Goal: Task Accomplishment & Management: Manage account settings

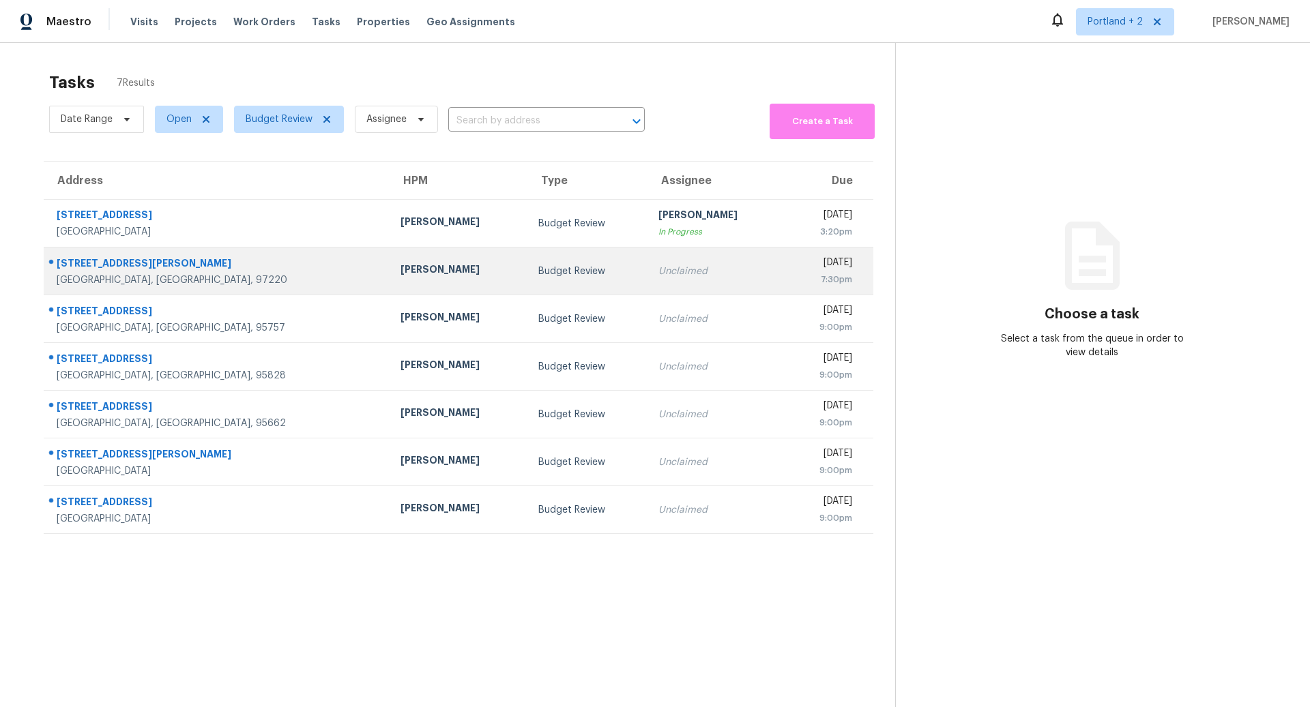
click at [181, 271] on div "1108 NE Tamera Ln" at bounding box center [218, 265] width 322 height 17
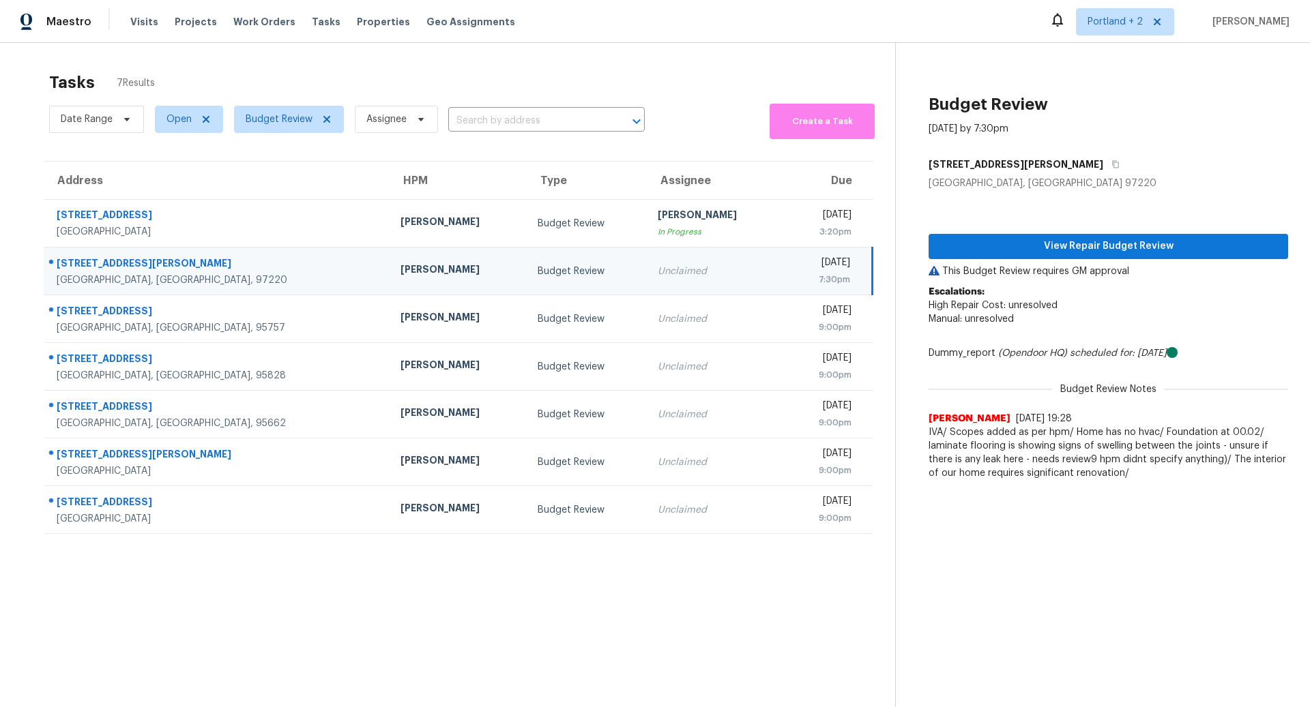
scroll to position [42, 0]
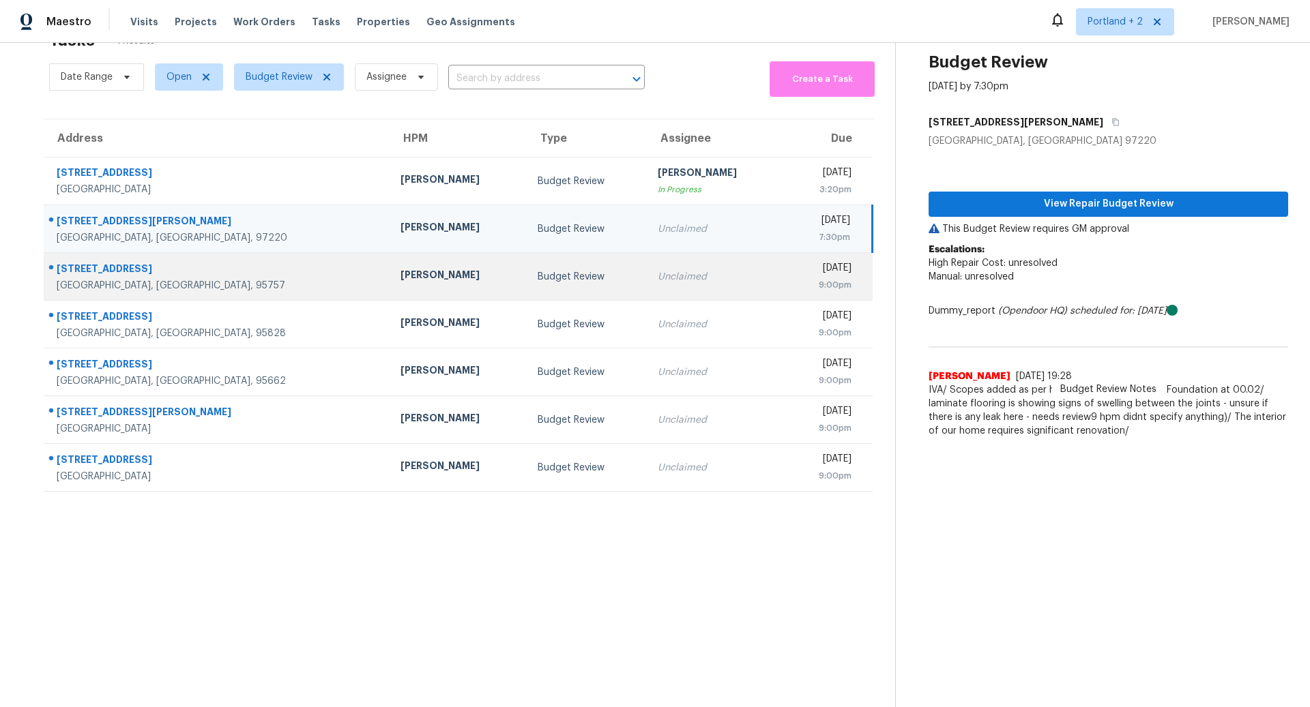
click at [400, 273] on div "[PERSON_NAME]" at bounding box center [457, 276] width 115 height 17
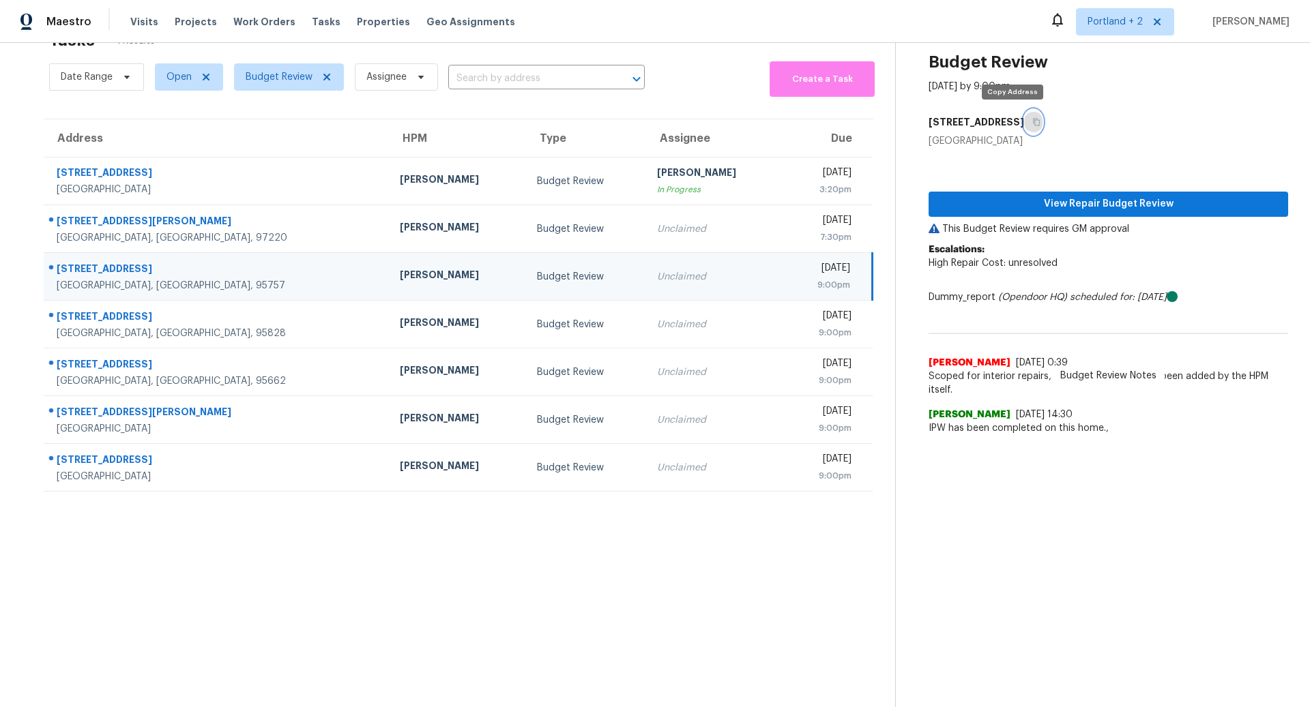
click at [1033, 121] on icon "button" at bounding box center [1036, 123] width 7 height 8
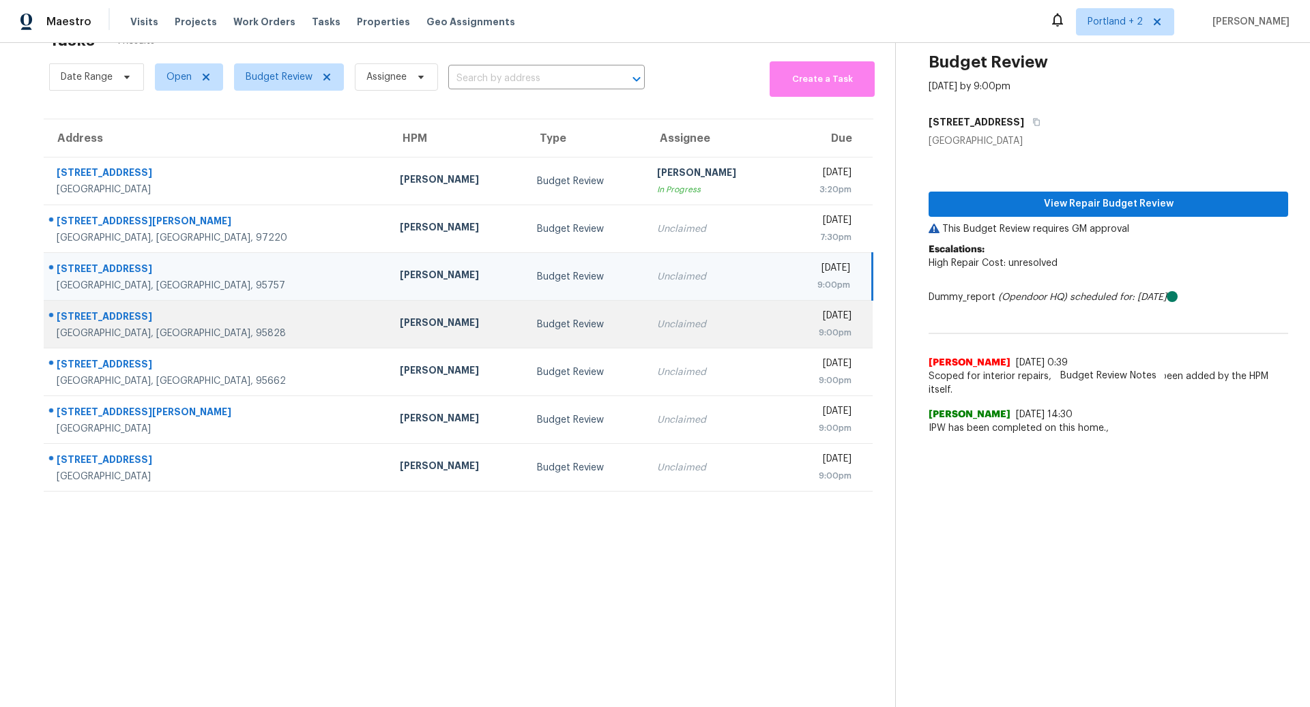
click at [179, 321] on div "[STREET_ADDRESS]" at bounding box center [217, 318] width 321 height 17
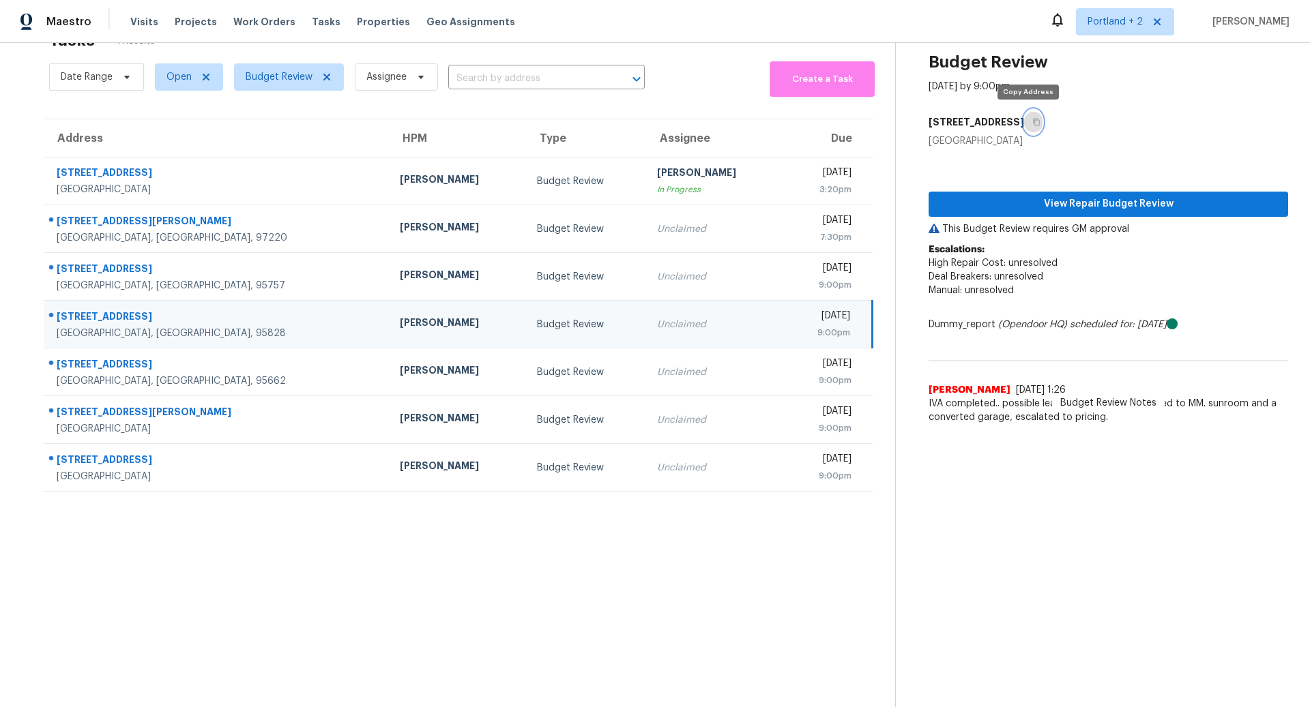
click at [1032, 119] on icon "button" at bounding box center [1036, 122] width 8 height 8
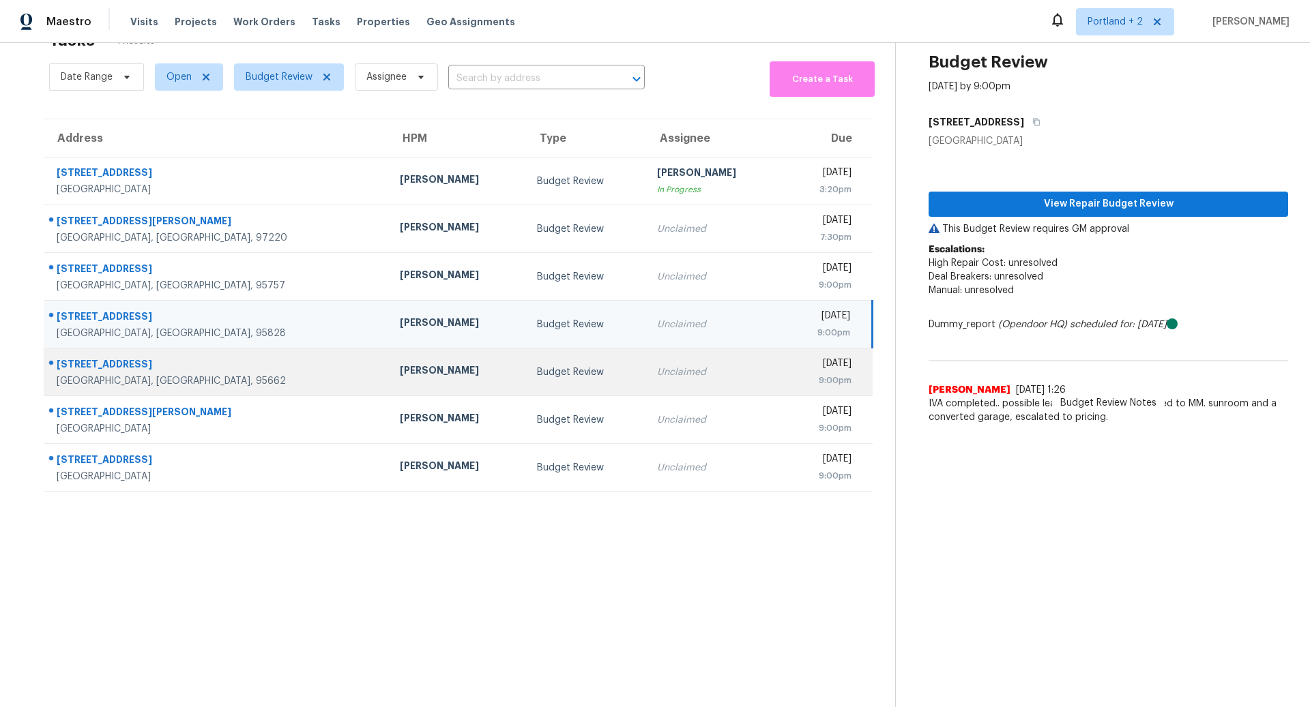
click at [207, 377] on div "[GEOGRAPHIC_DATA], [GEOGRAPHIC_DATA], 95662" at bounding box center [217, 382] width 321 height 14
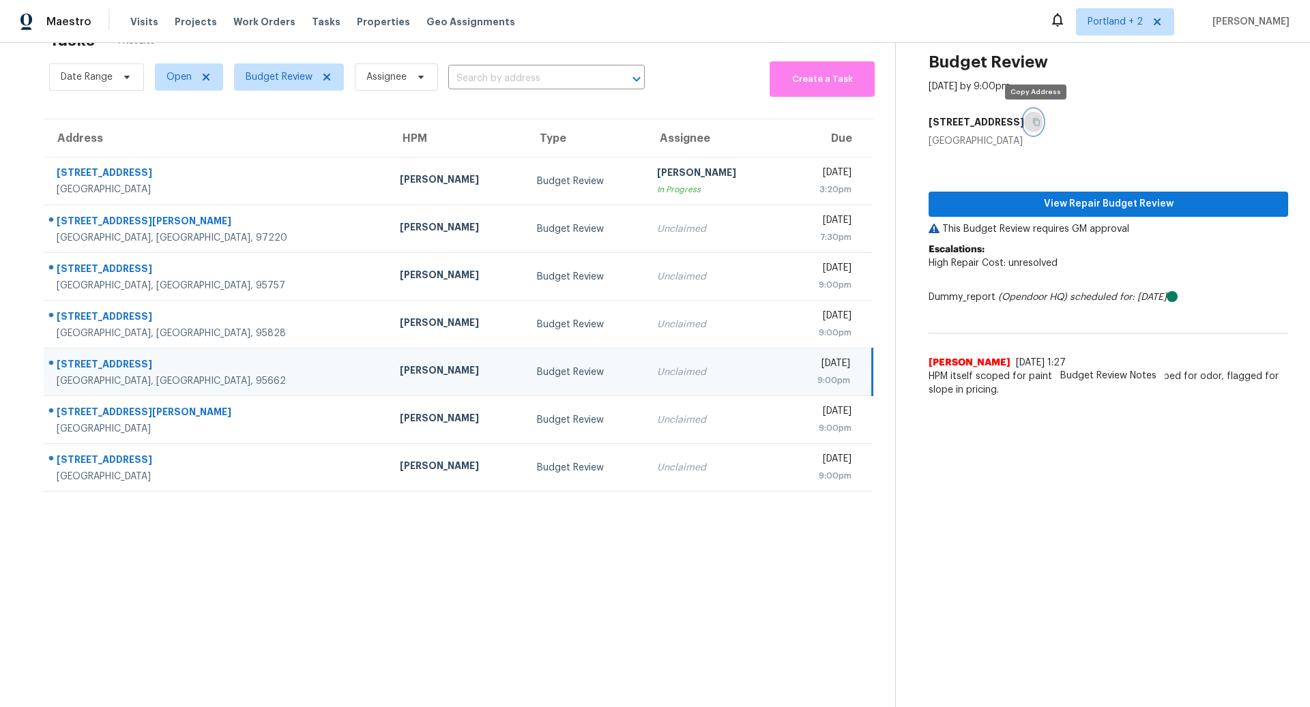
click at [1040, 122] on icon "button" at bounding box center [1036, 123] width 7 height 8
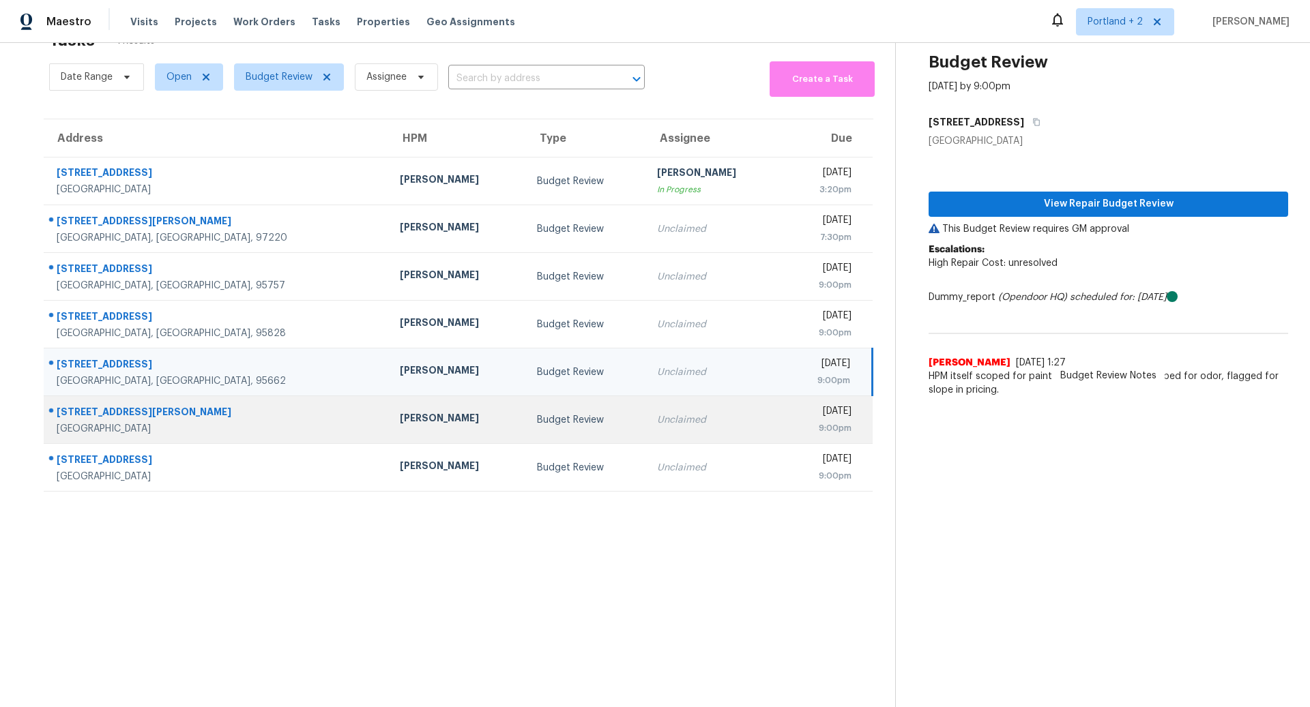
click at [163, 422] on div "Hayward, CA, 94544" at bounding box center [217, 429] width 321 height 14
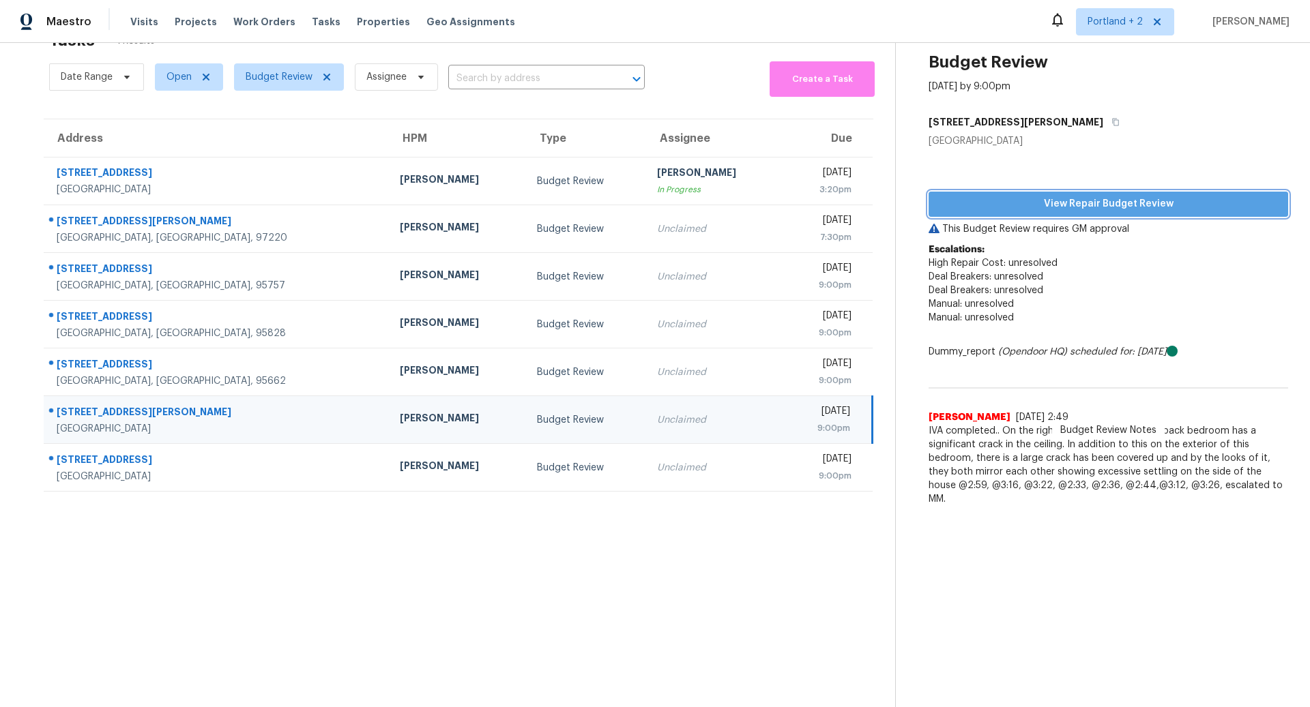
click at [1096, 201] on span "View Repair Budget Review" at bounding box center [1108, 204] width 338 height 17
click at [1109, 200] on span "View Repair Budget Review" at bounding box center [1108, 204] width 338 height 17
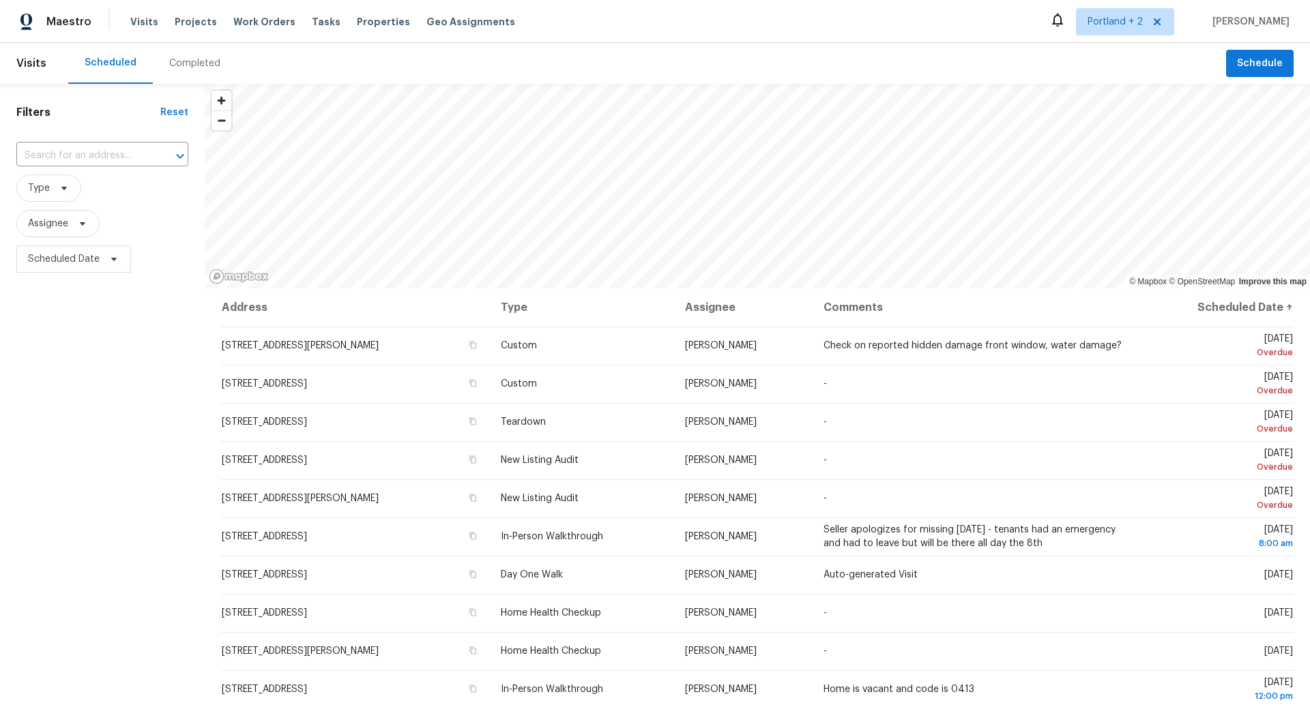
click at [193, 63] on div "Completed" at bounding box center [194, 64] width 51 height 14
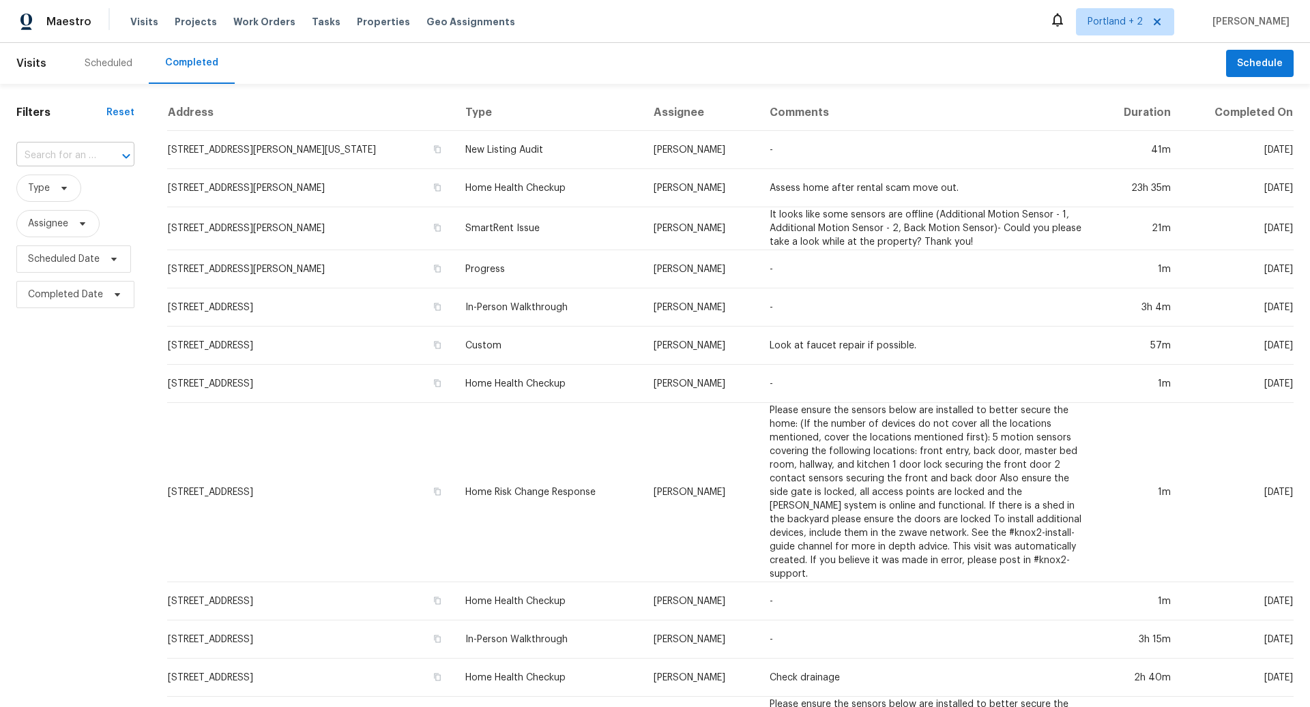
click at [44, 152] on input "text" at bounding box center [56, 155] width 80 height 21
paste input "819 Adeline St, Hayward, CA 94544"
type input "819 Adeline St, Hayward, CA 94544"
click at [76, 194] on li "819 Adeline St, Hayward, CA 94544" at bounding box center [74, 193] width 116 height 37
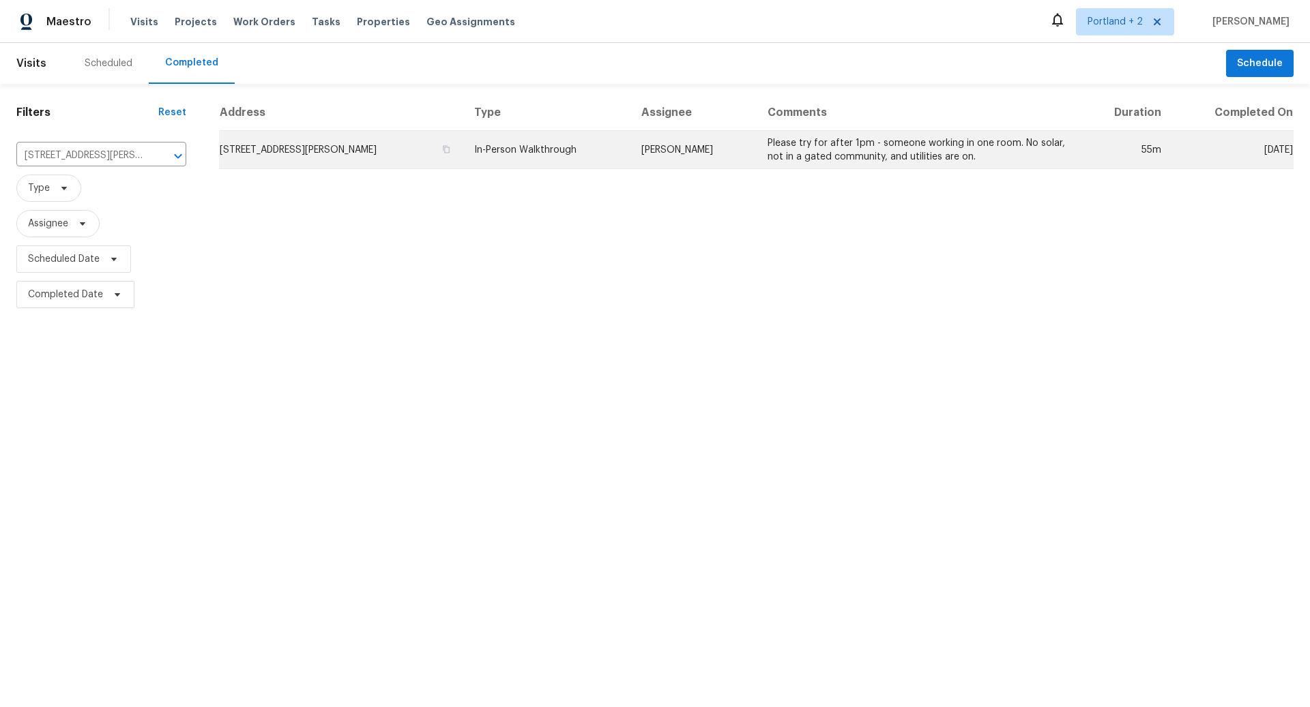
click at [363, 149] on td "819 Adeline St, Hayward, CA 94544" at bounding box center [341, 150] width 244 height 38
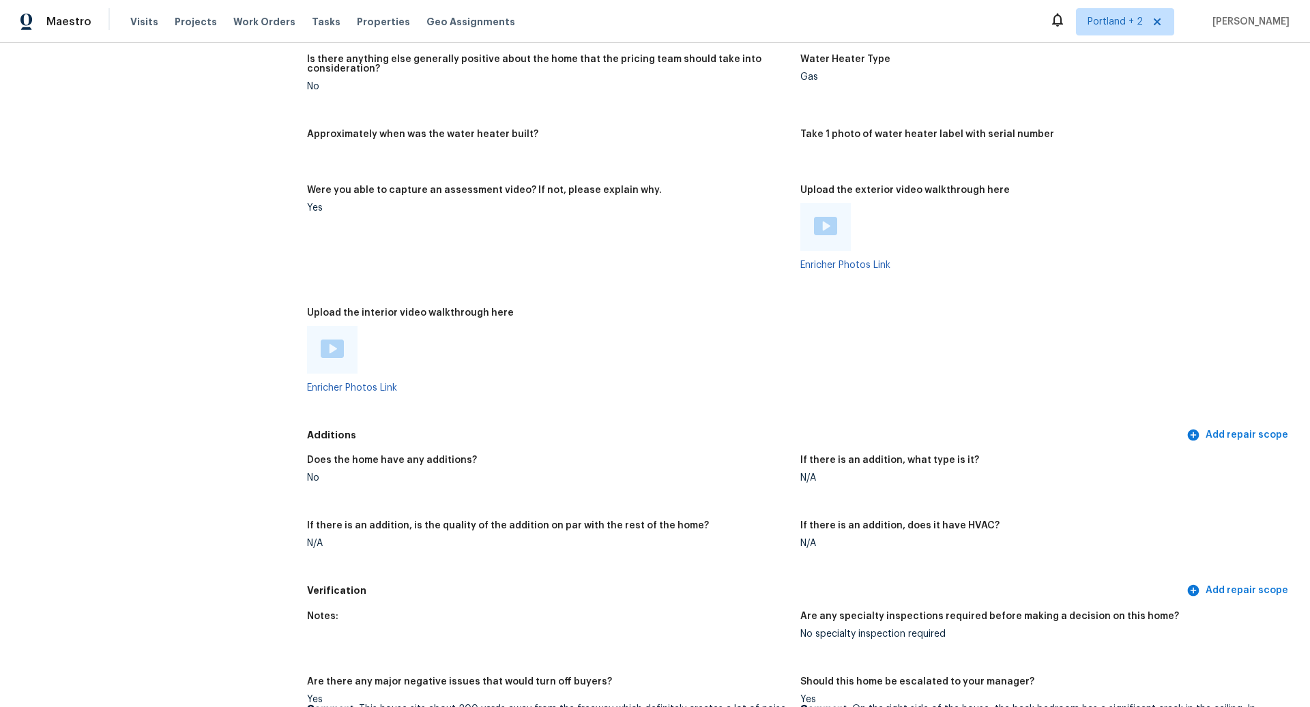
scroll to position [2380, 0]
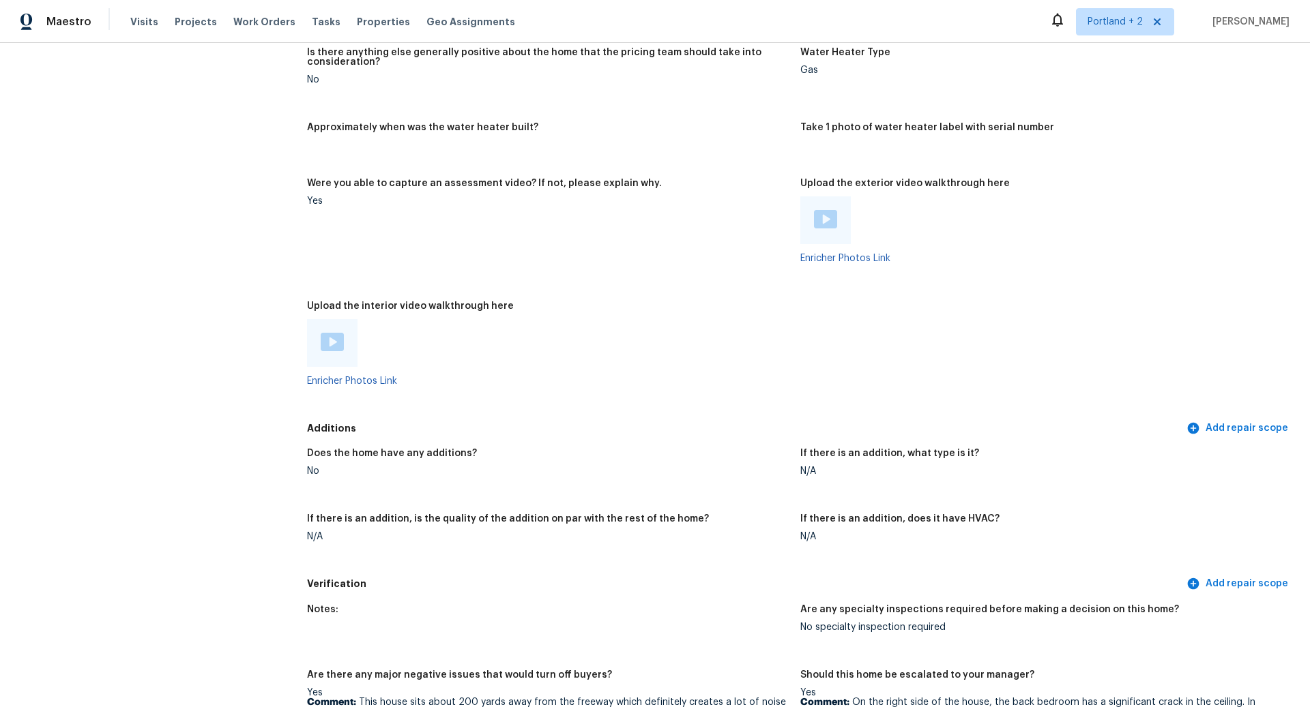
click at [828, 210] on img at bounding box center [825, 219] width 23 height 18
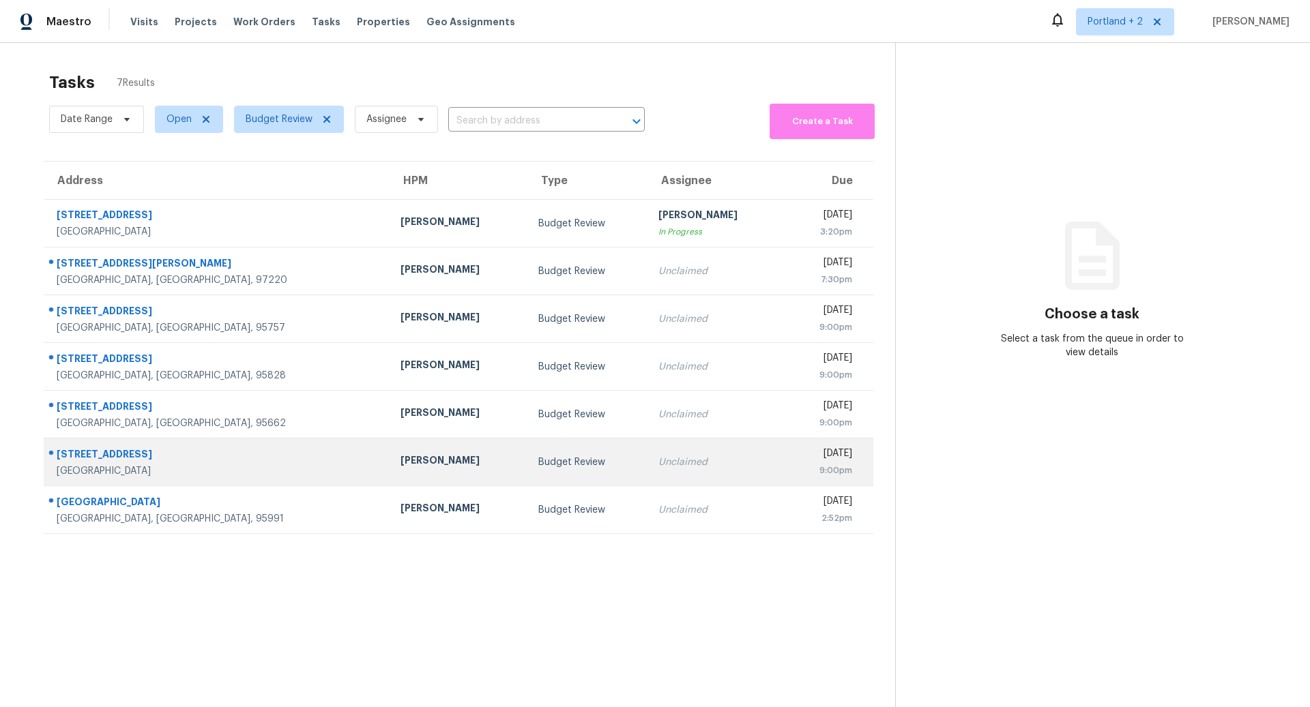
click at [229, 460] on div "[STREET_ADDRESS]" at bounding box center [218, 456] width 322 height 17
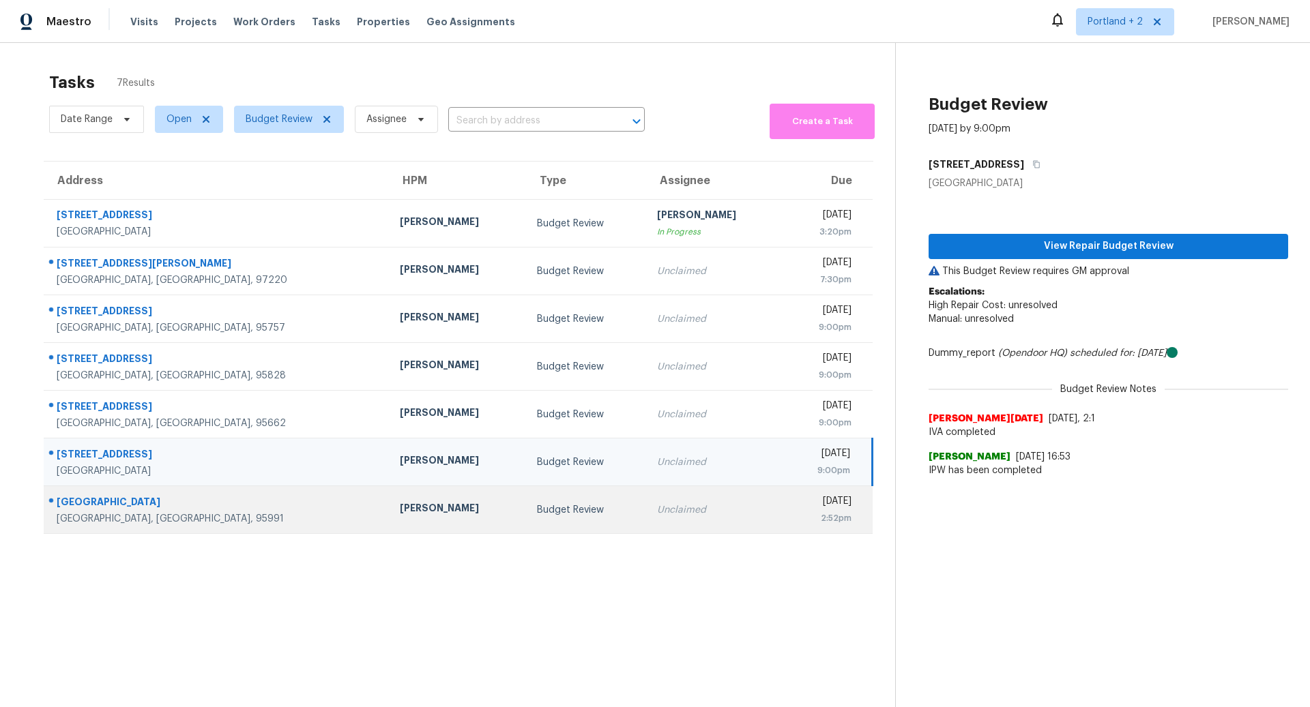
click at [400, 513] on div "[PERSON_NAME]" at bounding box center [457, 509] width 115 height 17
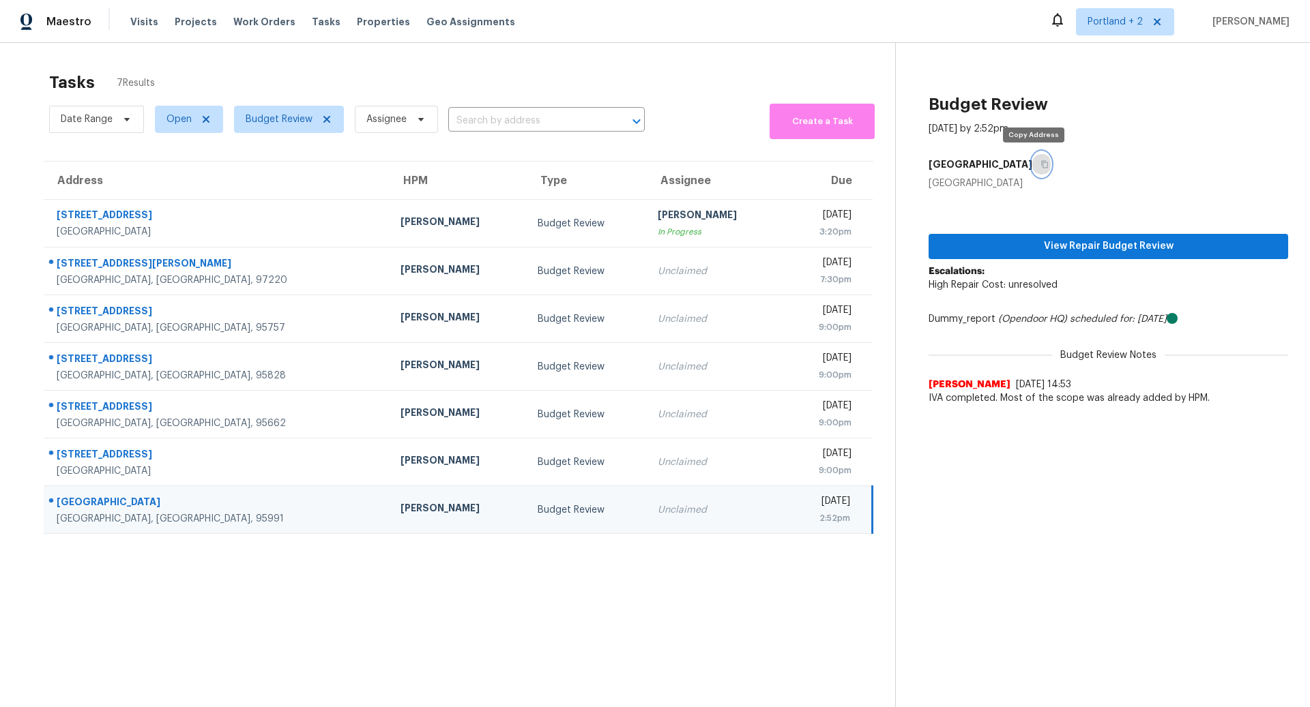
click at [1040, 164] on icon "button" at bounding box center [1044, 164] width 8 height 8
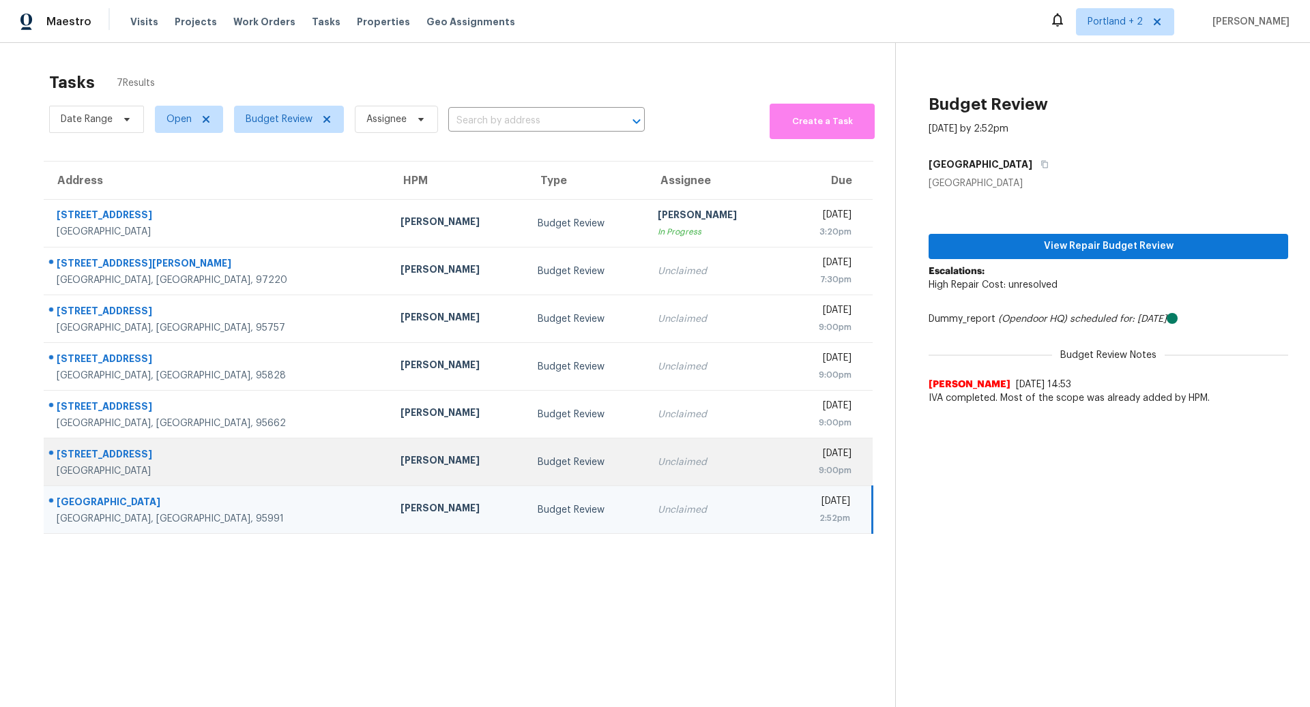
click at [400, 467] on div "[PERSON_NAME]" at bounding box center [457, 462] width 115 height 17
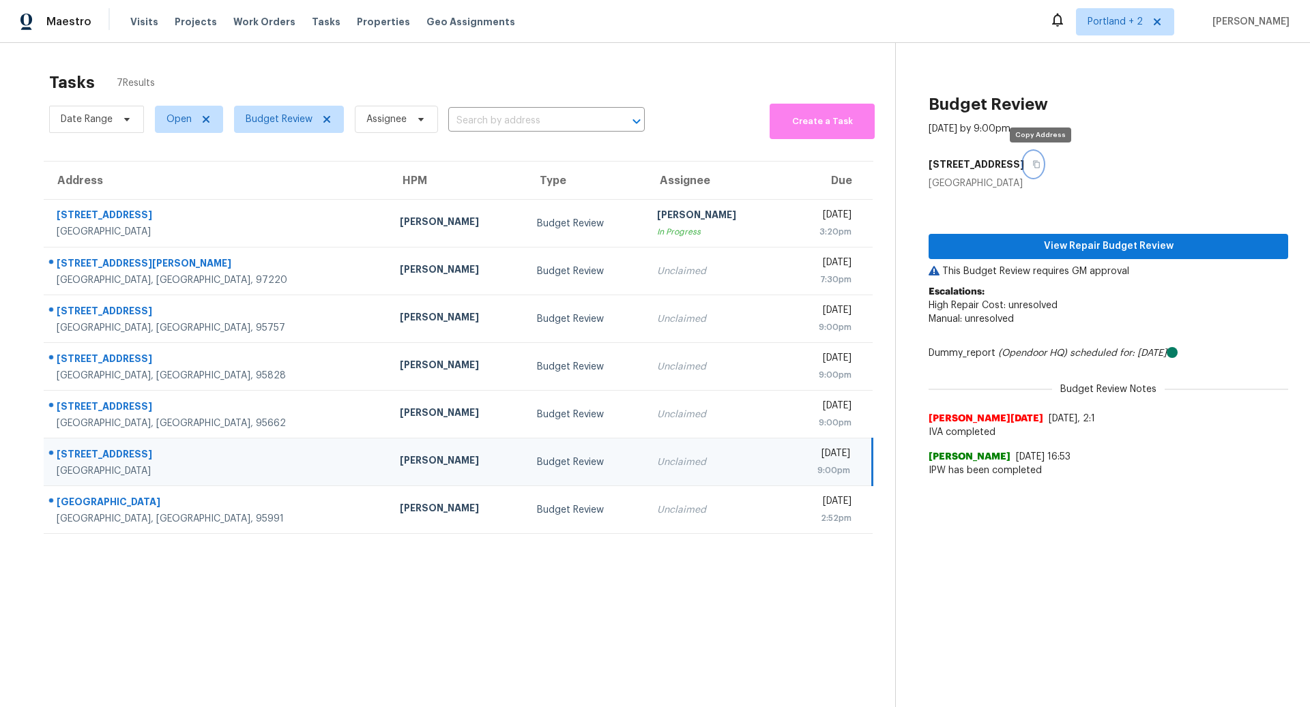
click at [1040, 166] on icon "button" at bounding box center [1036, 164] width 8 height 8
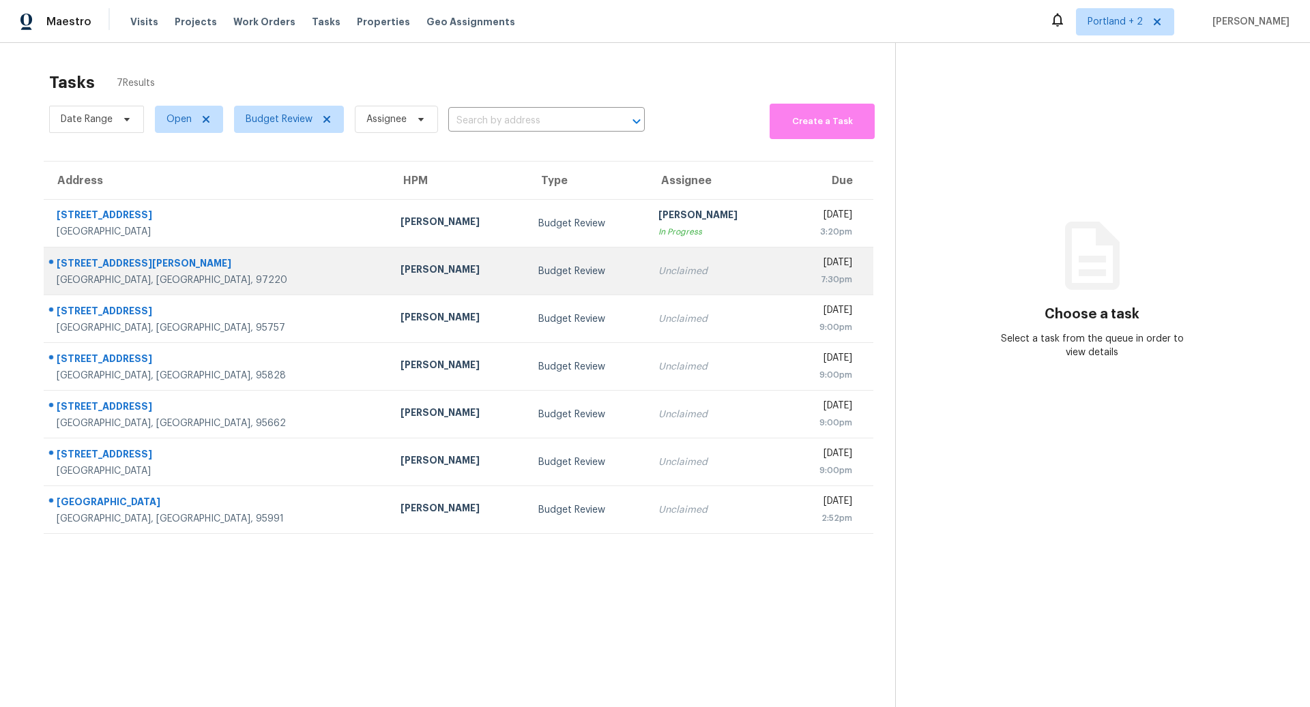
click at [224, 278] on div "[GEOGRAPHIC_DATA], [GEOGRAPHIC_DATA], 97220" at bounding box center [218, 281] width 322 height 14
click at [400, 270] on div "[PERSON_NAME]" at bounding box center [457, 271] width 115 height 17
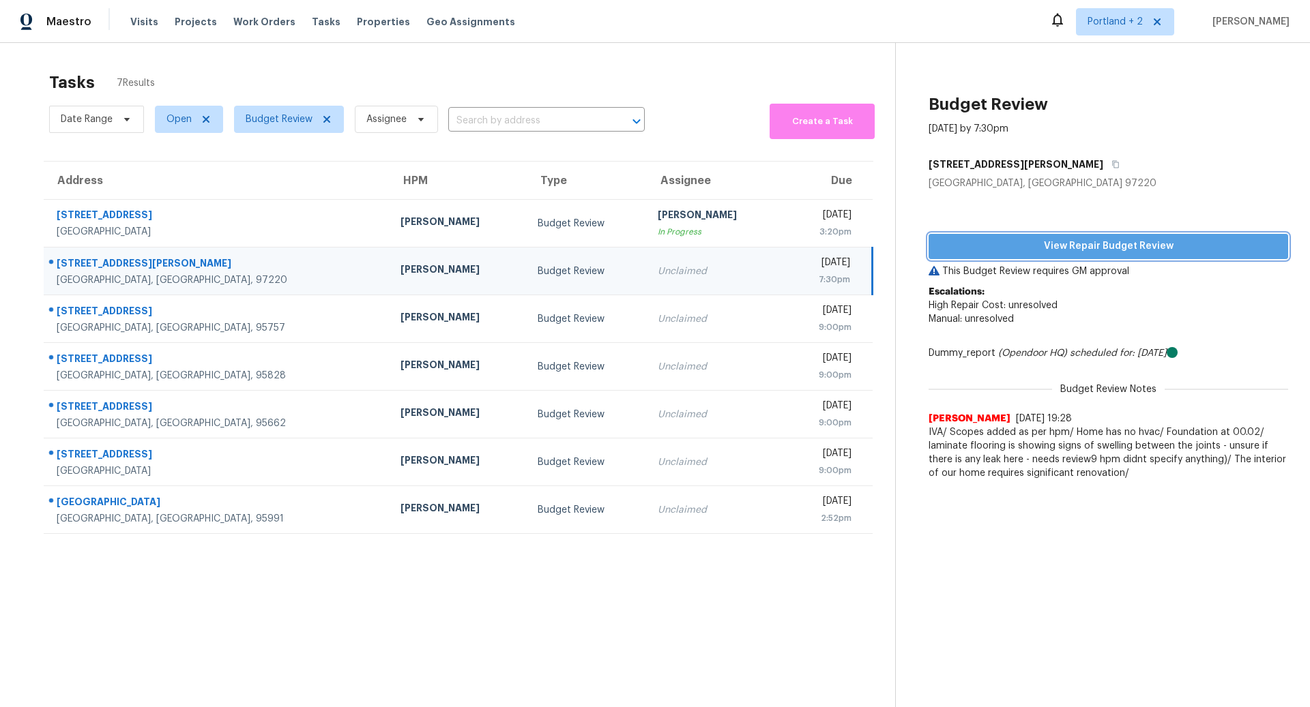
click at [1115, 241] on span "View Repair Budget Review" at bounding box center [1108, 246] width 338 height 17
click at [1111, 164] on icon "button" at bounding box center [1115, 164] width 8 height 8
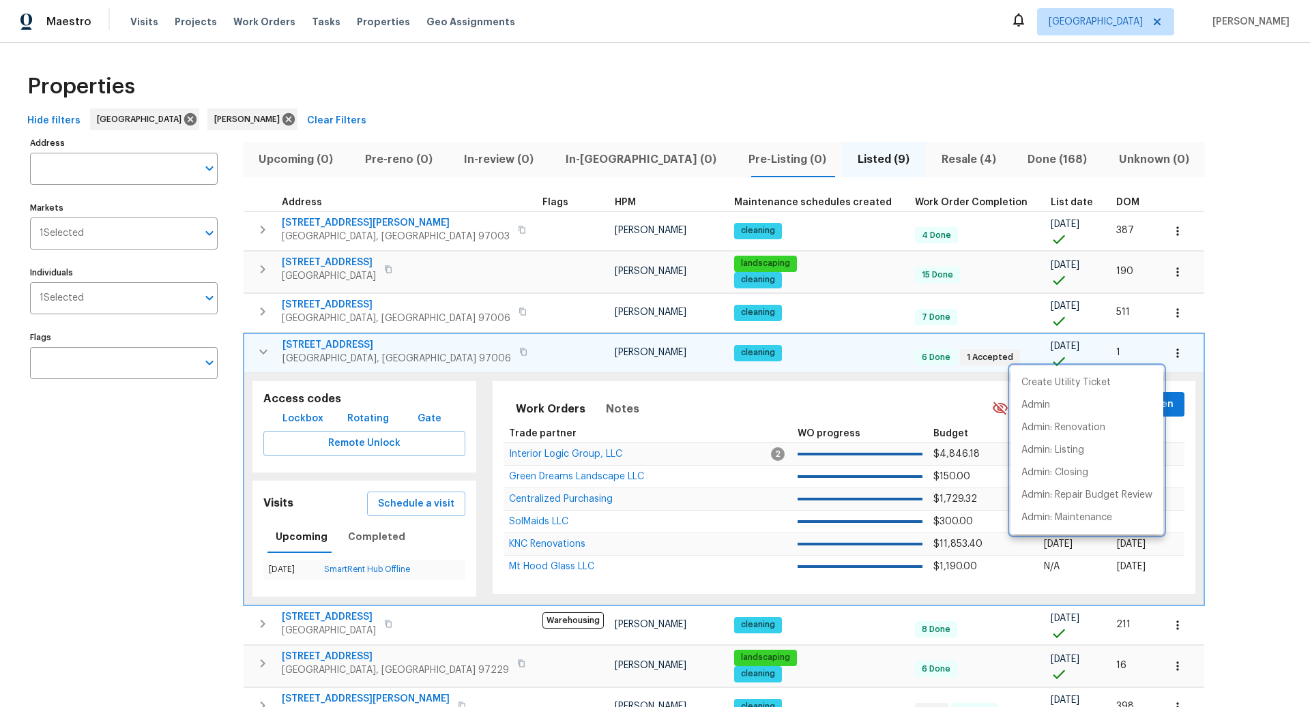
click at [798, 160] on div at bounding box center [655, 353] width 1310 height 707
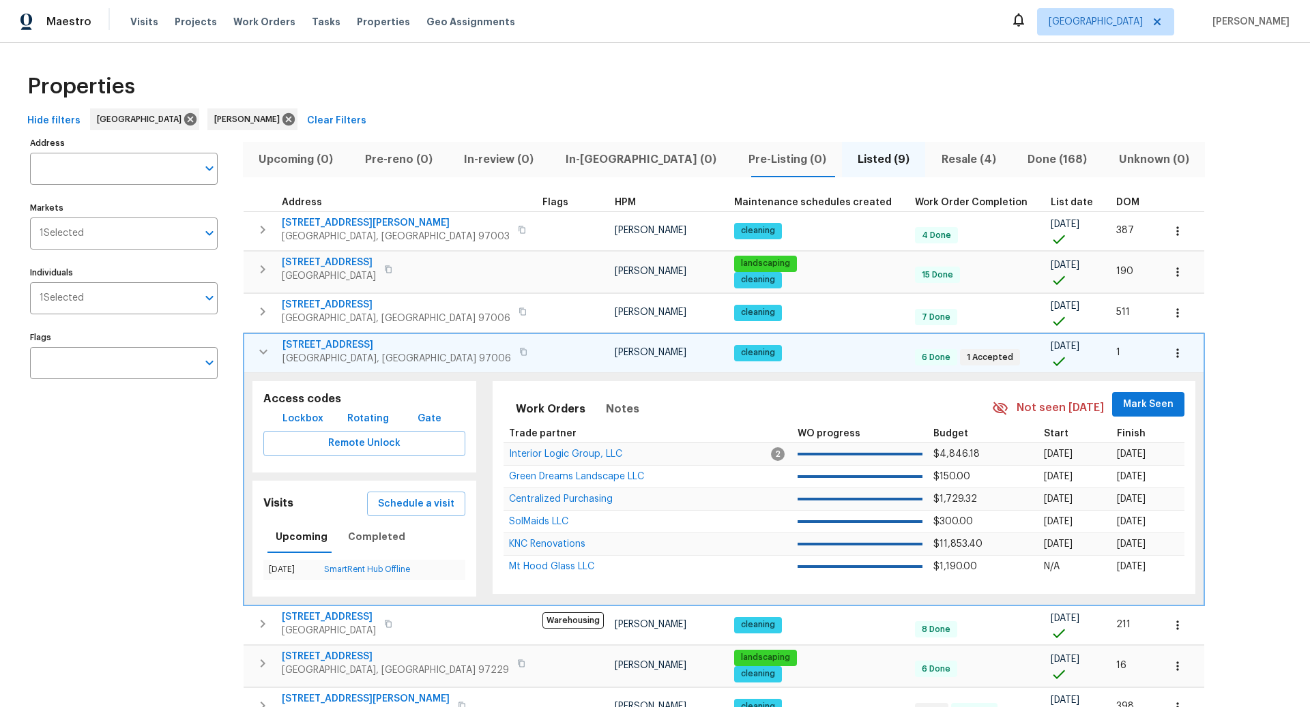
click at [1176, 350] on icon "button" at bounding box center [1177, 353] width 2 height 9
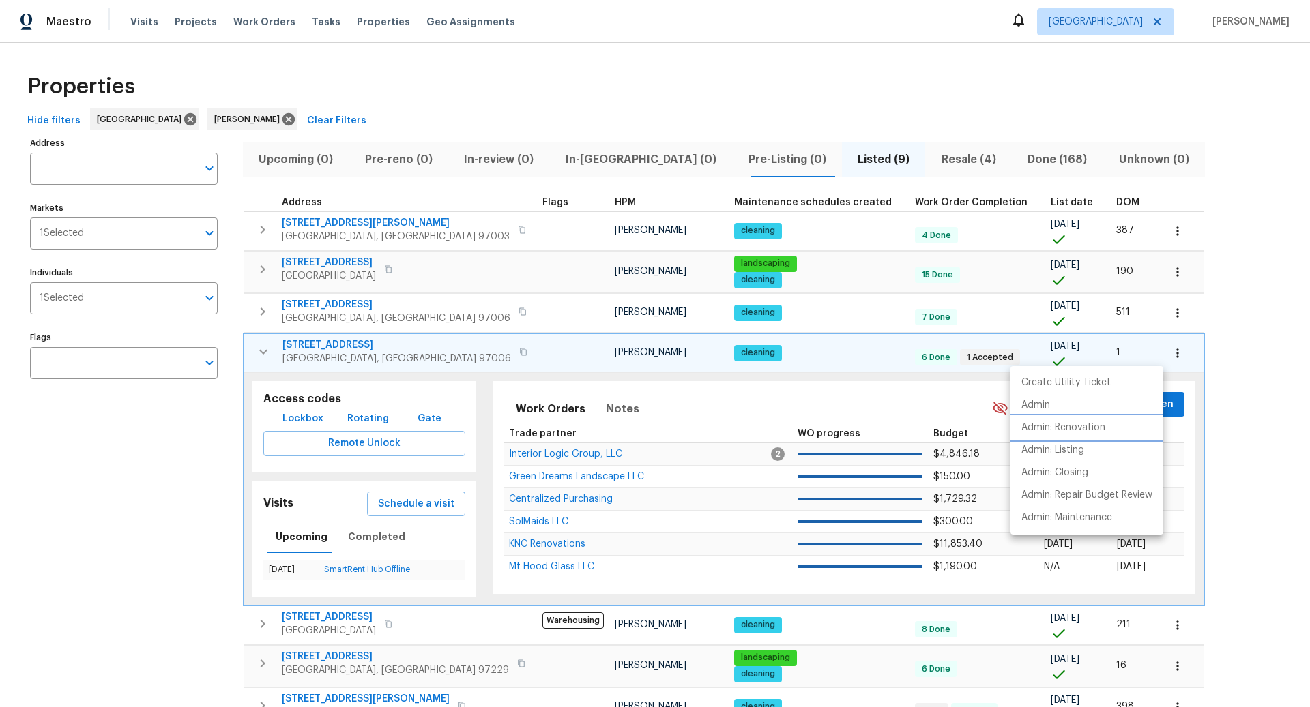
click at [1076, 425] on p "Admin: Renovation" at bounding box center [1063, 428] width 84 height 14
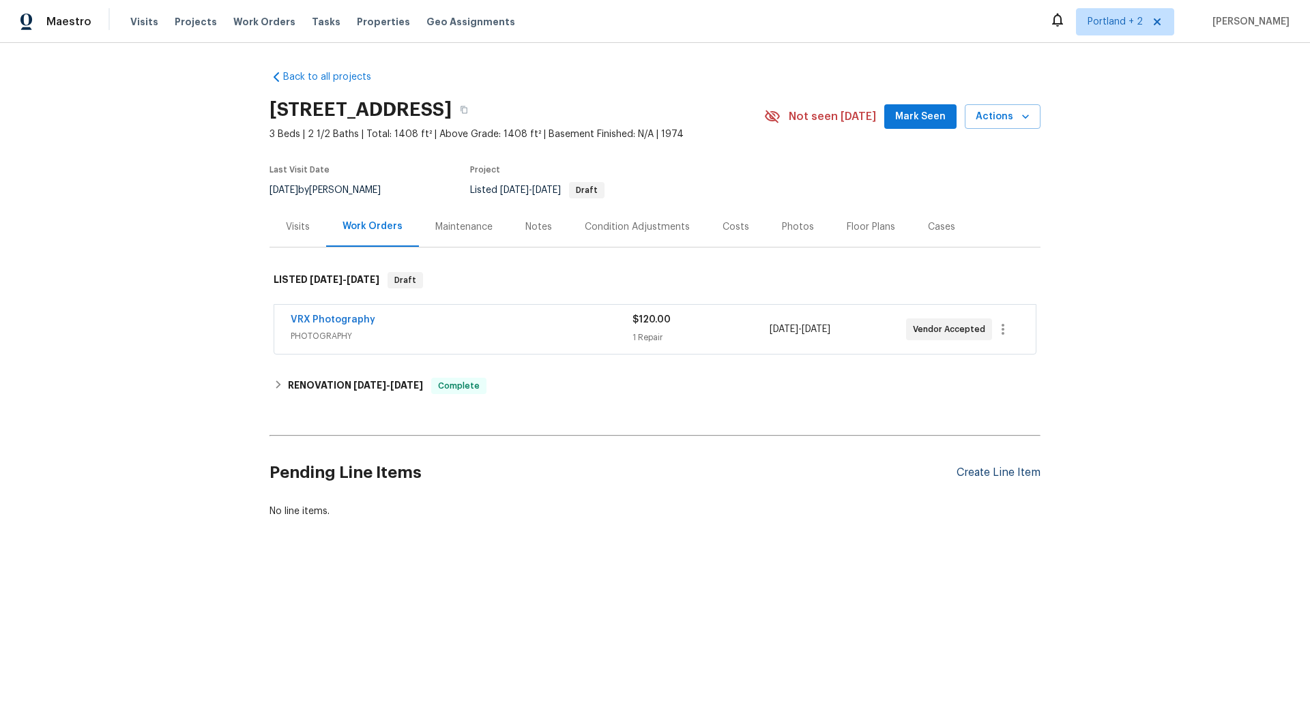
click at [976, 469] on div "Create Line Item" at bounding box center [998, 473] width 84 height 13
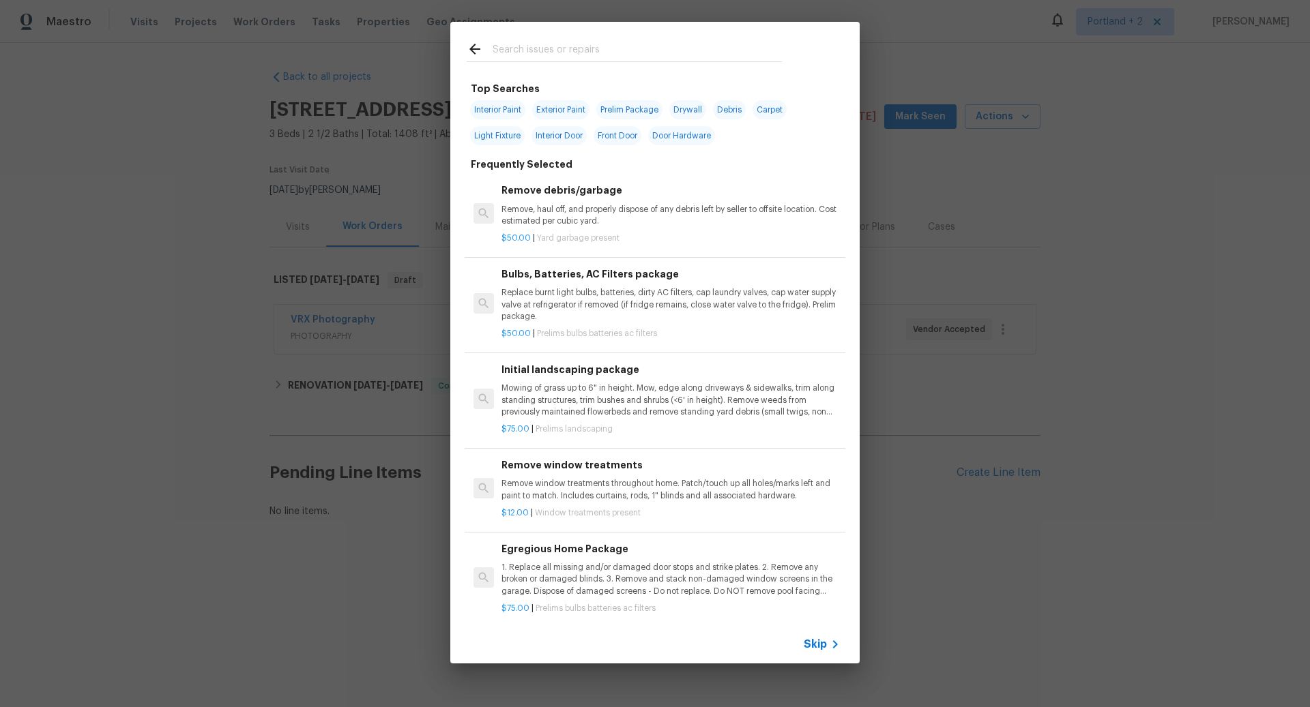
click at [578, 55] on input "text" at bounding box center [637, 51] width 289 height 20
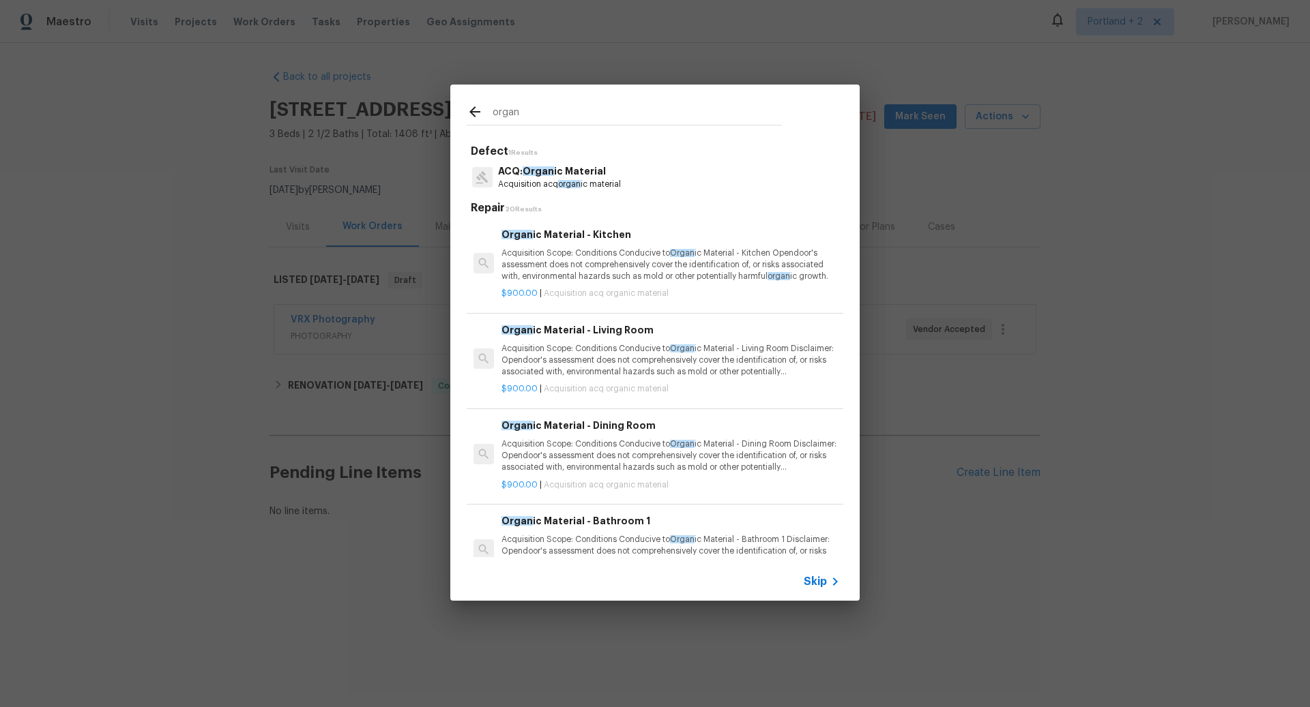
type input "organ"
click at [563, 175] on p "ACQ: Organ ic Material" at bounding box center [559, 171] width 123 height 14
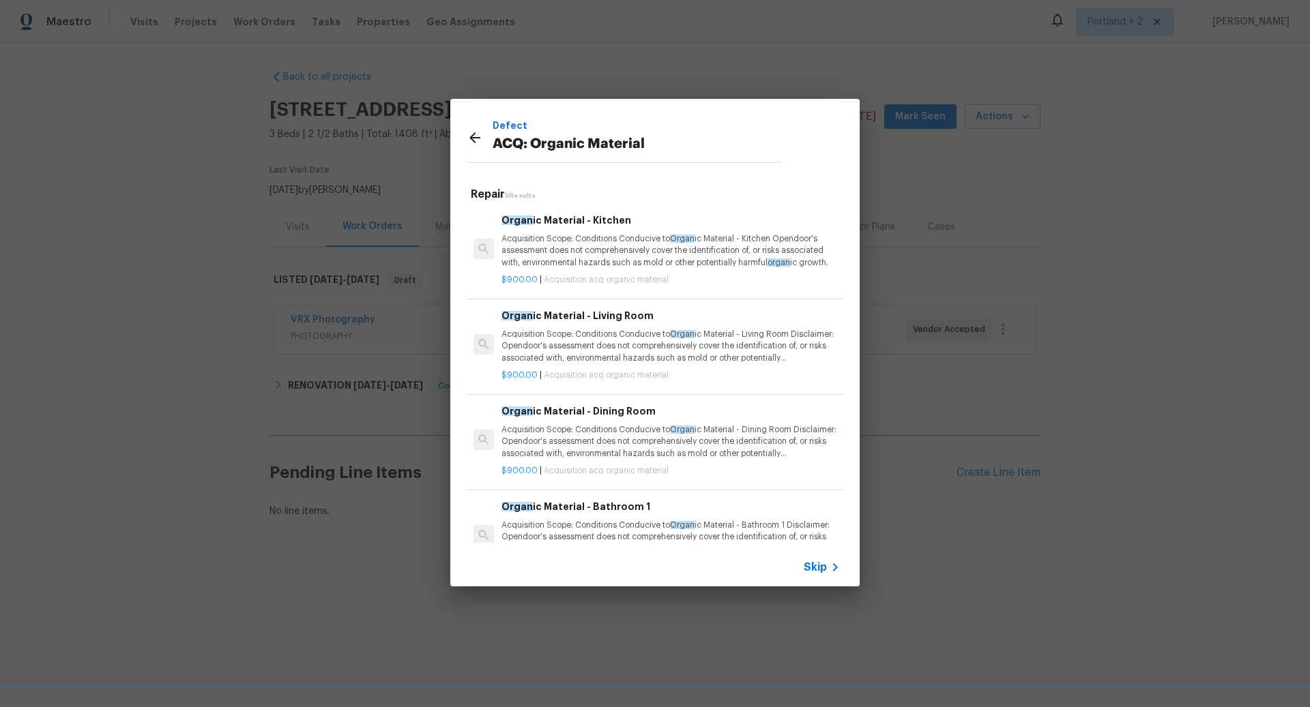
click at [649, 329] on p "Acquisition Scope: Conditions Conducive to Organ ic Material - Living Room Disc…" at bounding box center [670, 346] width 338 height 35
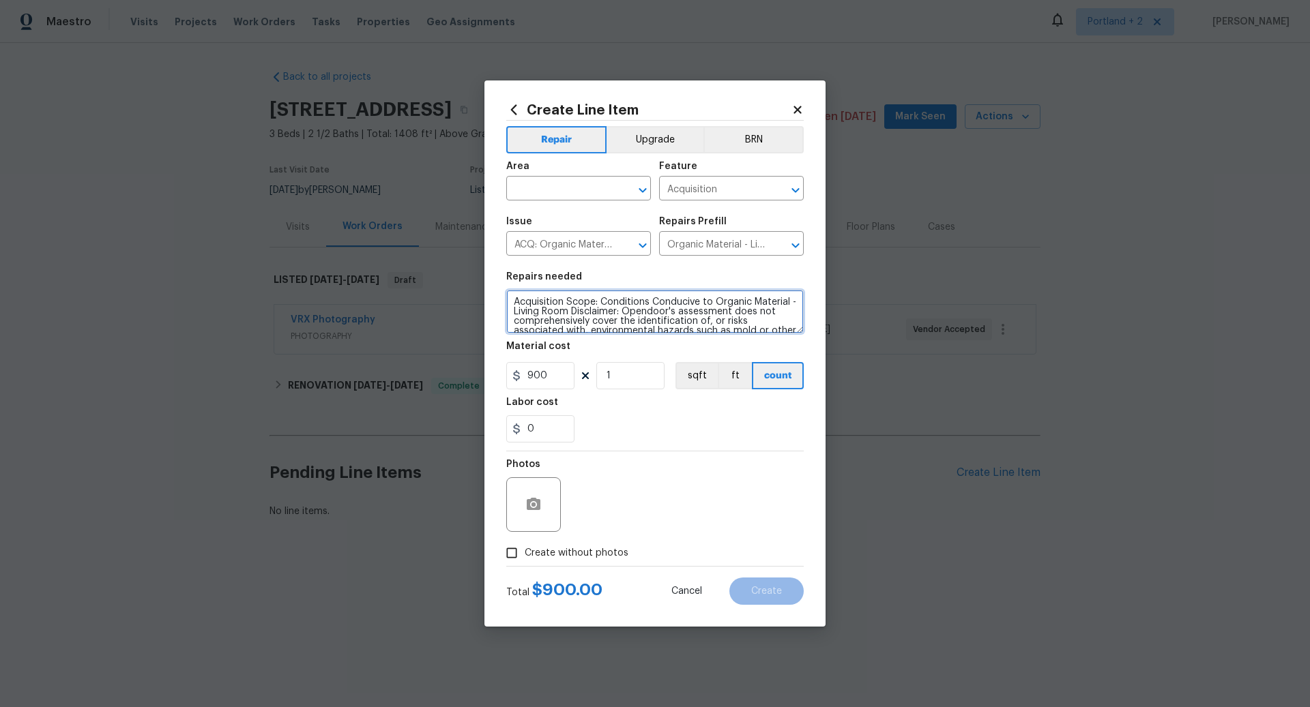
click at [669, 314] on textarea "Acquisition Scope: Conditions Conducive to Organic Material - Living Room Discl…" at bounding box center [654, 312] width 297 height 44
click at [514, 111] on icon at bounding box center [514, 109] width 6 height 10
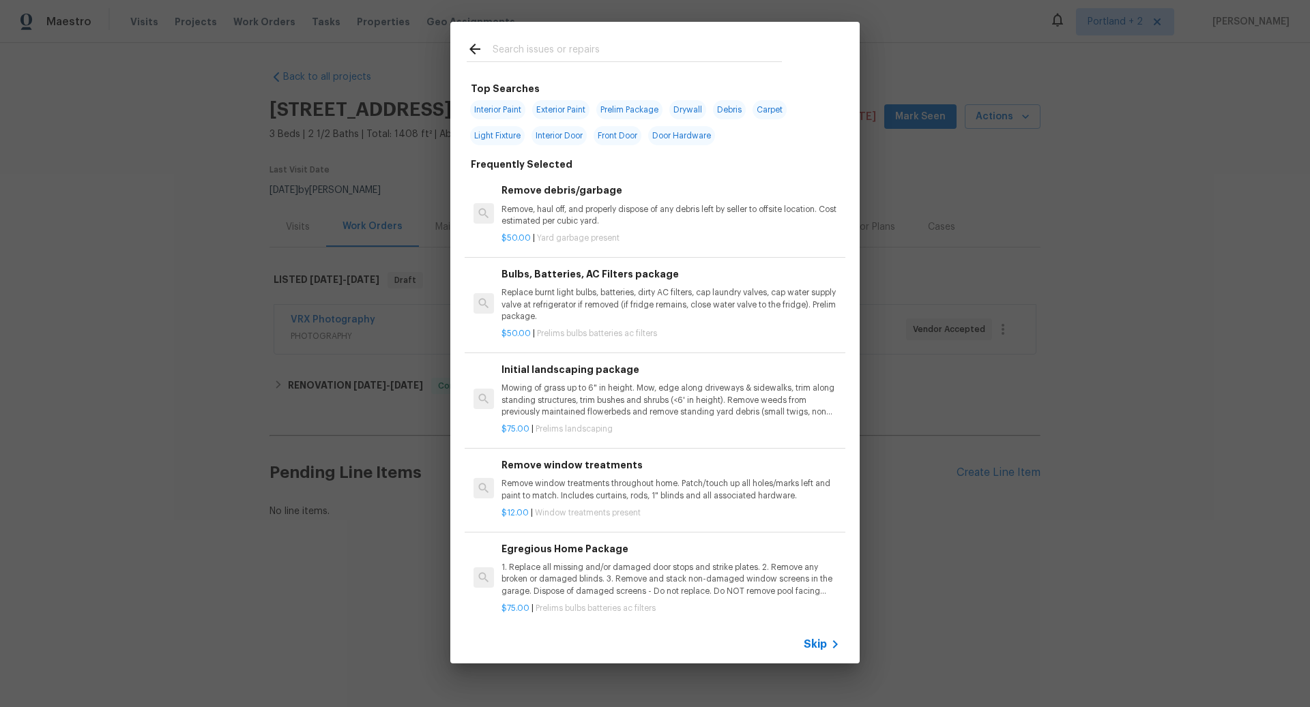
click at [529, 54] on input "text" at bounding box center [637, 51] width 289 height 20
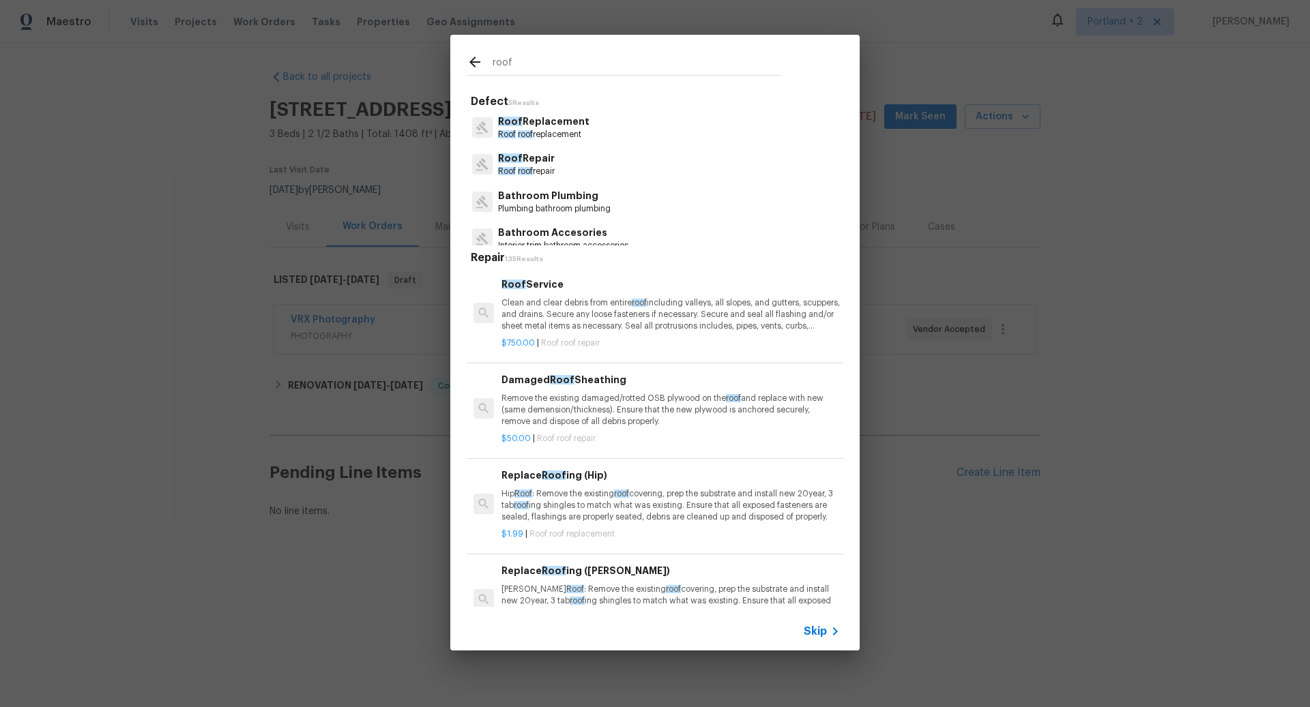
type input "roof"
click at [539, 163] on p "Roof Repair" at bounding box center [526, 158] width 57 height 14
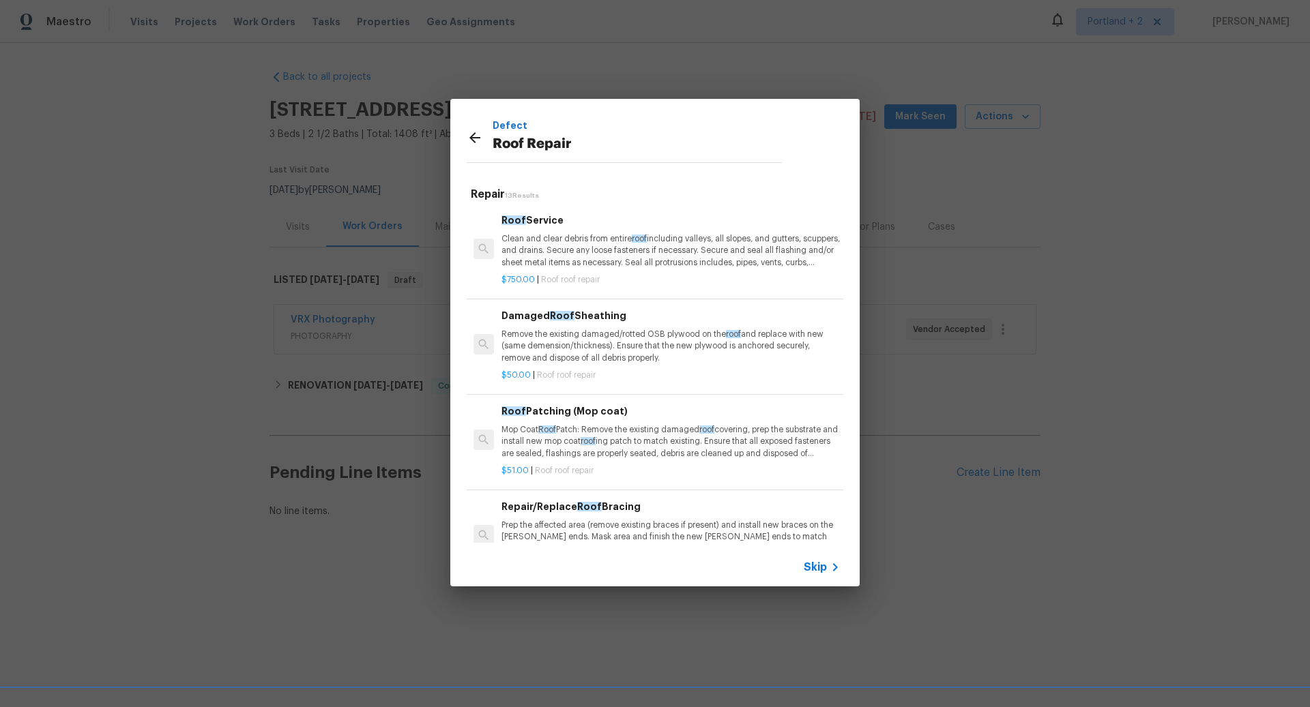
click at [587, 242] on p "Clean and clear debris from entire roof including valleys, all slopes, and gutt…" at bounding box center [670, 250] width 338 height 35
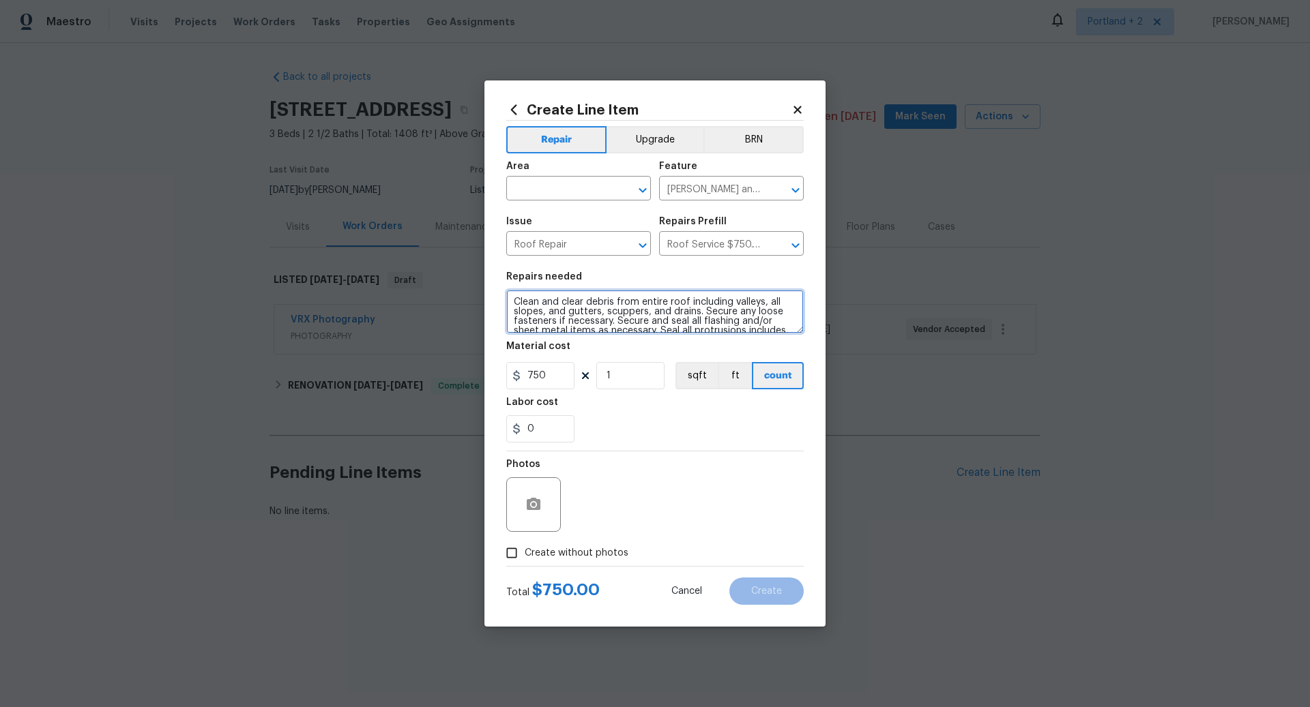
click at [632, 320] on textarea "Clean and clear debris from entire roof including valleys, all slopes, and gutt…" at bounding box center [654, 312] width 297 height 44
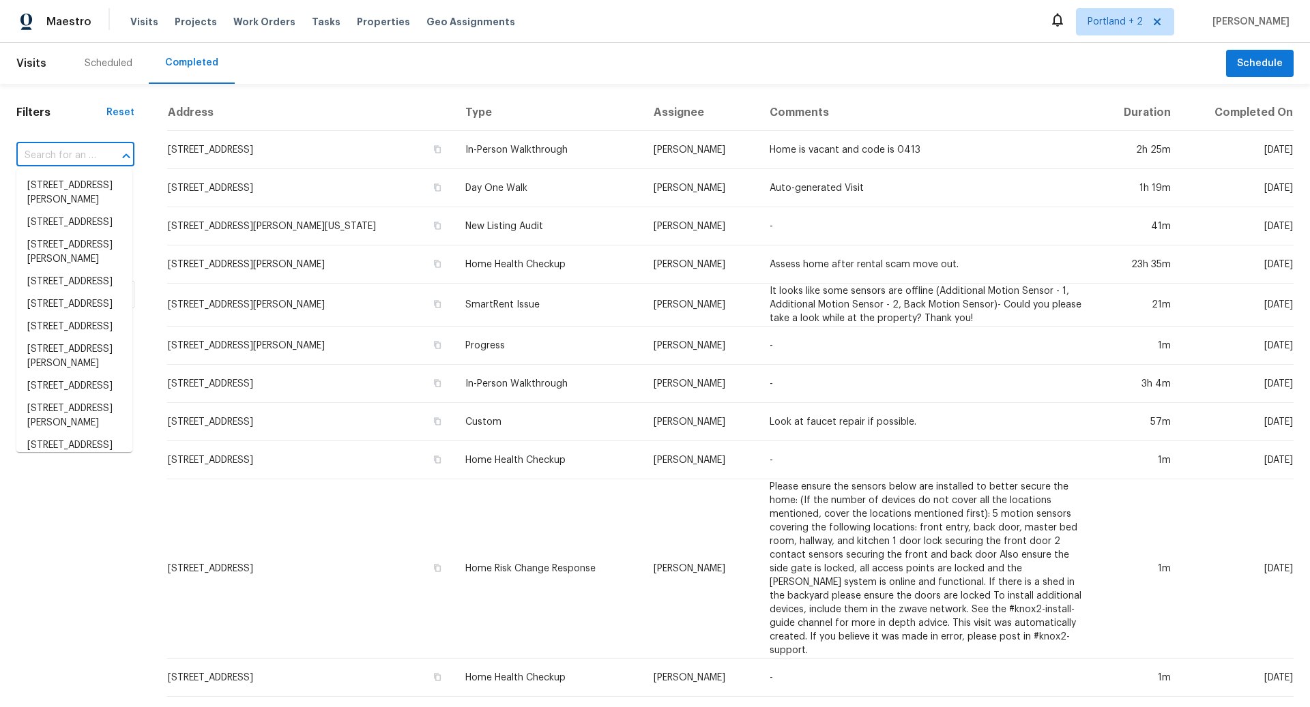
click at [57, 154] on input "text" at bounding box center [56, 155] width 80 height 21
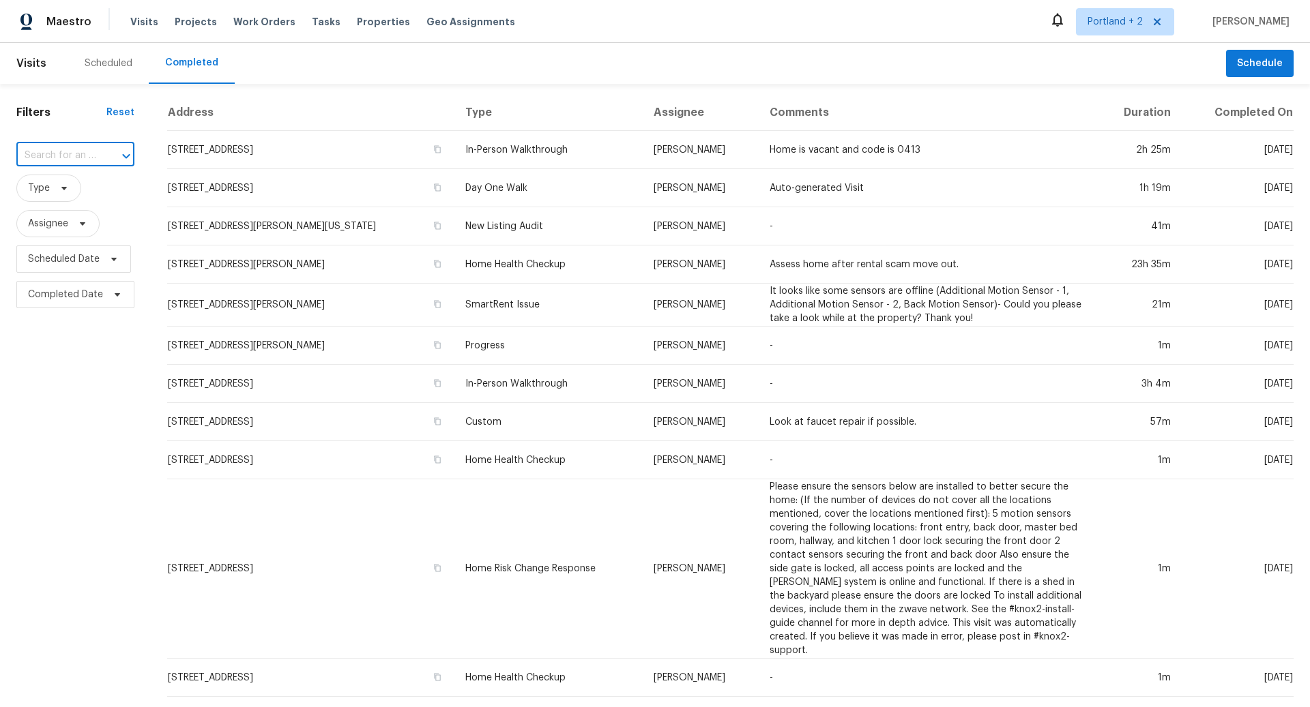
type input "[STREET_ADDRESS][PERSON_NAME]"
click at [88, 198] on li "1108 NE Tamera Ln, Portland, OR 97220" at bounding box center [74, 193] width 116 height 37
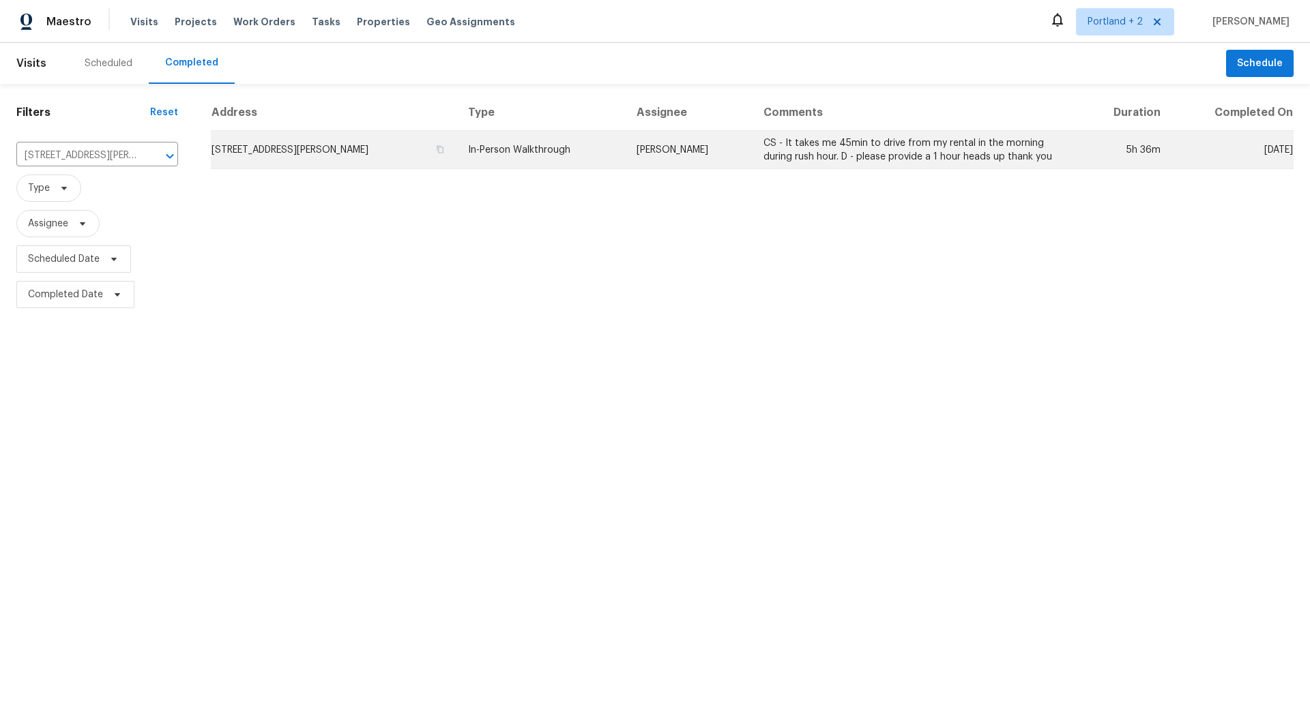
click at [391, 147] on td "1108 NE Tamera Ln, Portland, OR 97220" at bounding box center [334, 150] width 246 height 38
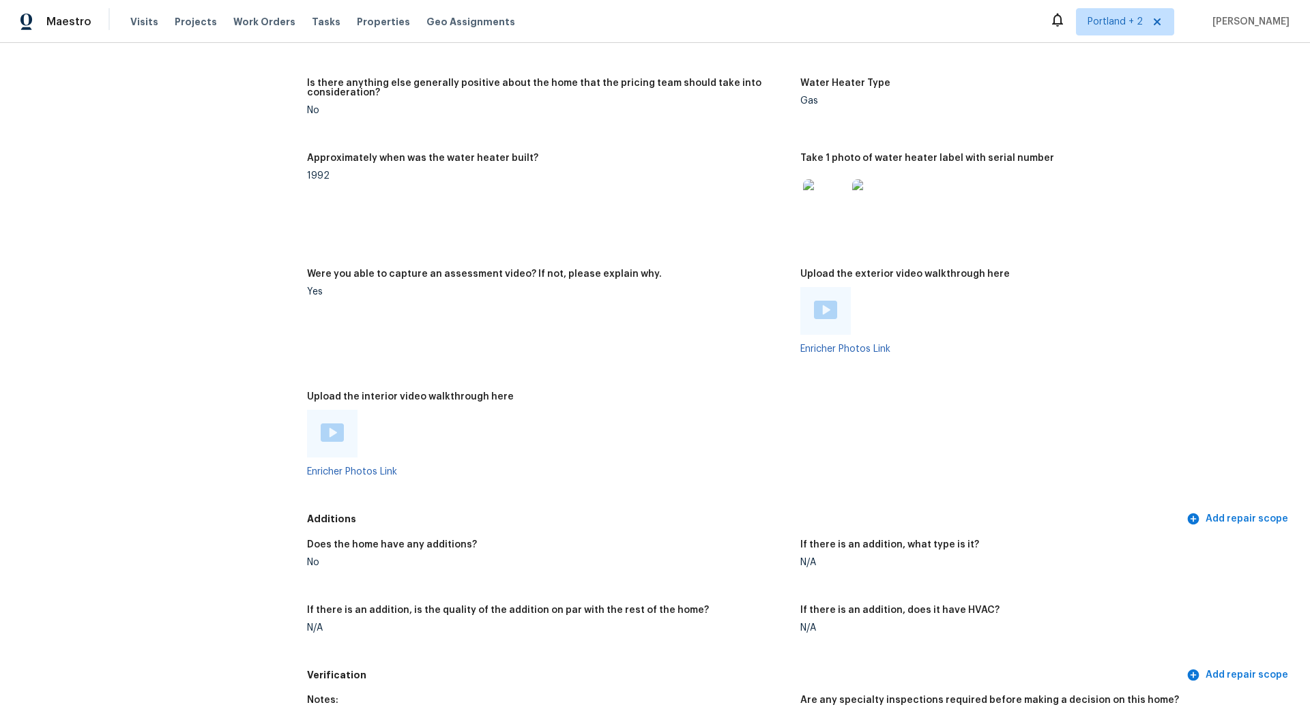
scroll to position [2555, 0]
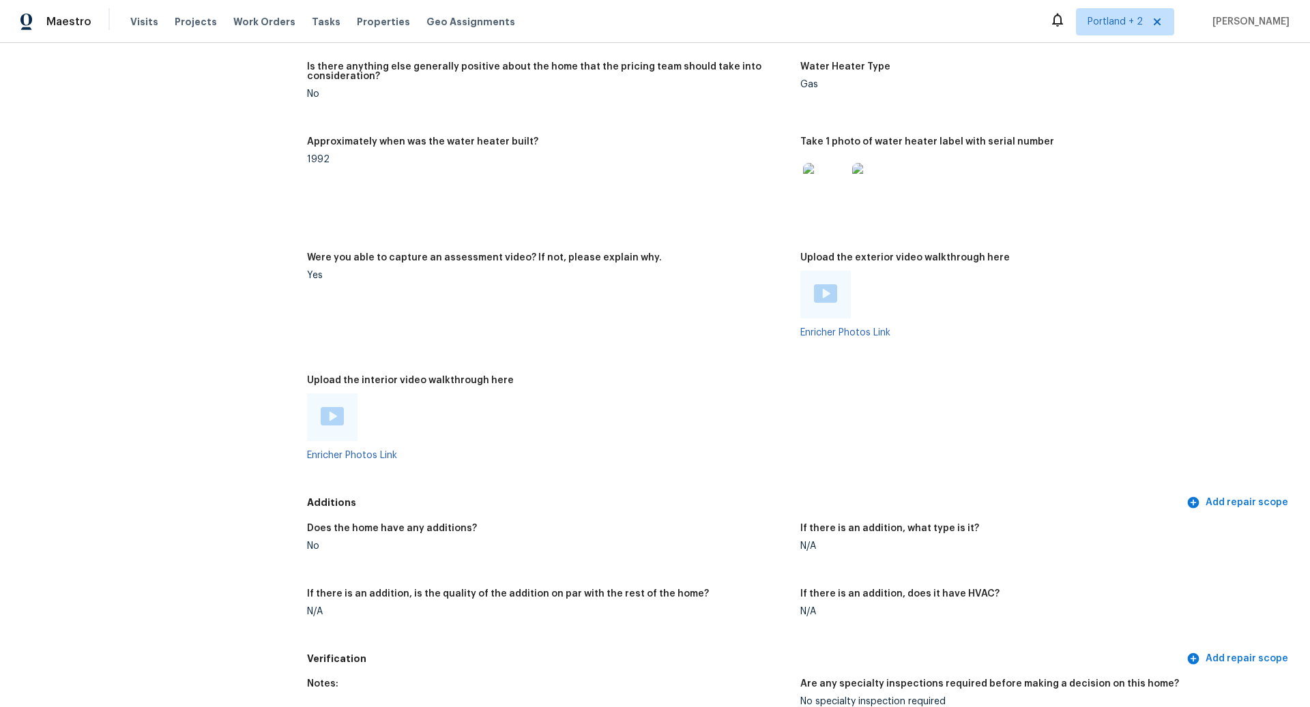
click at [823, 284] on img at bounding box center [825, 293] width 23 height 18
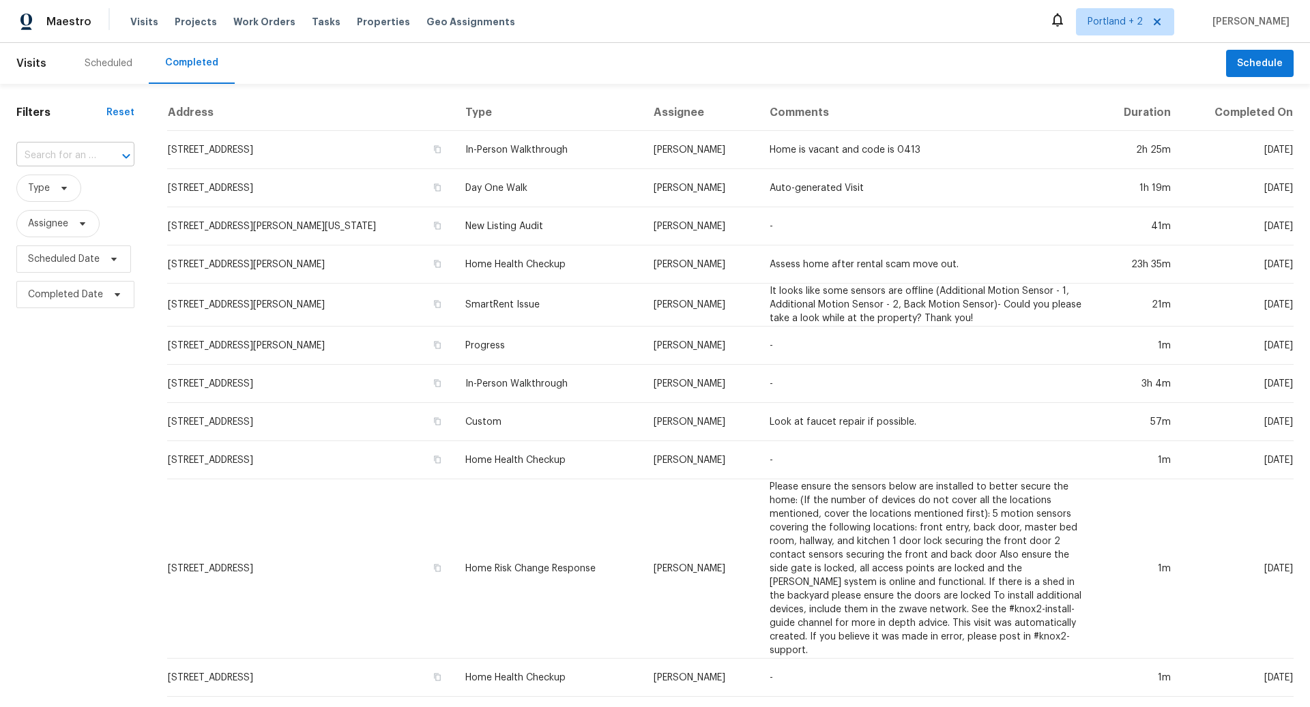
click at [40, 154] on input "text" at bounding box center [56, 155] width 80 height 21
paste input "6317 Jefjen Way, Elk Grove, CA 95757"
type input "6317 Jefjen Way, Elk Grove, CA 95757"
click at [76, 192] on li "6317 Jefjen Way, Elk Grove, CA 95757" at bounding box center [74, 186] width 116 height 23
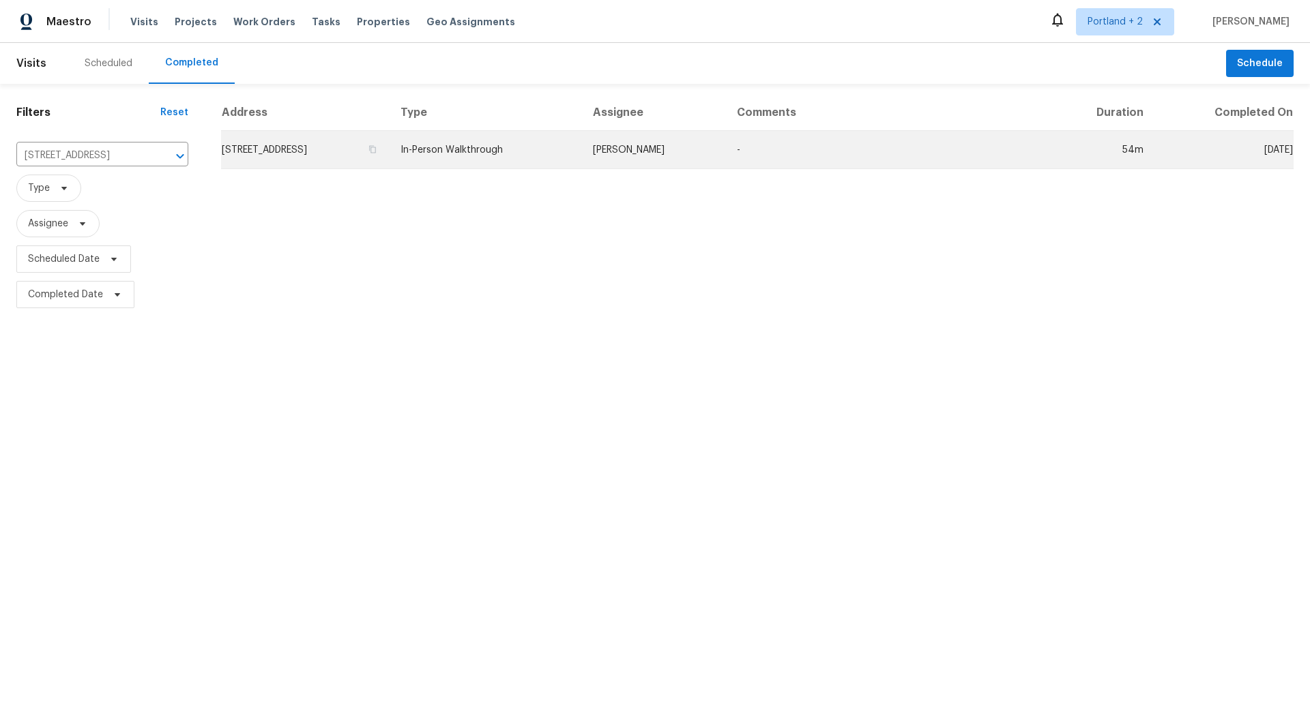
click at [390, 149] on td "6317 Jefjen Way, Elk Grove, CA 95757" at bounding box center [305, 150] width 169 height 38
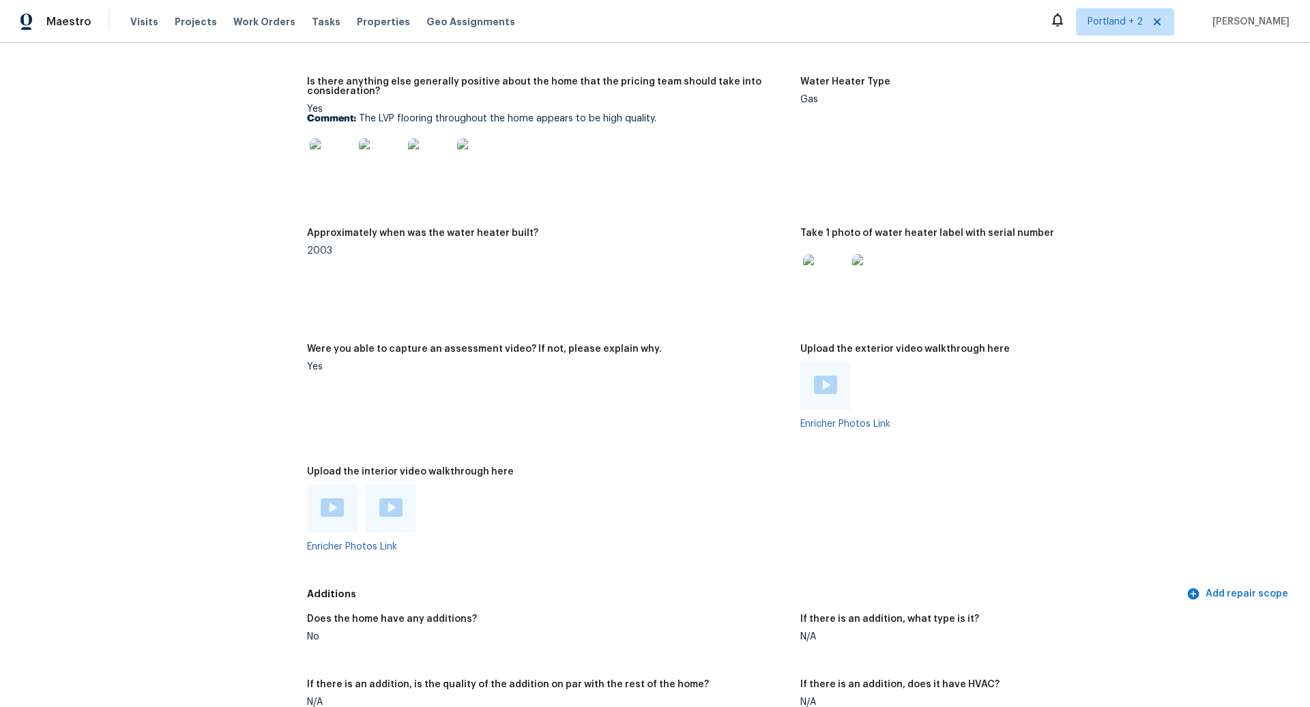
scroll to position [2560, 0]
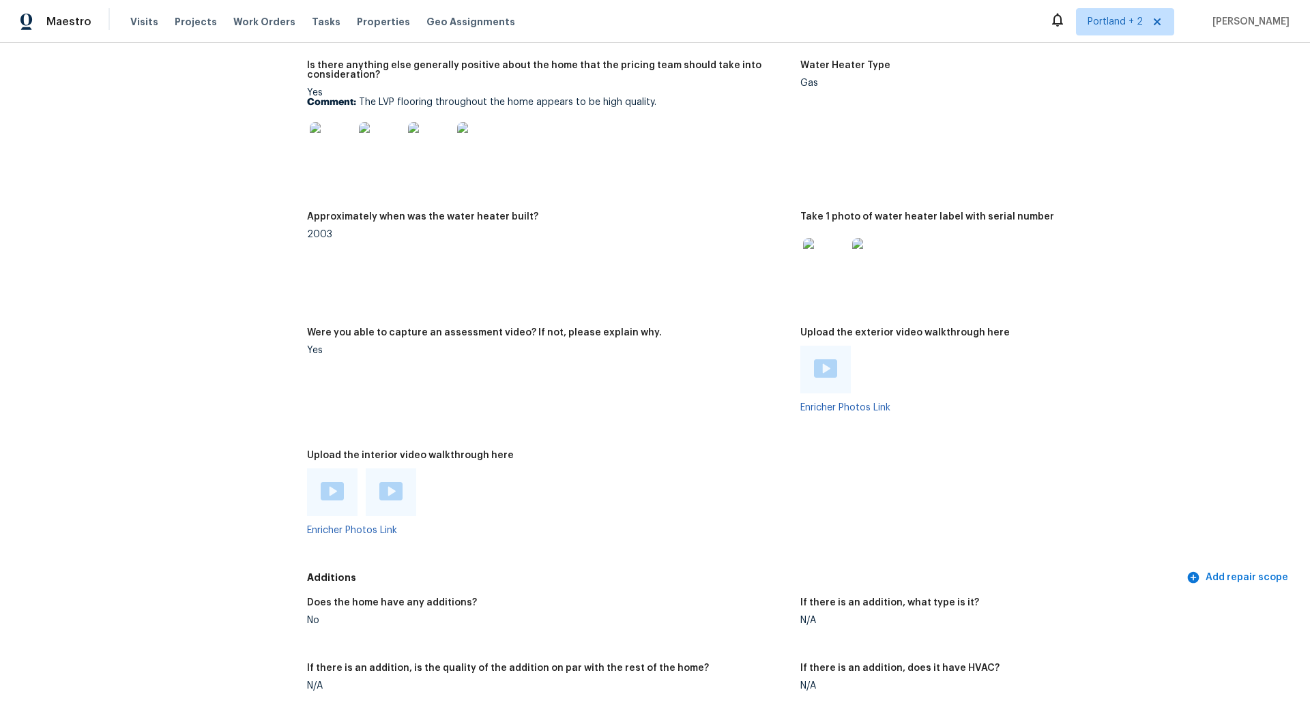
click at [335, 482] on img at bounding box center [332, 491] width 23 height 18
click at [399, 482] on img at bounding box center [390, 491] width 23 height 18
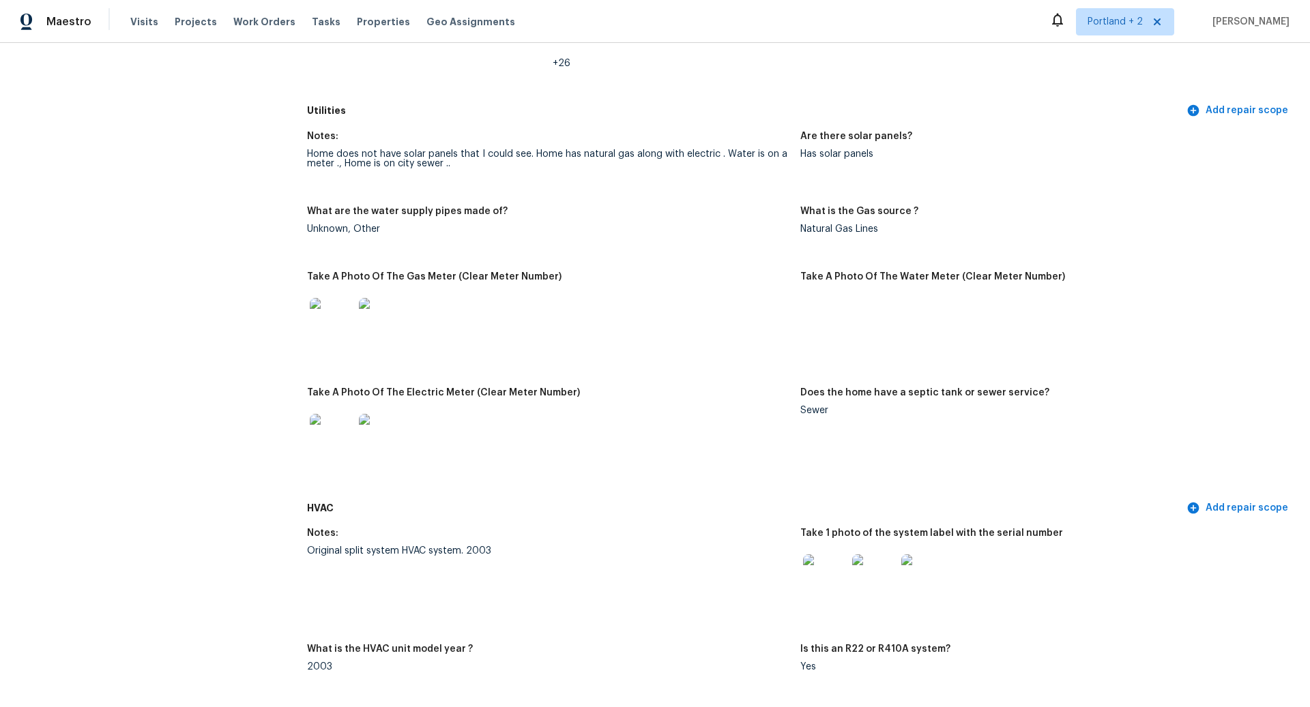
scroll to position [0, 0]
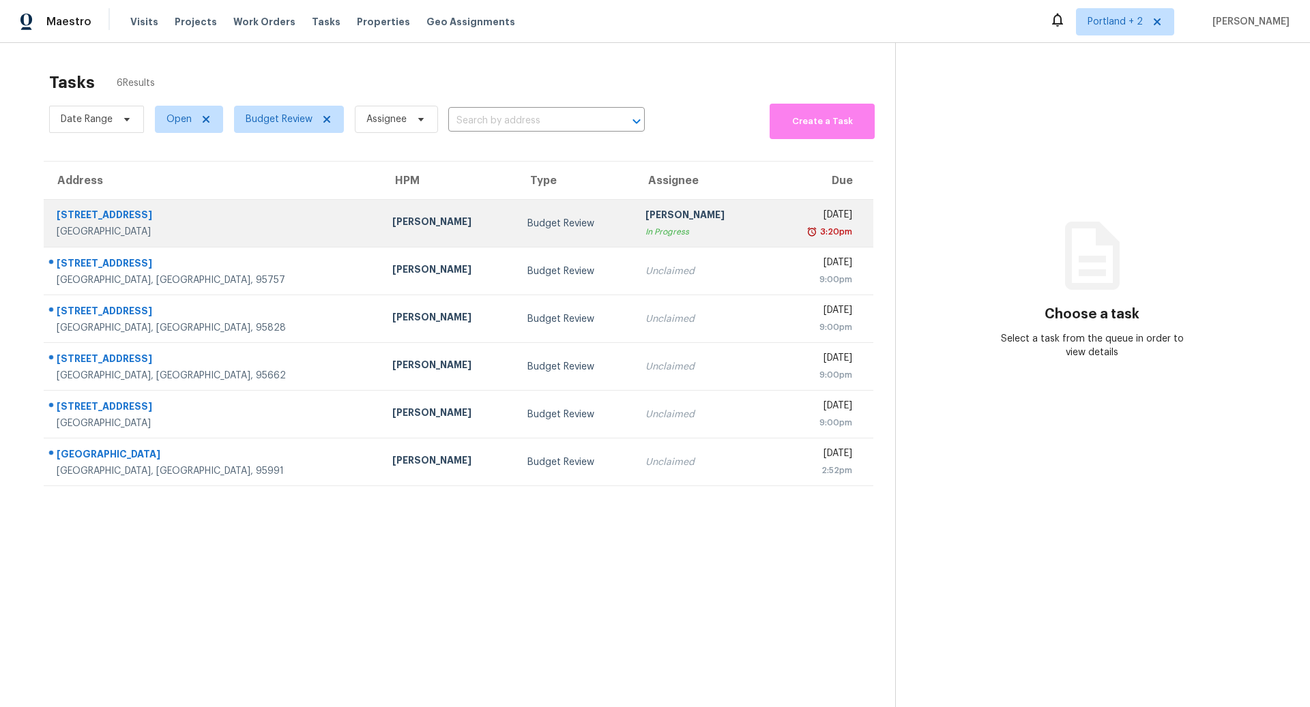
click at [381, 223] on td "[PERSON_NAME]" at bounding box center [448, 224] width 135 height 48
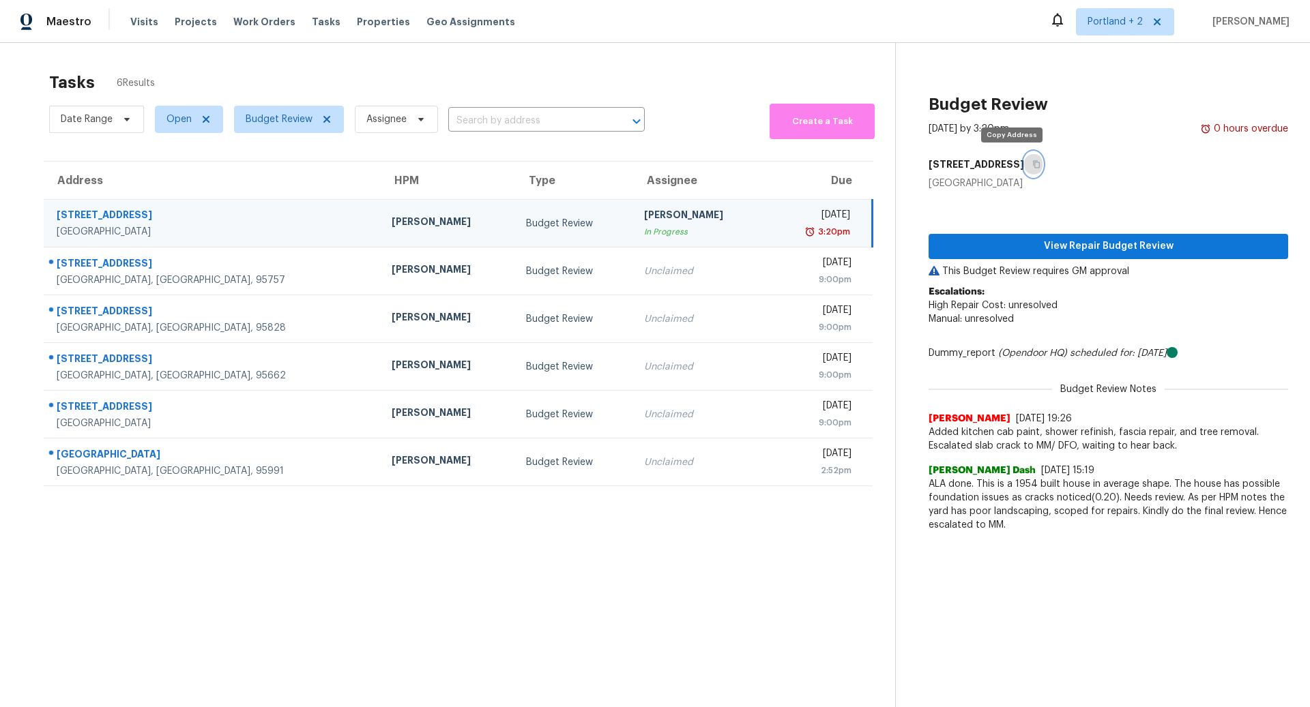
click at [1032, 165] on icon "button" at bounding box center [1036, 164] width 8 height 8
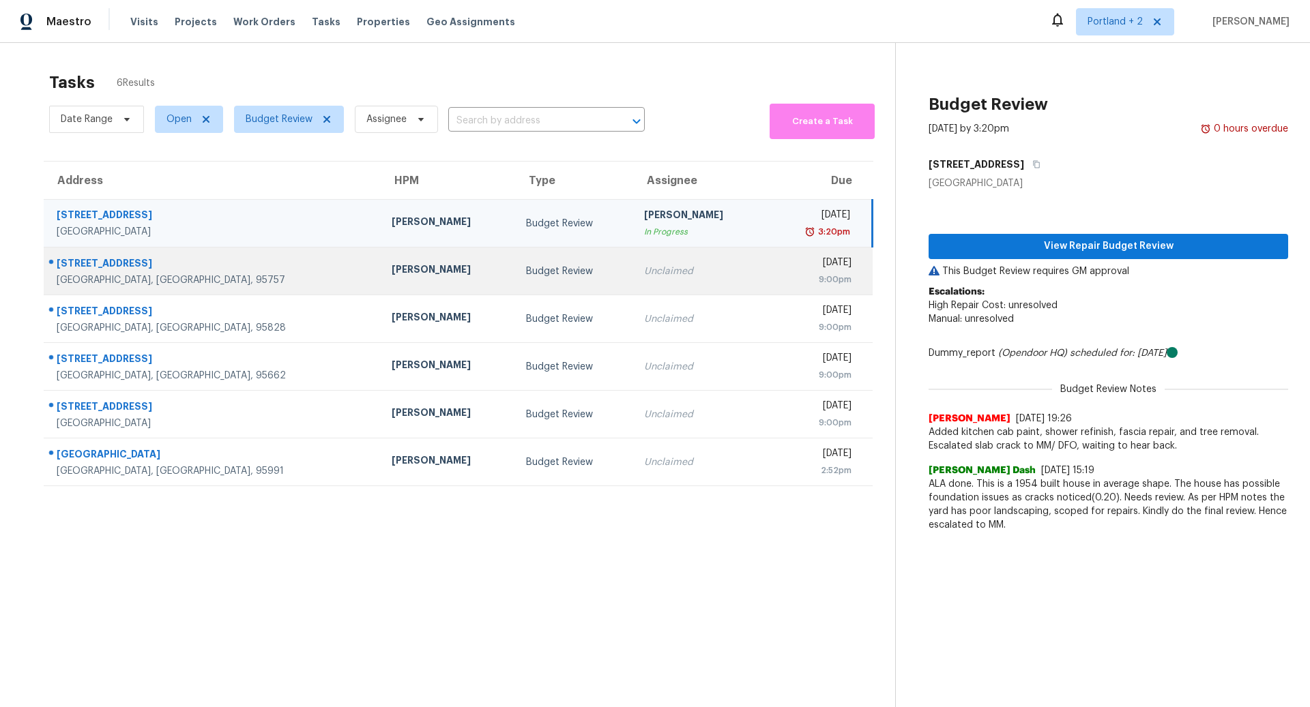
click at [392, 271] on div "[PERSON_NAME]" at bounding box center [448, 271] width 113 height 17
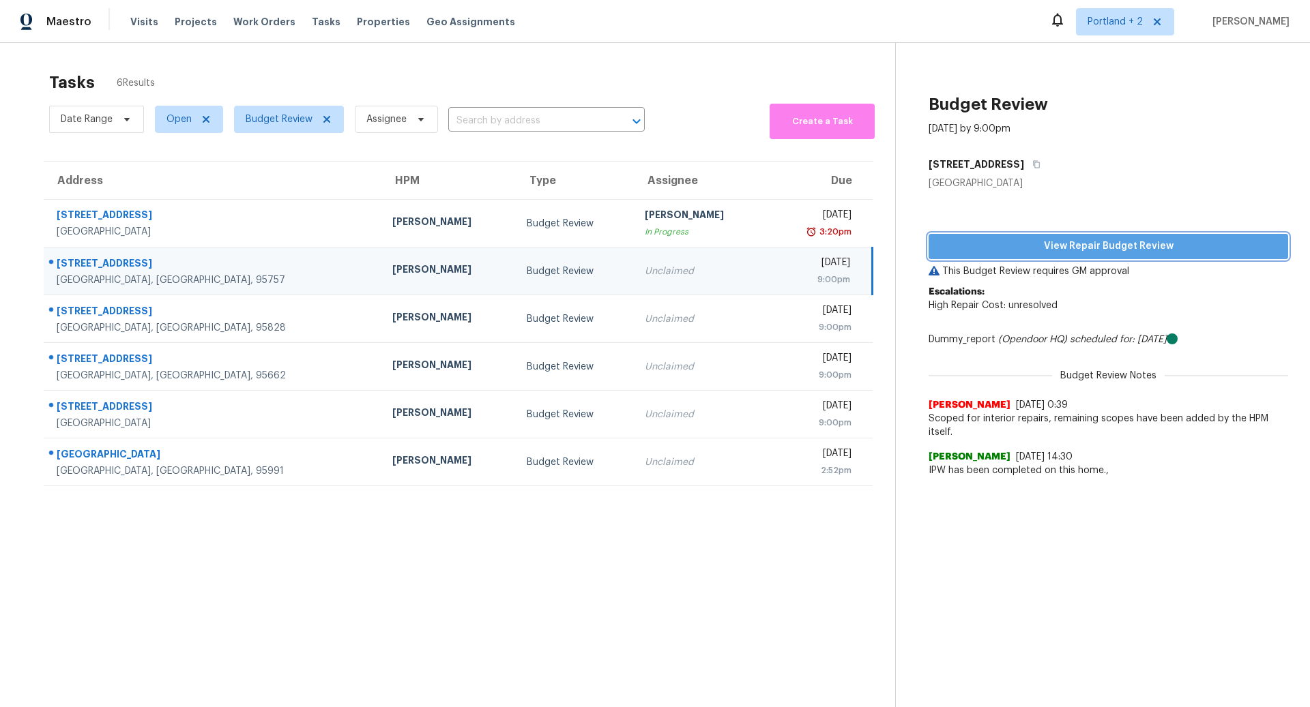
click at [1113, 244] on span "View Repair Budget Review" at bounding box center [1108, 246] width 338 height 17
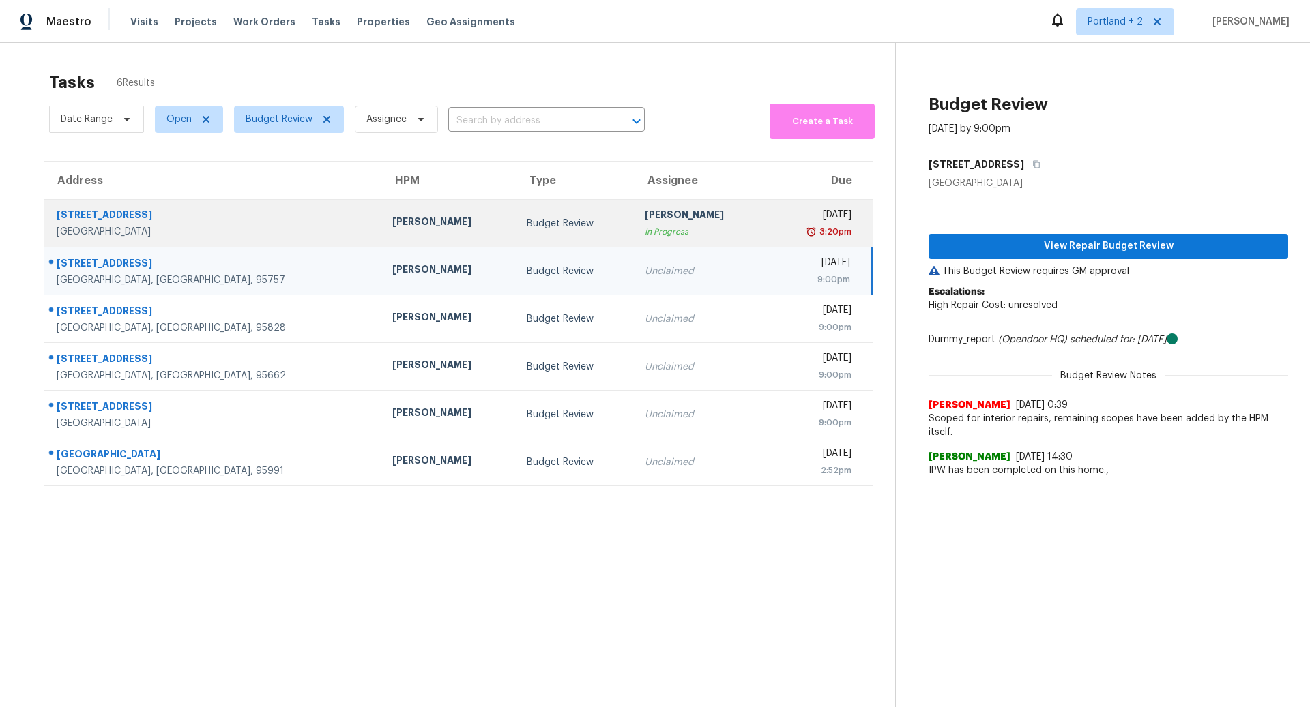
click at [222, 226] on div "American Canyon, CA, 94503" at bounding box center [214, 232] width 314 height 14
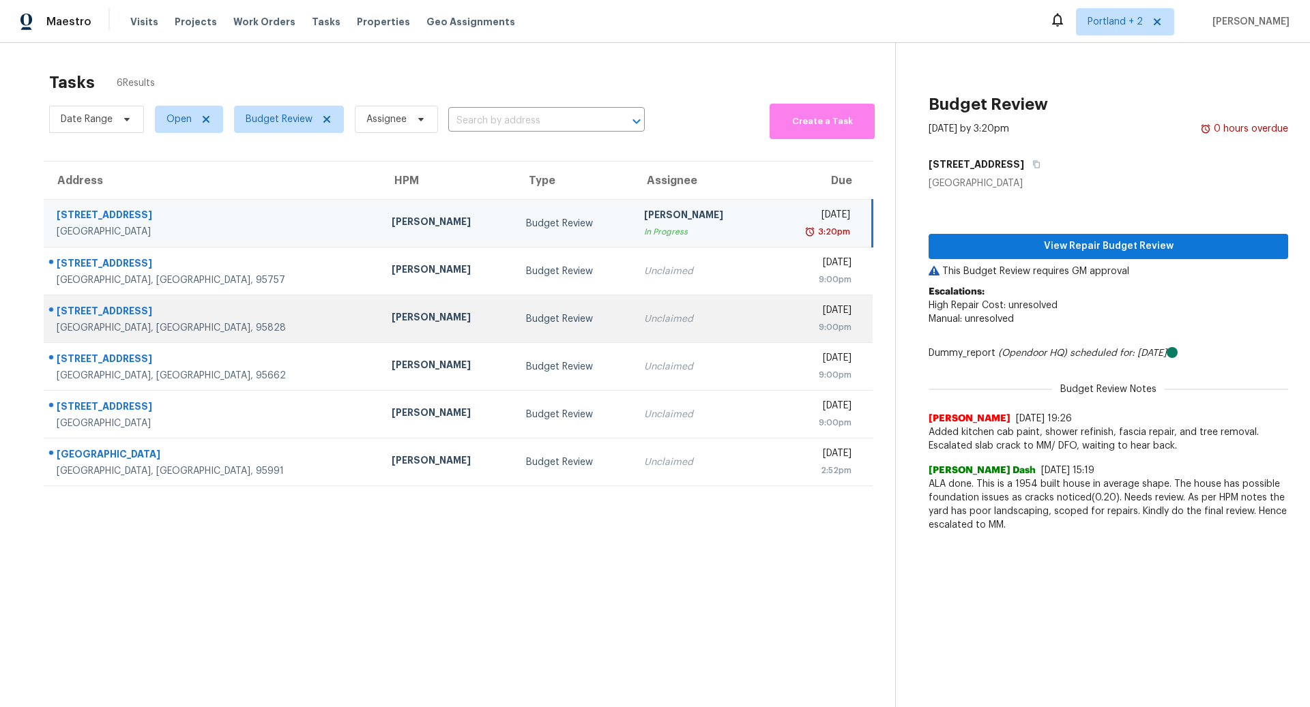
click at [392, 316] on div "[PERSON_NAME]" at bounding box center [448, 318] width 113 height 17
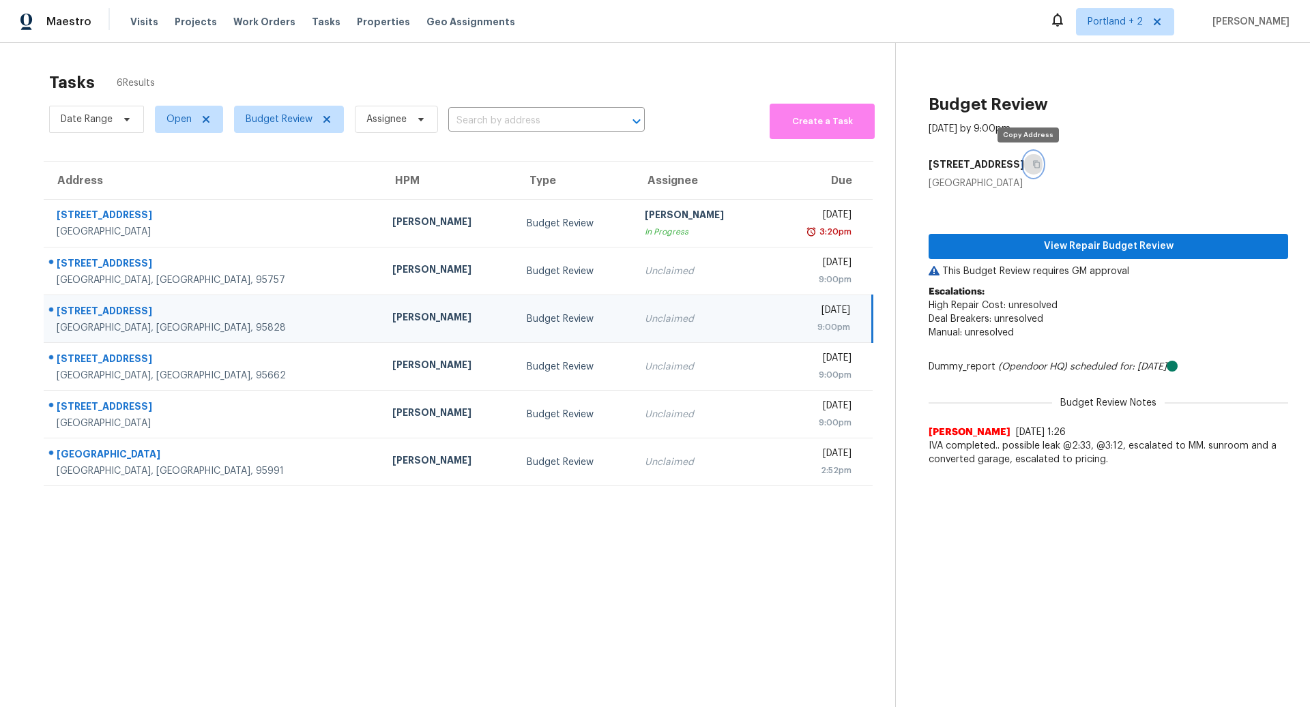
click at [1032, 163] on icon "button" at bounding box center [1036, 164] width 8 height 8
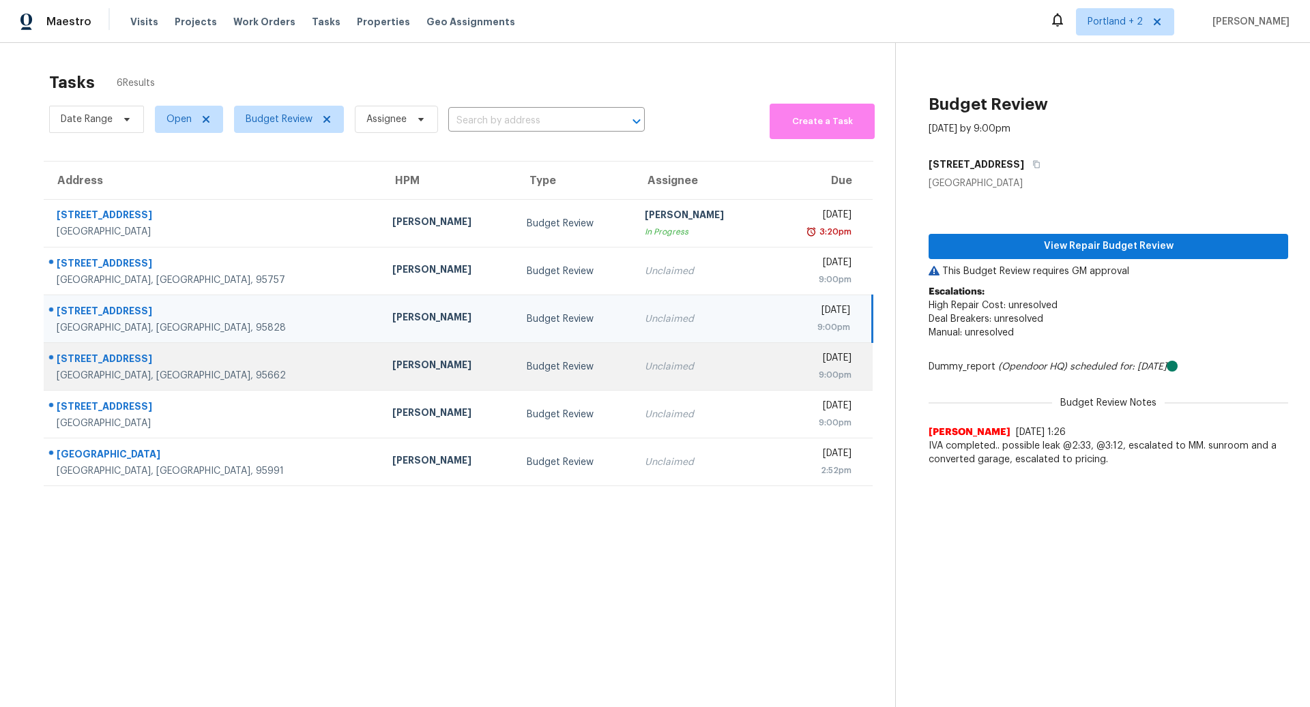
click at [138, 360] on div "[STREET_ADDRESS]" at bounding box center [214, 360] width 314 height 17
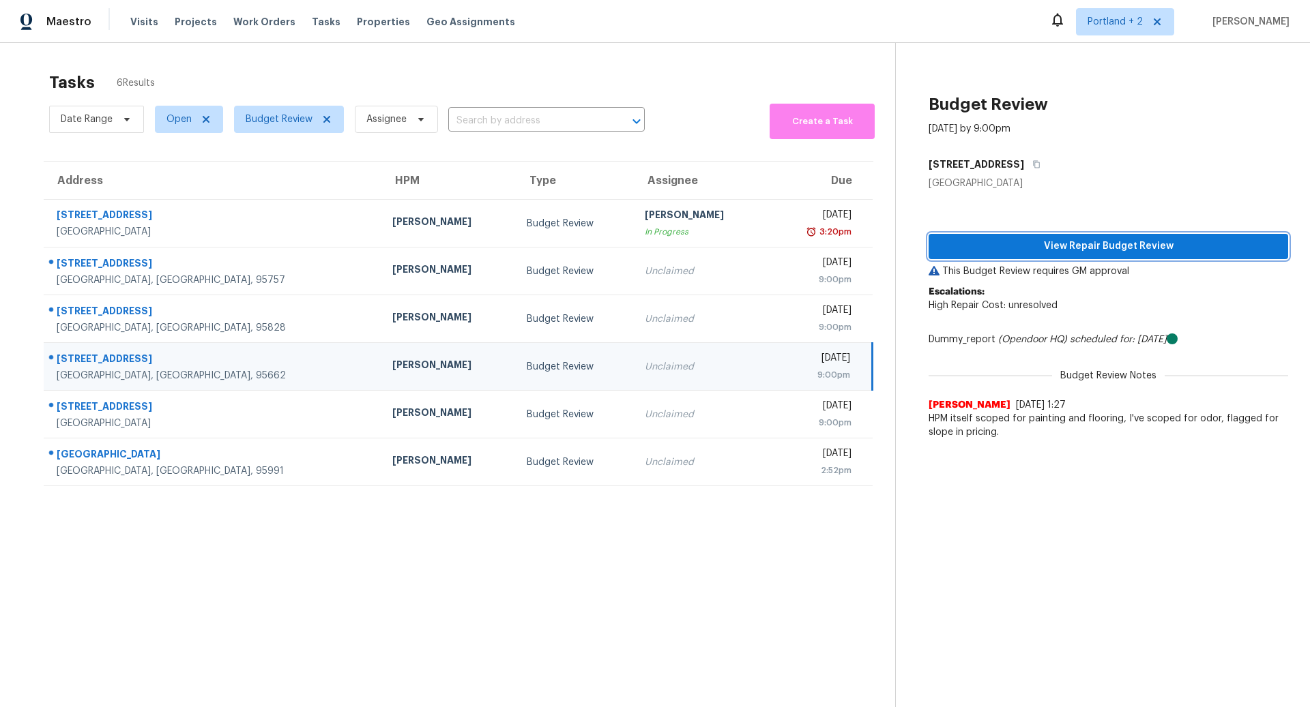
click at [1072, 244] on span "View Repair Budget Review" at bounding box center [1108, 246] width 338 height 17
click at [1034, 163] on icon "button" at bounding box center [1036, 165] width 7 height 8
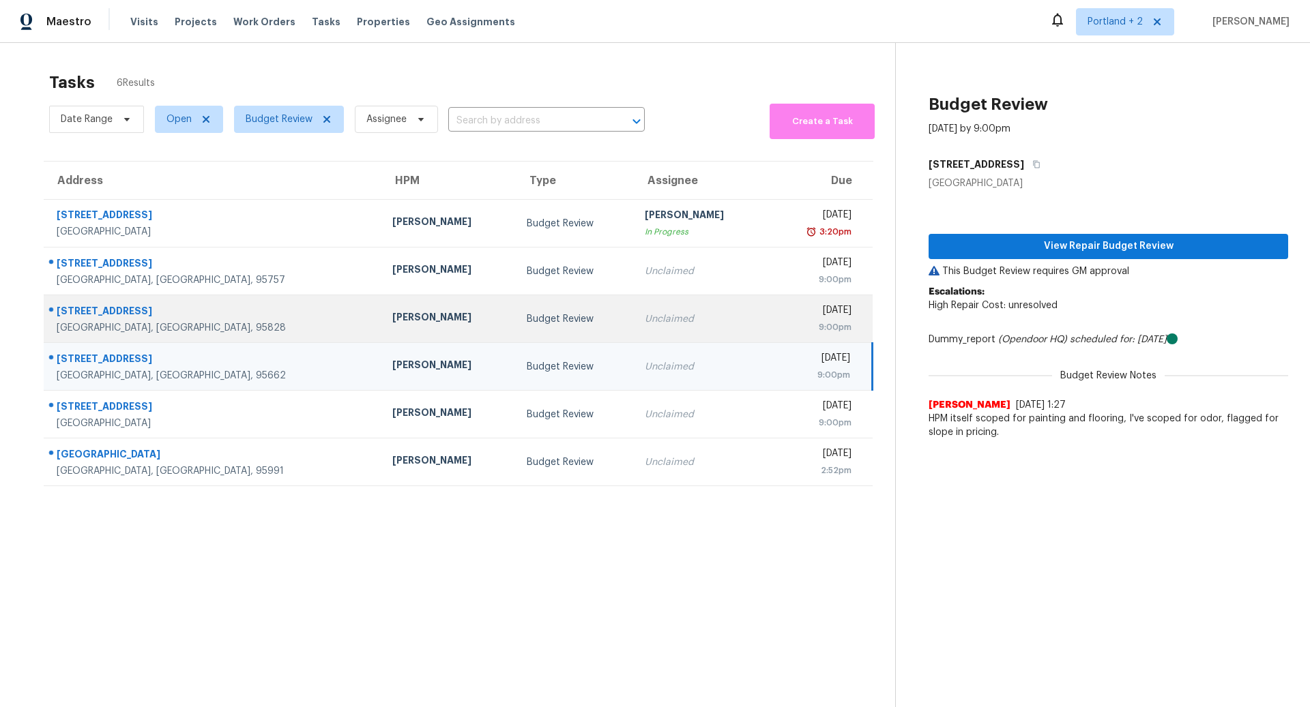
click at [239, 317] on div "6955 Lawnwood Dr" at bounding box center [214, 312] width 314 height 17
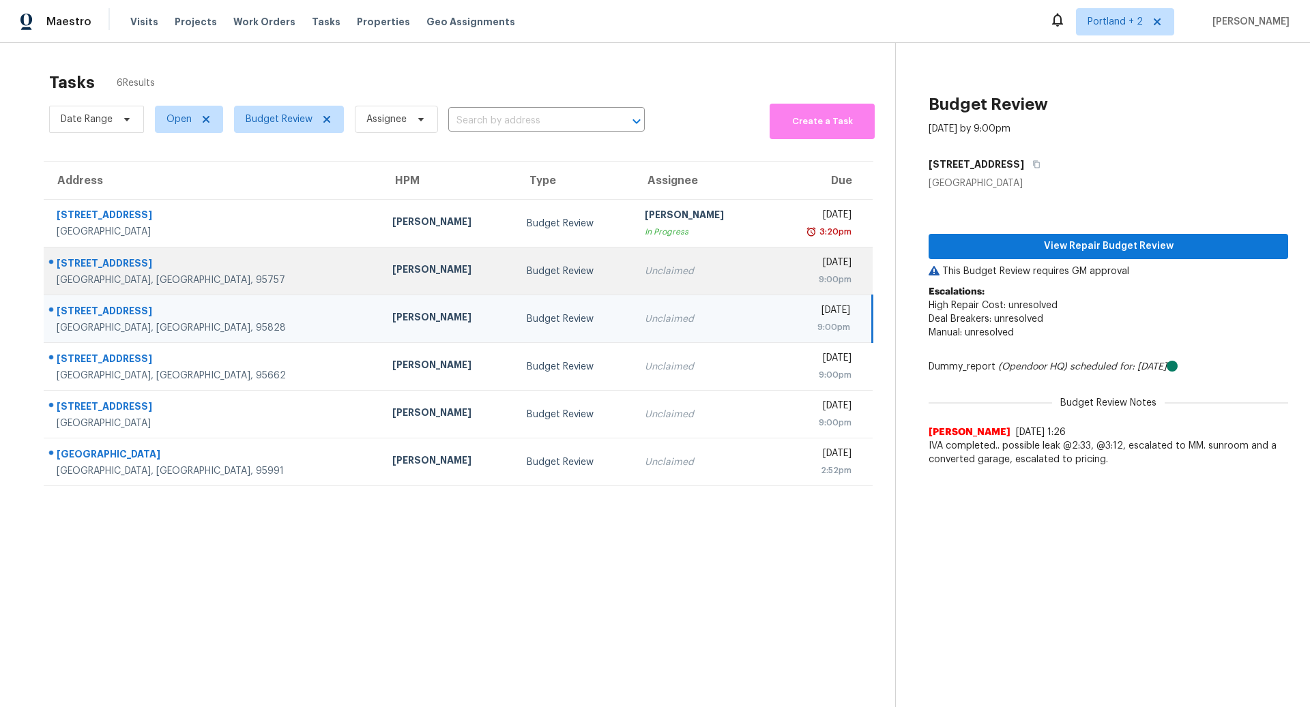
click at [238, 276] on div "Elk Grove, CA, 95757" at bounding box center [214, 281] width 314 height 14
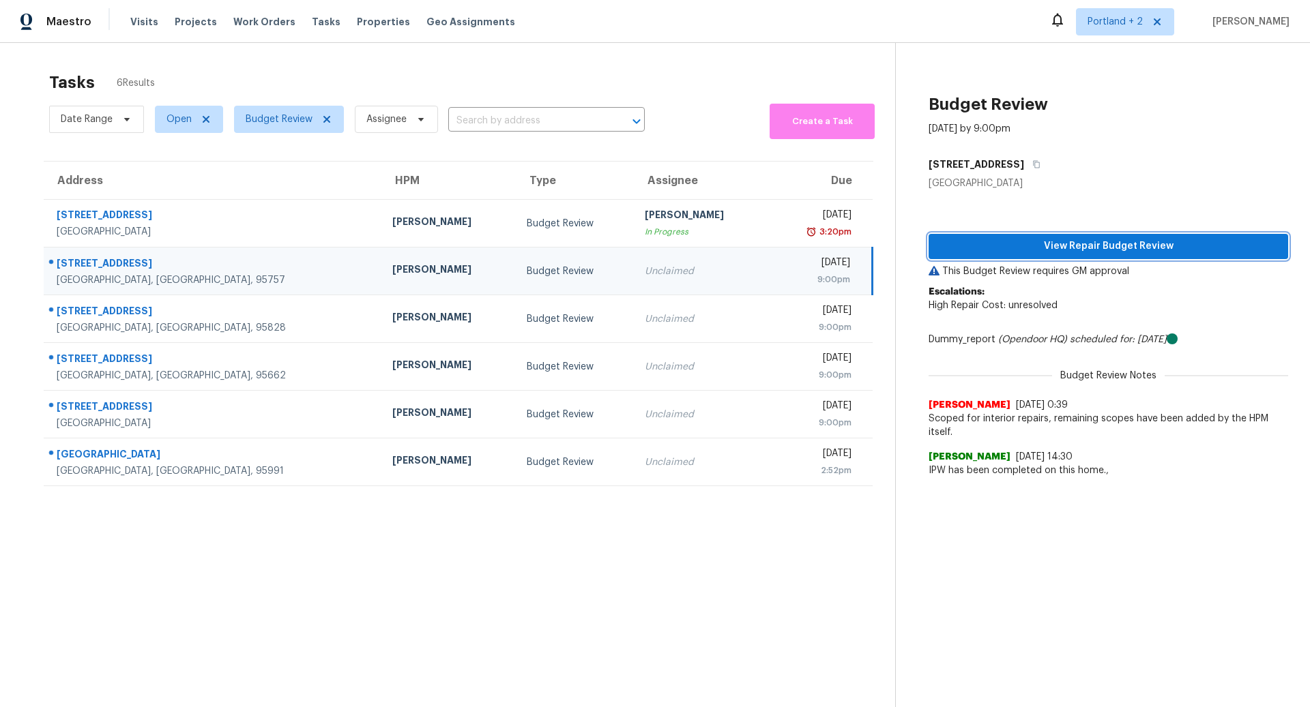
click at [1089, 244] on span "View Repair Budget Review" at bounding box center [1108, 246] width 338 height 17
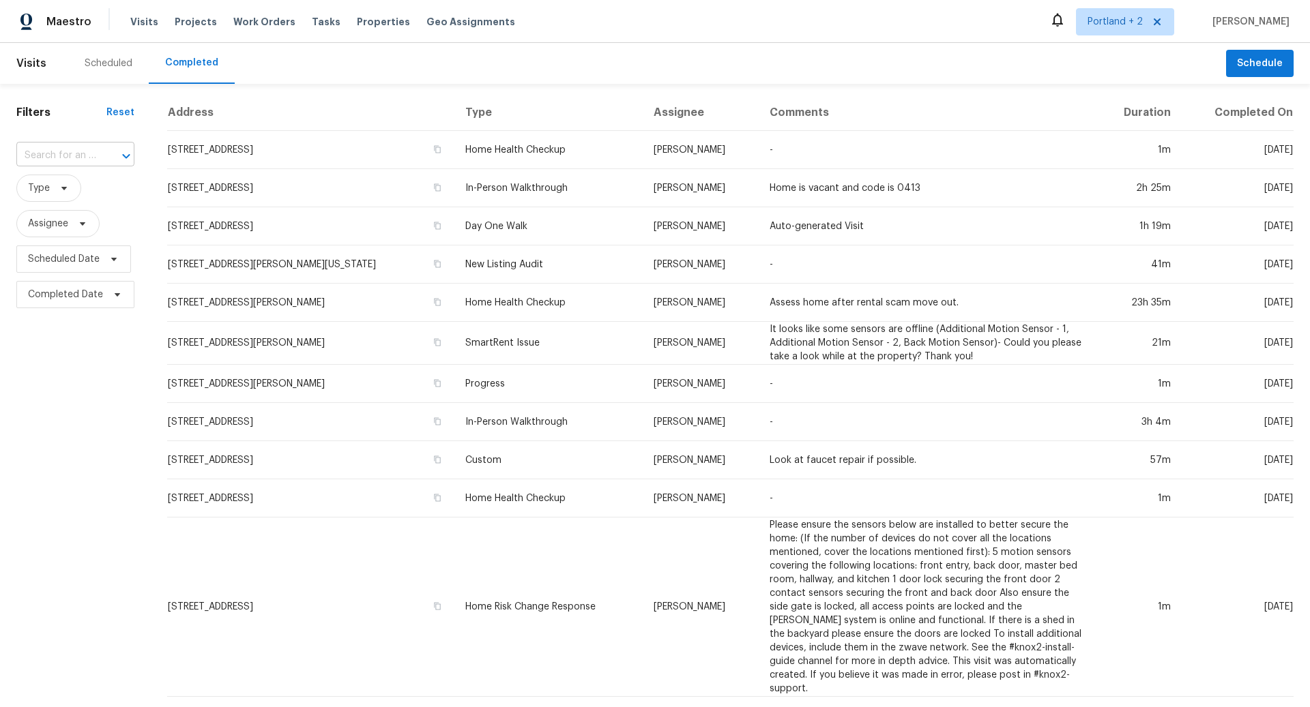
click at [40, 151] on input "text" at bounding box center [56, 155] width 80 height 21
paste input "6955 Lawnwood Dr, Sacramento, CA 95828"
type input "6955 Lawnwood Dr, Sacramento, CA 95828"
click at [78, 197] on li "6955 Lawnwood Dr, Sacramento, CA 95828" at bounding box center [74, 186] width 116 height 23
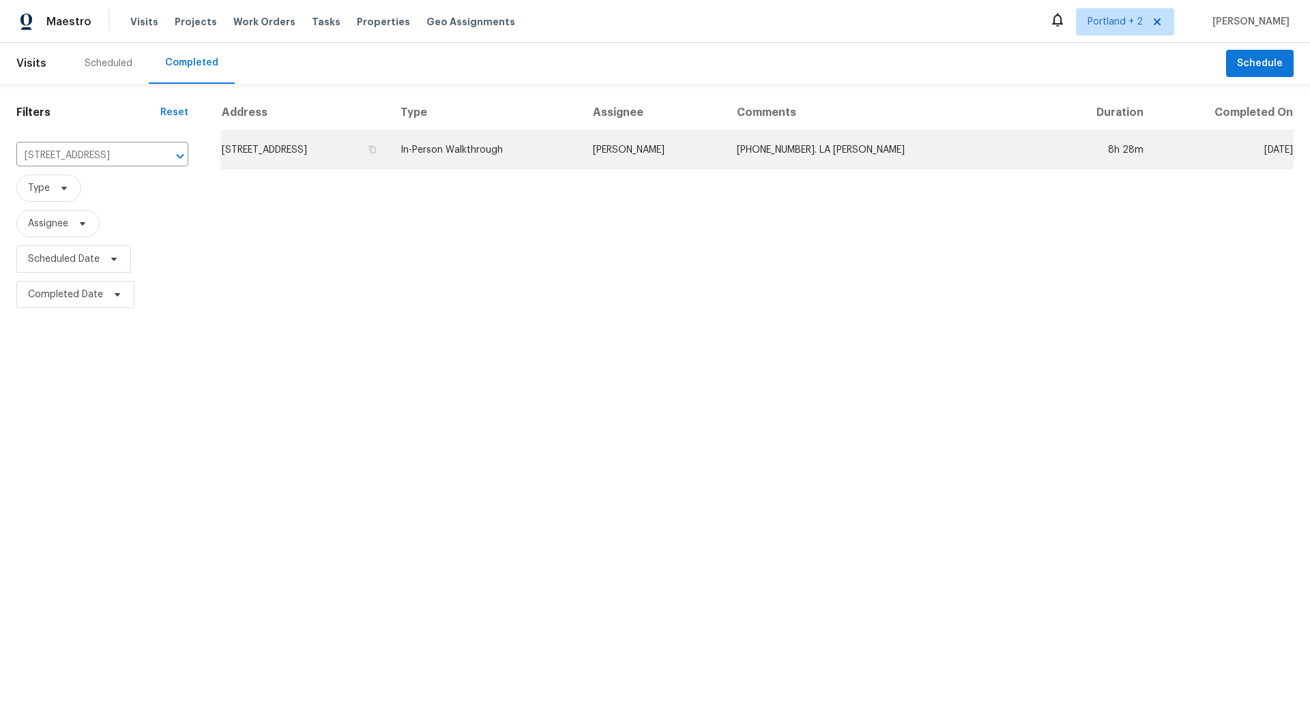
click at [390, 150] on td "6955 Lawnwood Dr, Sacramento, CA 95828" at bounding box center [305, 150] width 169 height 38
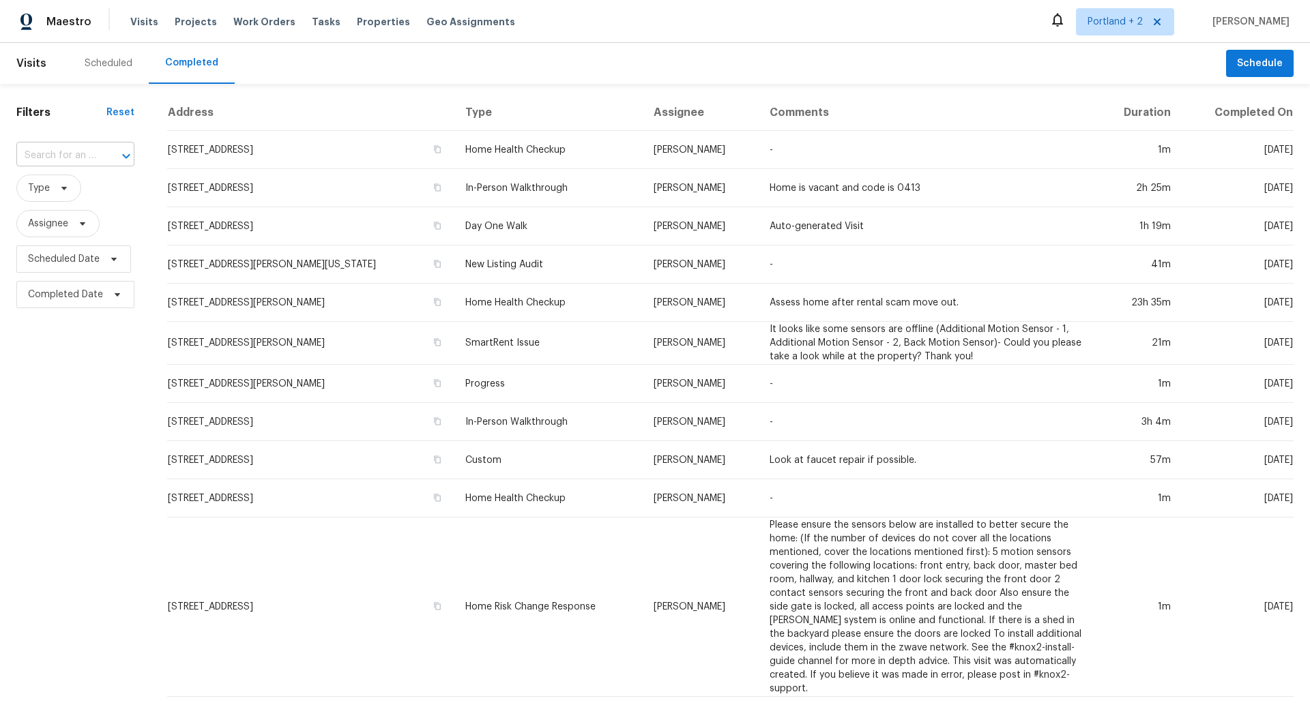
click at [57, 151] on input "text" at bounding box center [56, 155] width 80 height 21
paste input "9431 Canyon Lake Ln, Orangevale, CA 95662"
type input "9431 Canyon Lake Ln, Orangevale, CA 95662"
click at [80, 197] on li "9431 Canyon Lake Ln, Orangevale, CA 95662" at bounding box center [74, 186] width 116 height 23
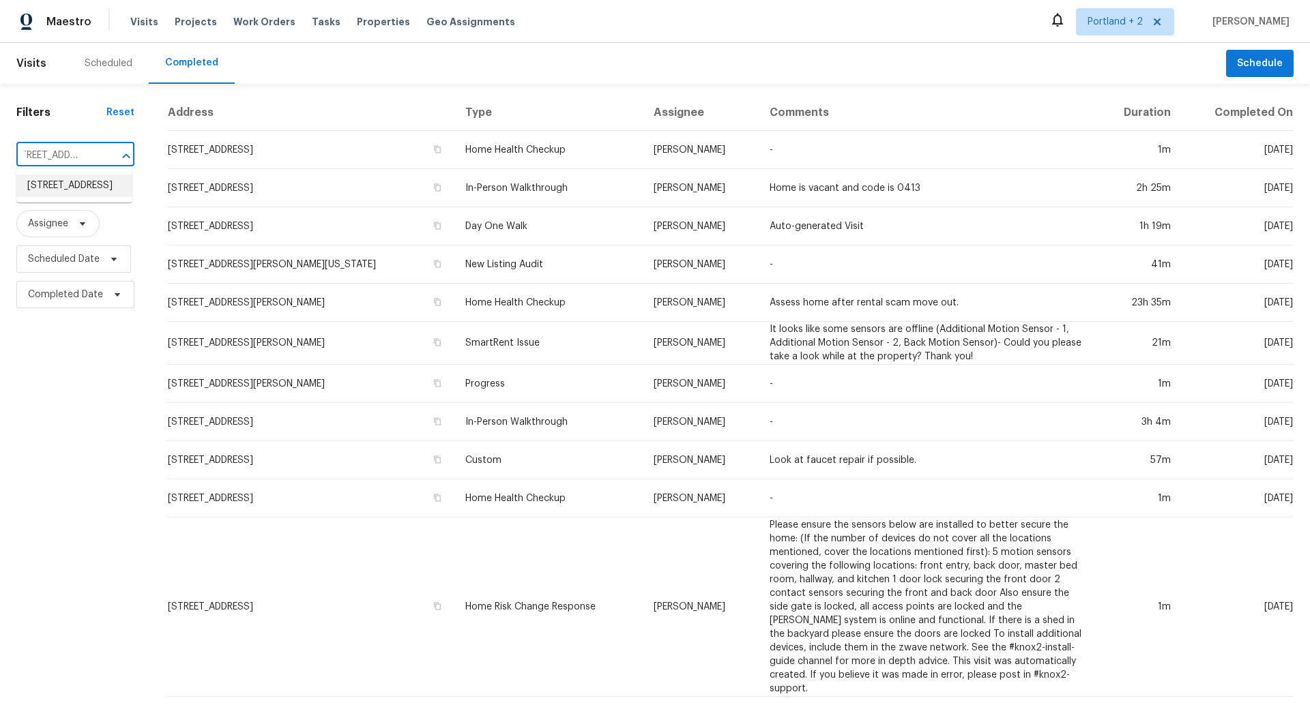
scroll to position [0, 0]
click at [51, 158] on input "text" at bounding box center [56, 155] width 80 height 21
paste input "9431 Canyon Lake Ln, Orangevale, CA 95662"
type input "9431 Canyon Lake Ln, Orangevale, CA 95662"
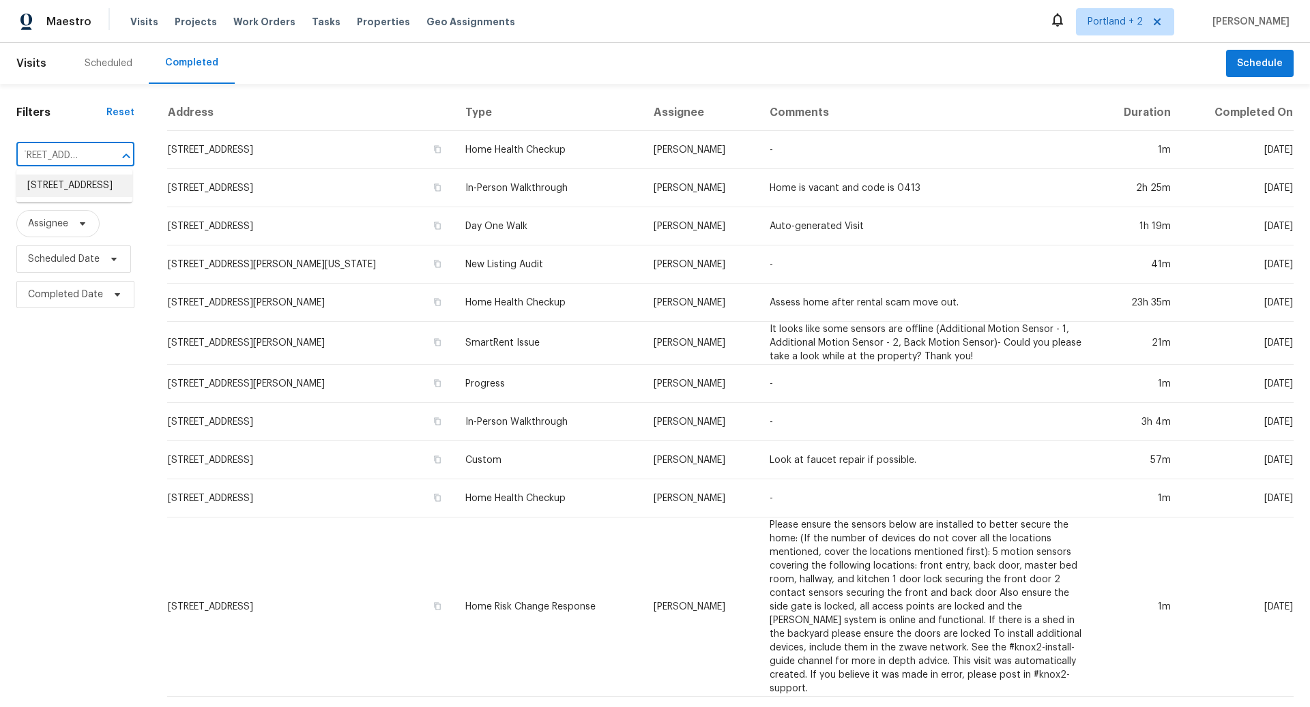
click at [70, 197] on li "9431 Canyon Lake Ln, Orangevale, CA 95662" at bounding box center [74, 186] width 116 height 23
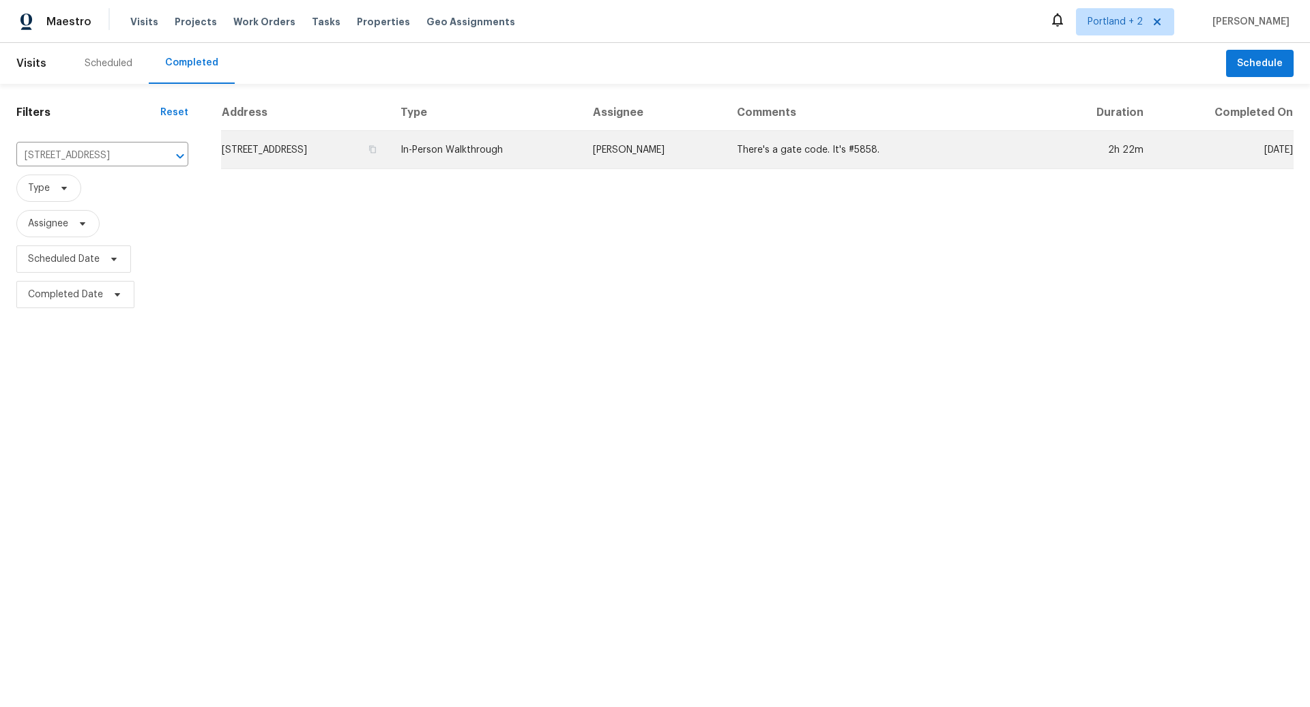
click at [349, 146] on td "9431 Canyon Lake Ln, Orangevale, CA 95662" at bounding box center [305, 150] width 169 height 38
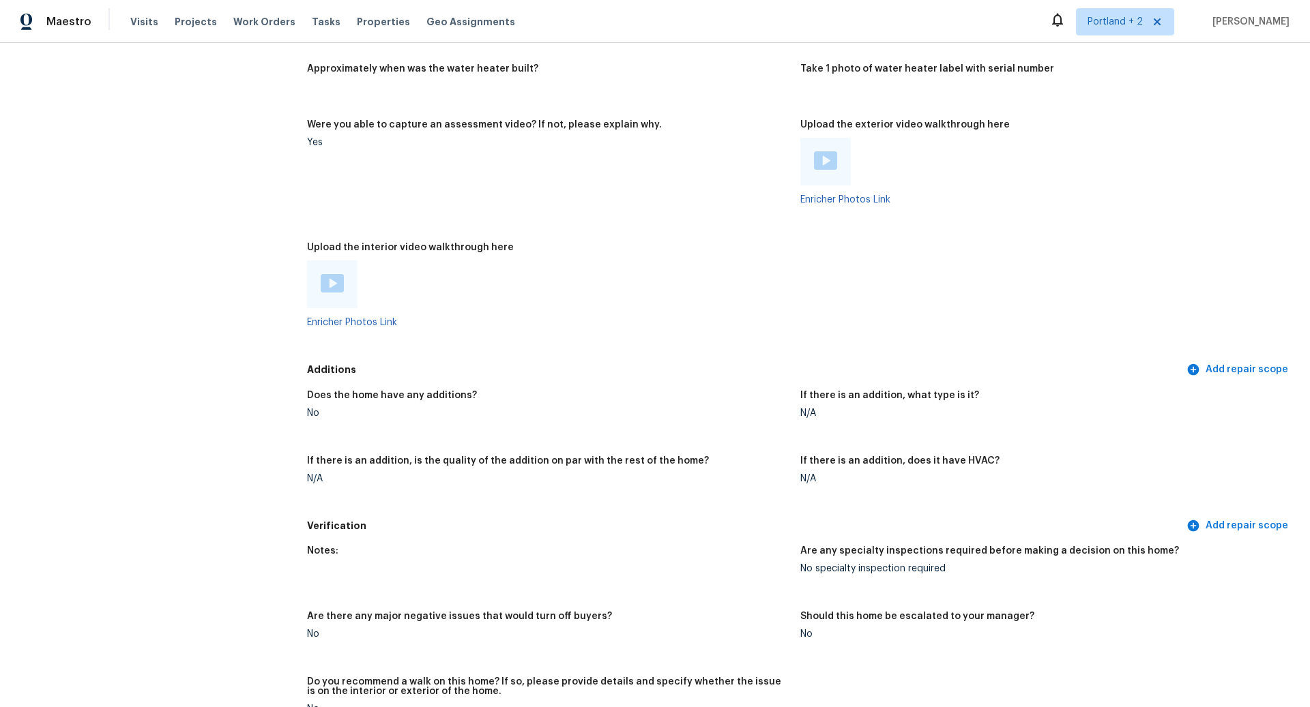
scroll to position [2530, 0]
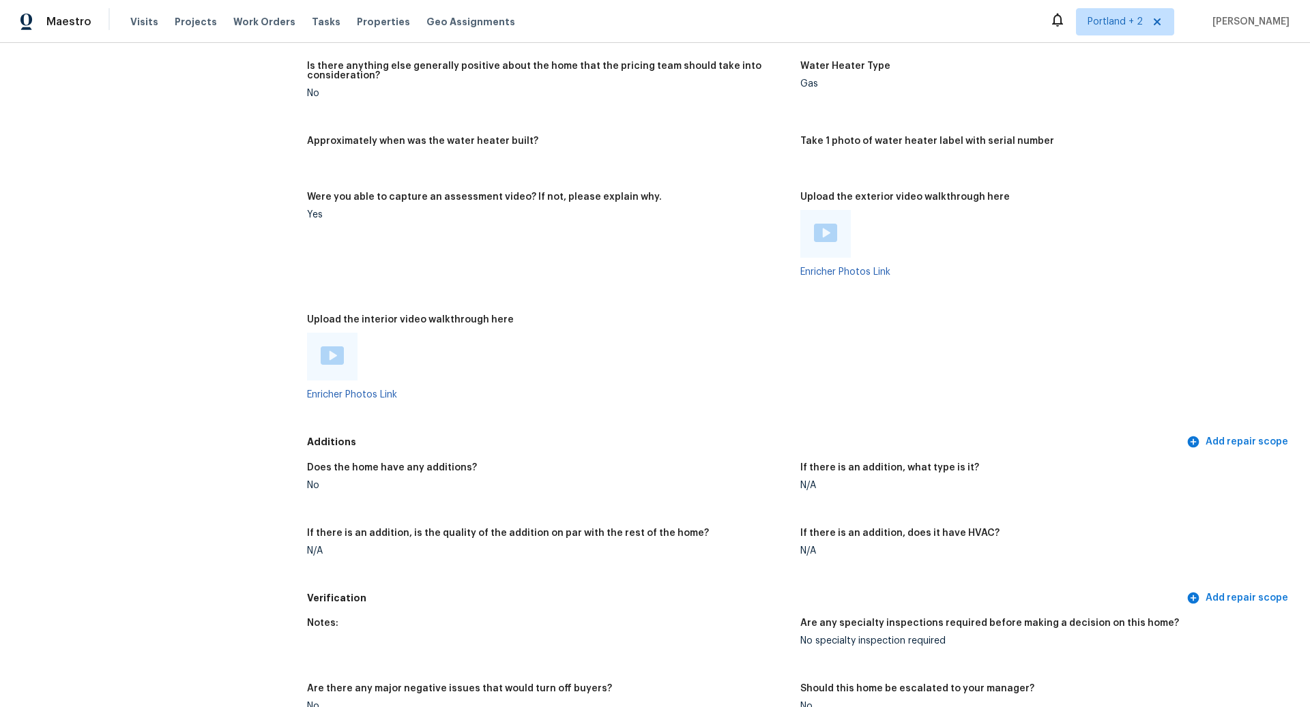
click at [830, 224] on img at bounding box center [825, 233] width 23 height 18
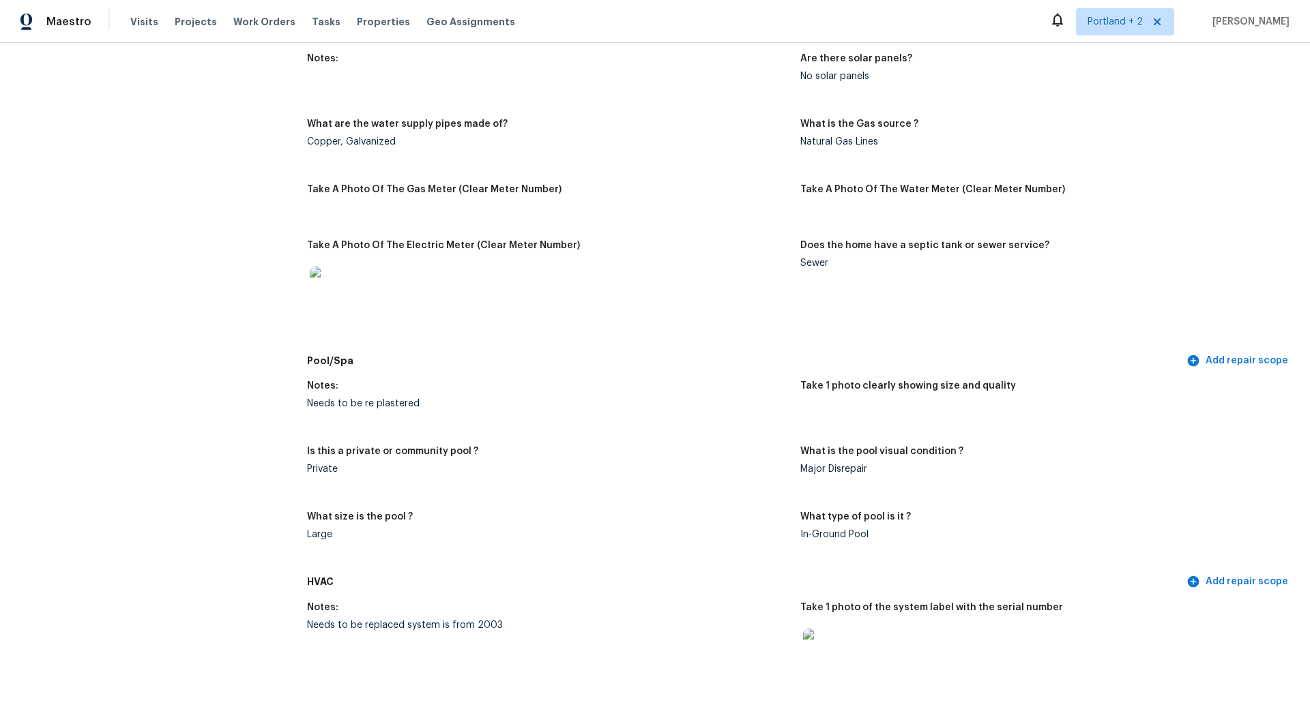
scroll to position [0, 0]
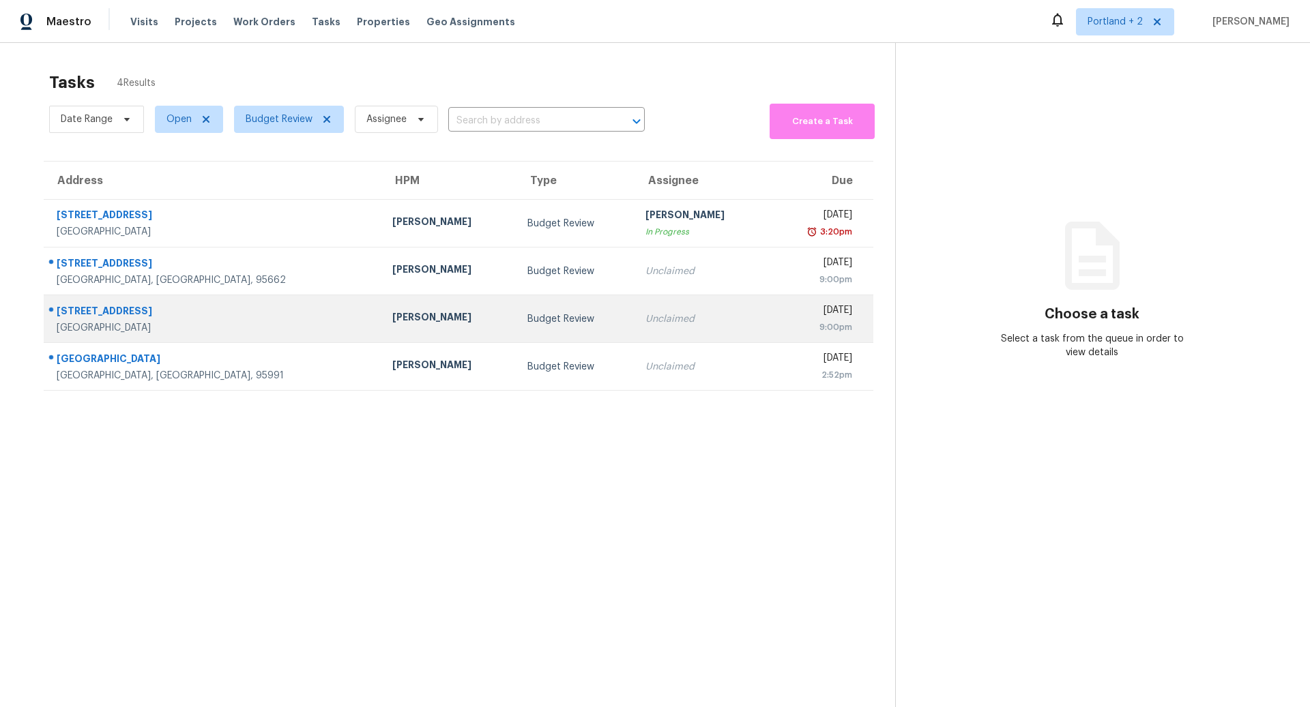
click at [206, 322] on div "Elk Grove, CA, 95758" at bounding box center [214, 328] width 314 height 14
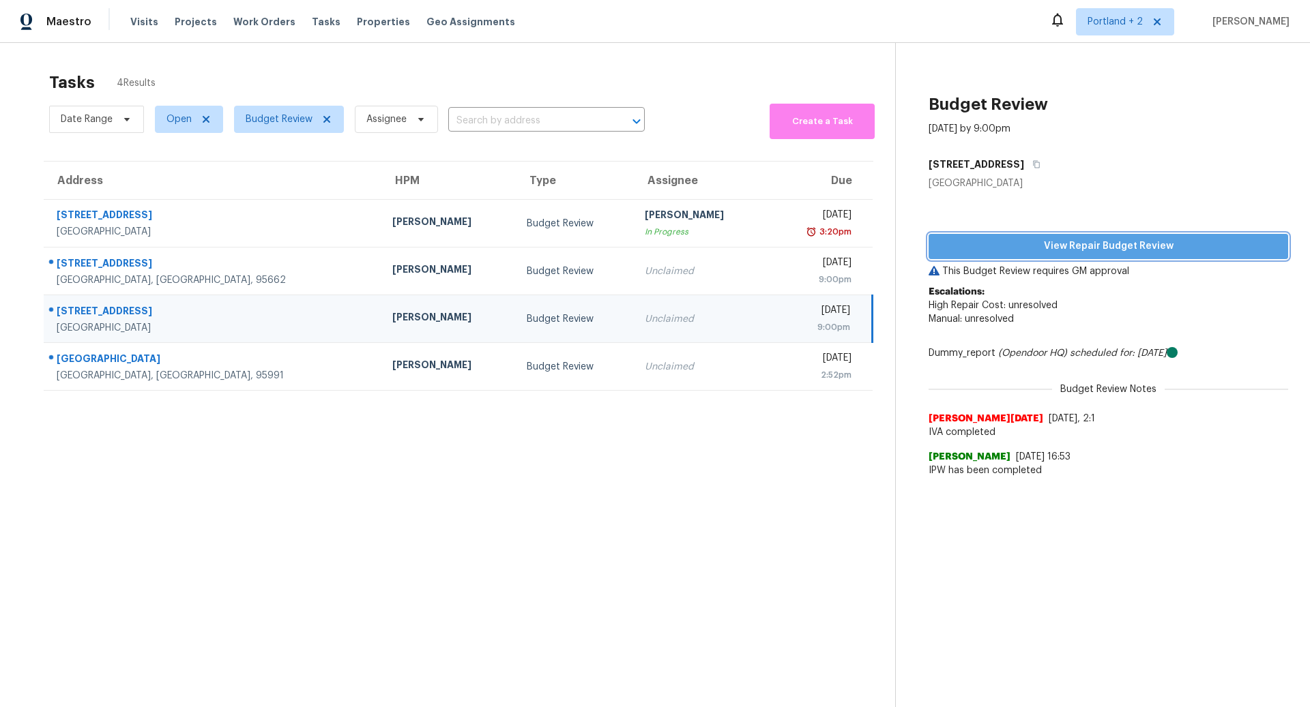
click at [1106, 244] on span "View Repair Budget Review" at bounding box center [1108, 246] width 338 height 17
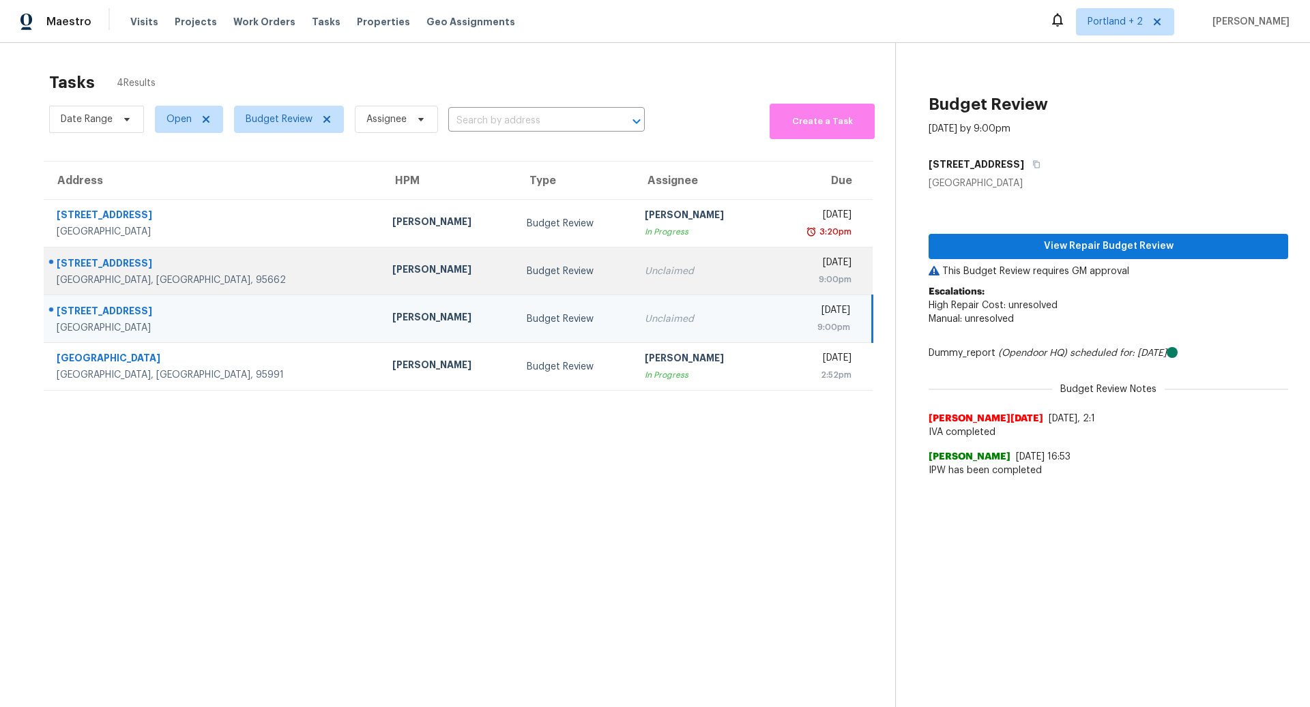
click at [203, 275] on div "[GEOGRAPHIC_DATA], [GEOGRAPHIC_DATA], 95662" at bounding box center [214, 281] width 314 height 14
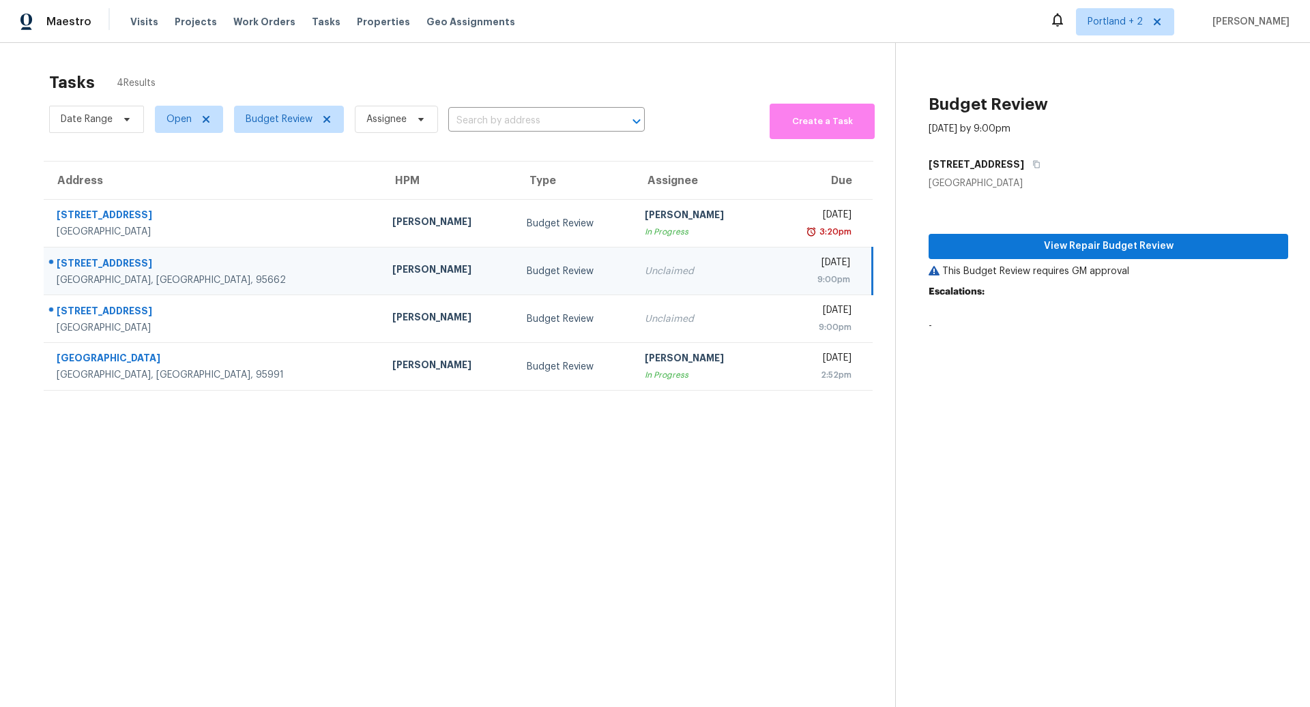
click at [186, 269] on div "[STREET_ADDRESS]" at bounding box center [214, 265] width 314 height 17
click at [1066, 245] on span "View Repair Budget Review" at bounding box center [1108, 246] width 338 height 17
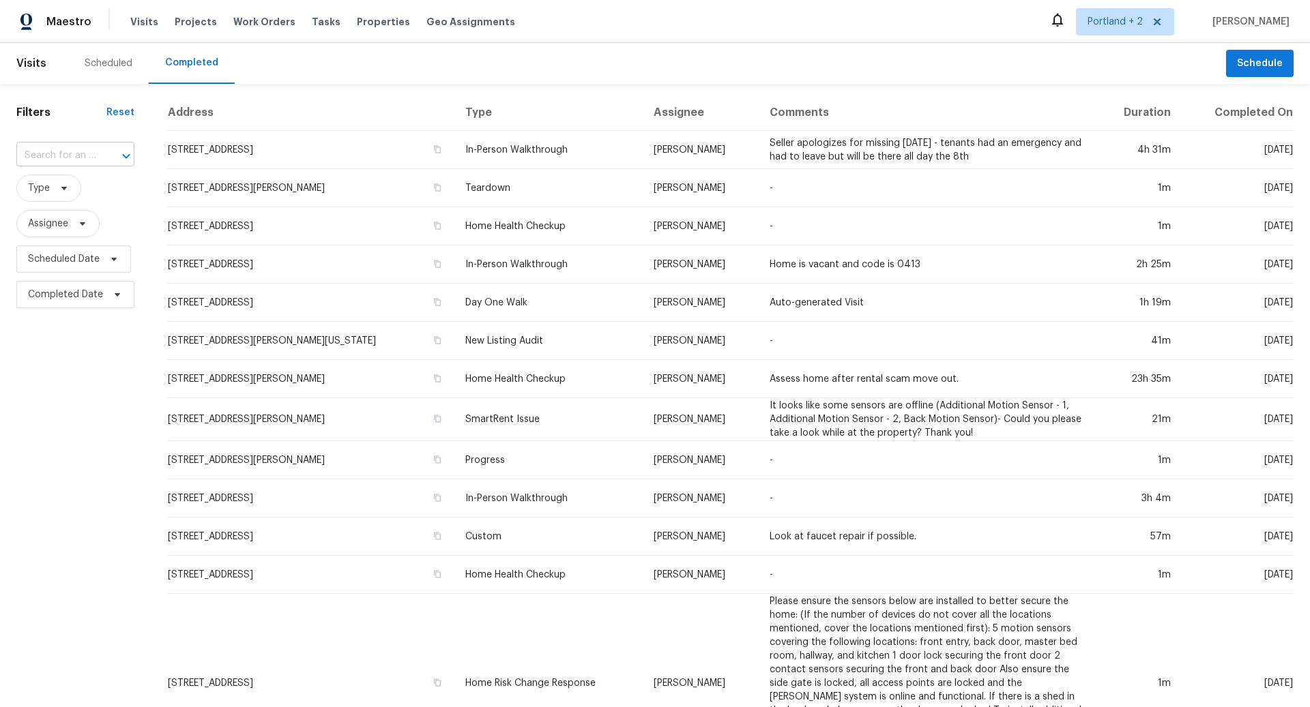
click at [44, 156] on input "text" at bounding box center [56, 155] width 80 height 21
type input "[STREET_ADDRESS]"
click at [63, 190] on li "[STREET_ADDRESS]" at bounding box center [74, 186] width 116 height 23
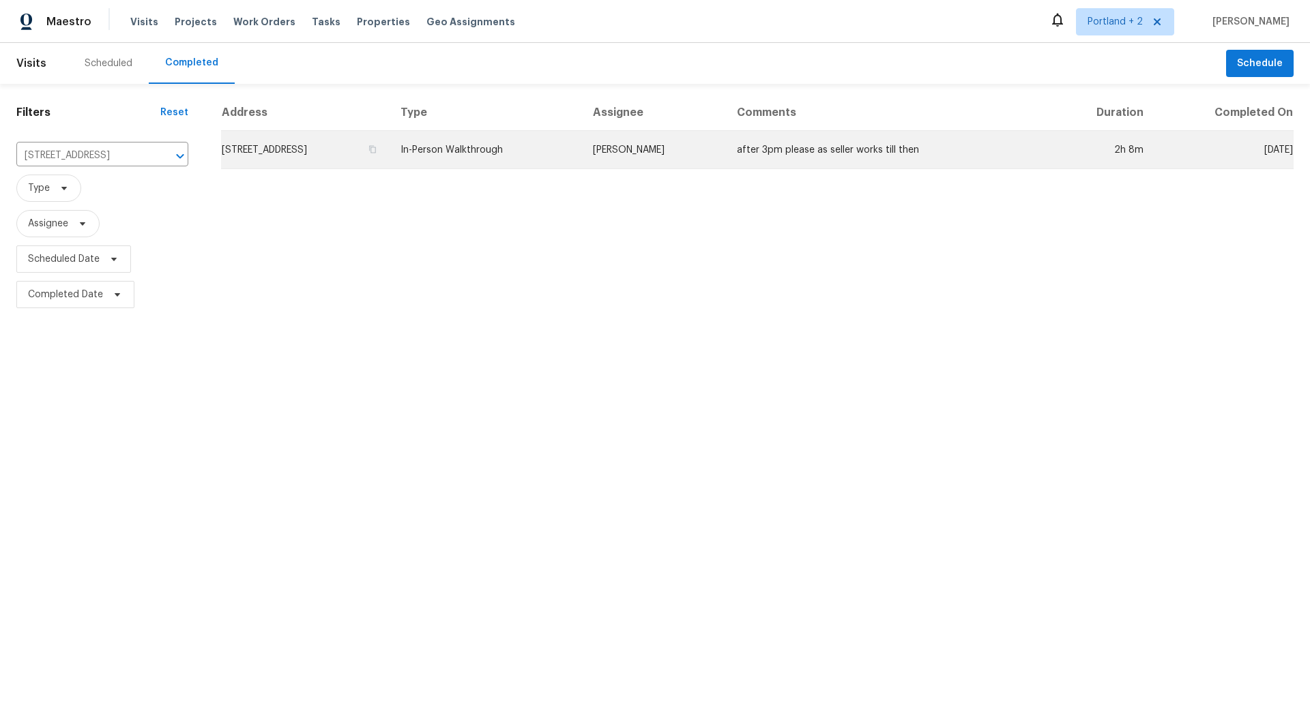
click at [345, 145] on td "8834 Breaker Point Ct, Elk Grove, CA 95758" at bounding box center [305, 150] width 169 height 38
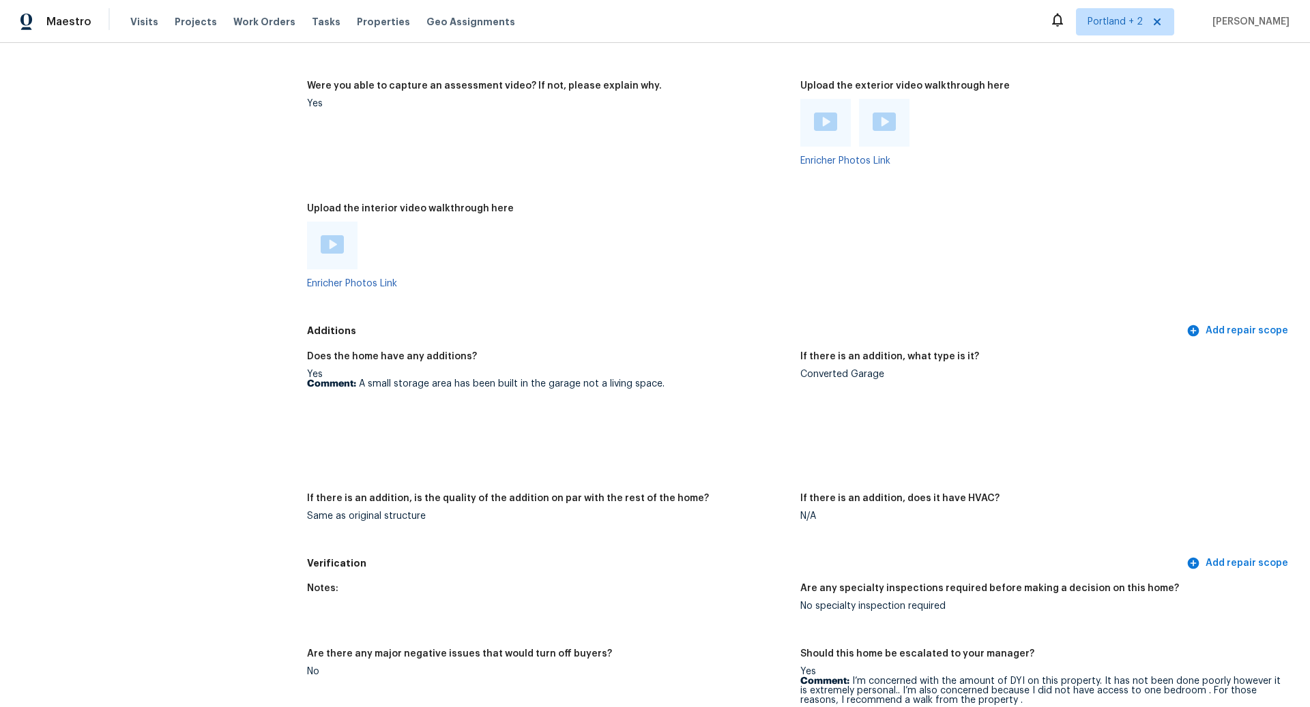
scroll to position [3373, 0]
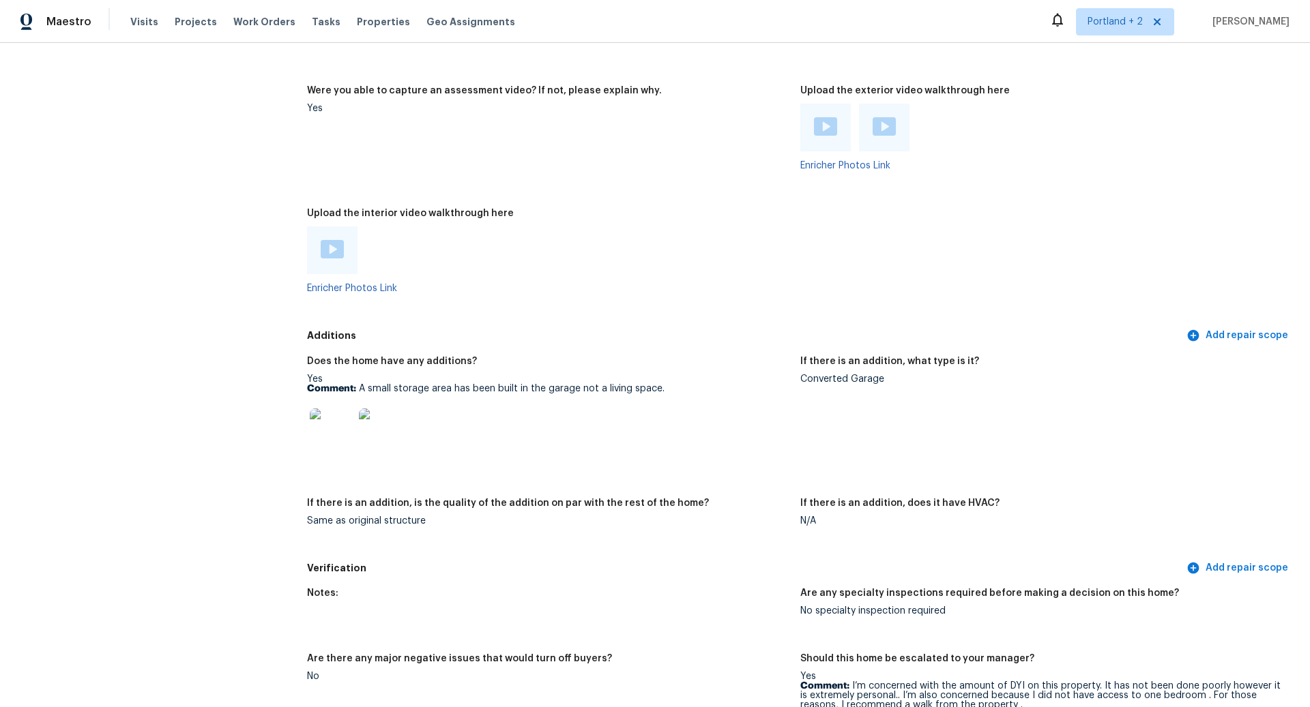
click at [331, 240] on img at bounding box center [332, 249] width 23 height 18
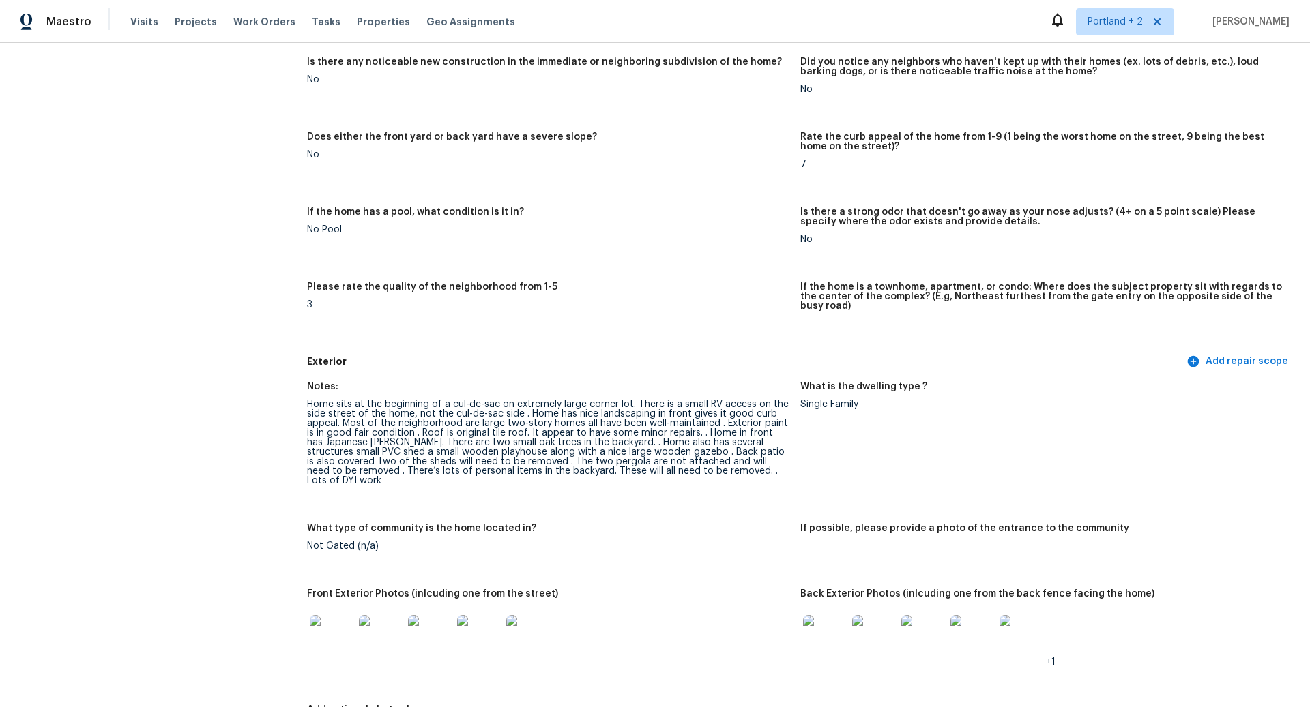
scroll to position [0, 0]
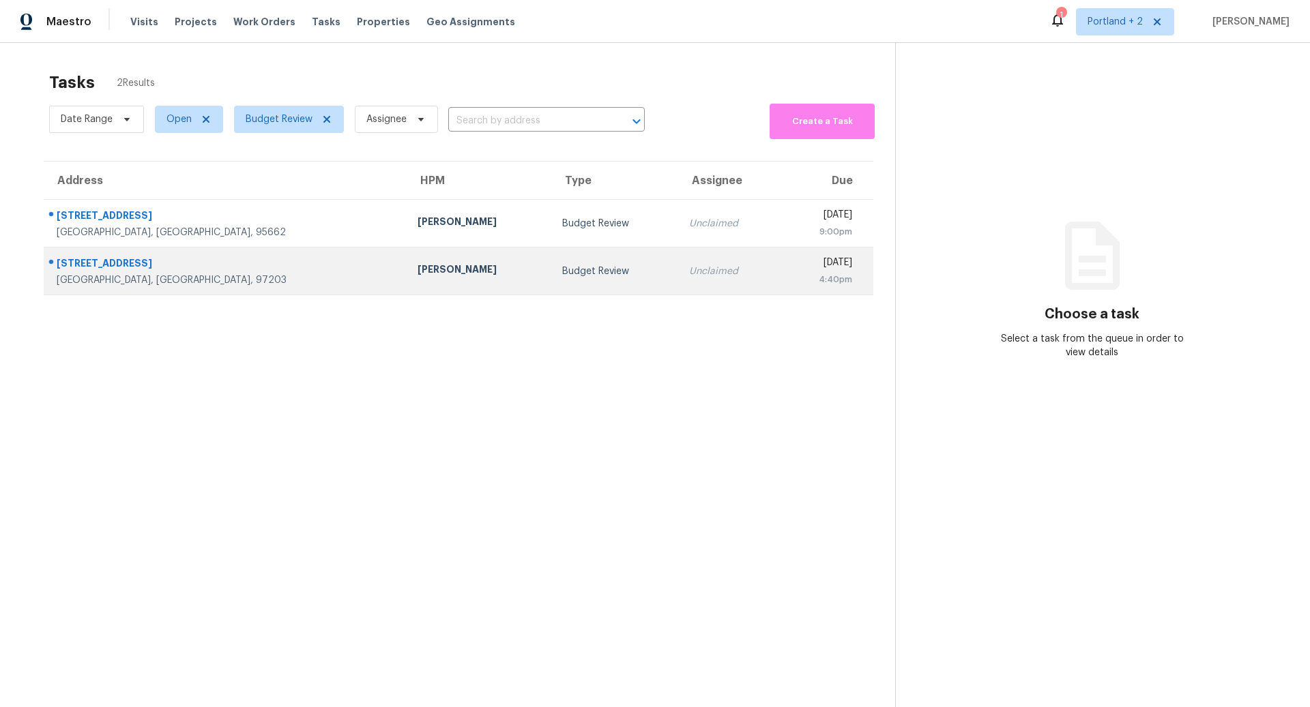
click at [224, 269] on div "[STREET_ADDRESS]" at bounding box center [226, 265] width 339 height 17
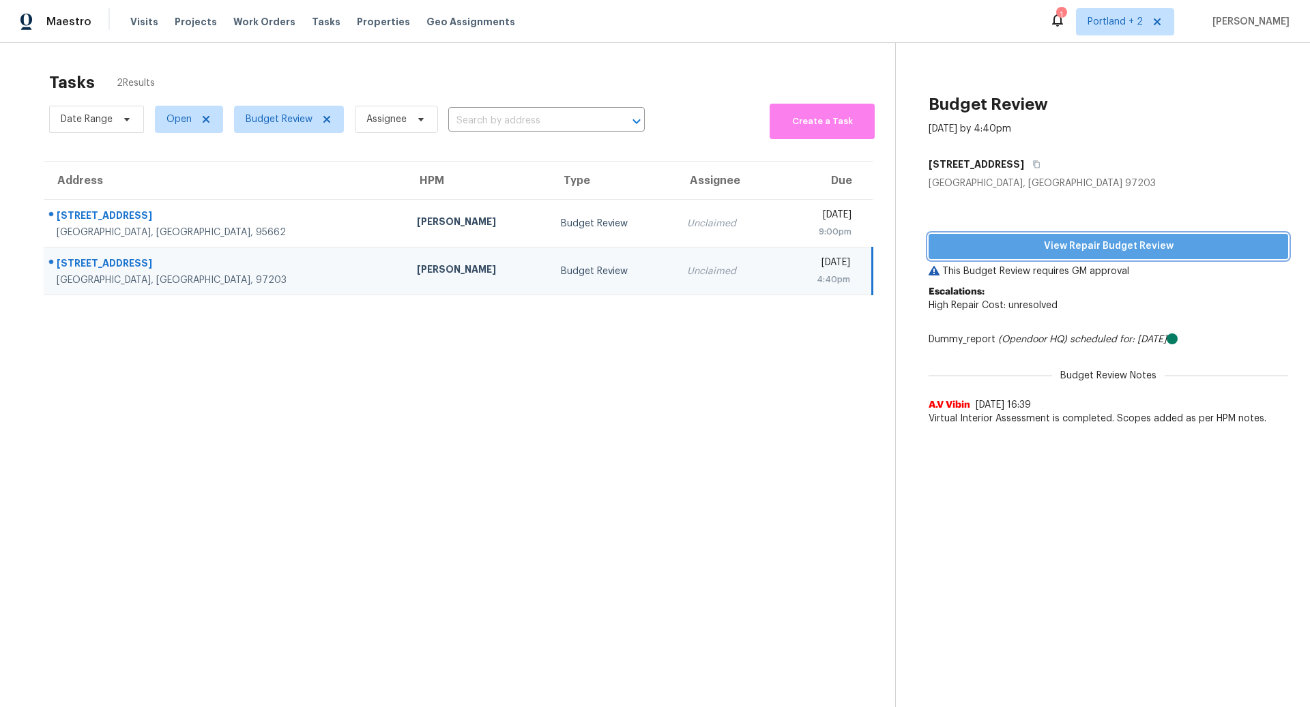
click at [1094, 248] on span "View Repair Budget Review" at bounding box center [1108, 246] width 338 height 17
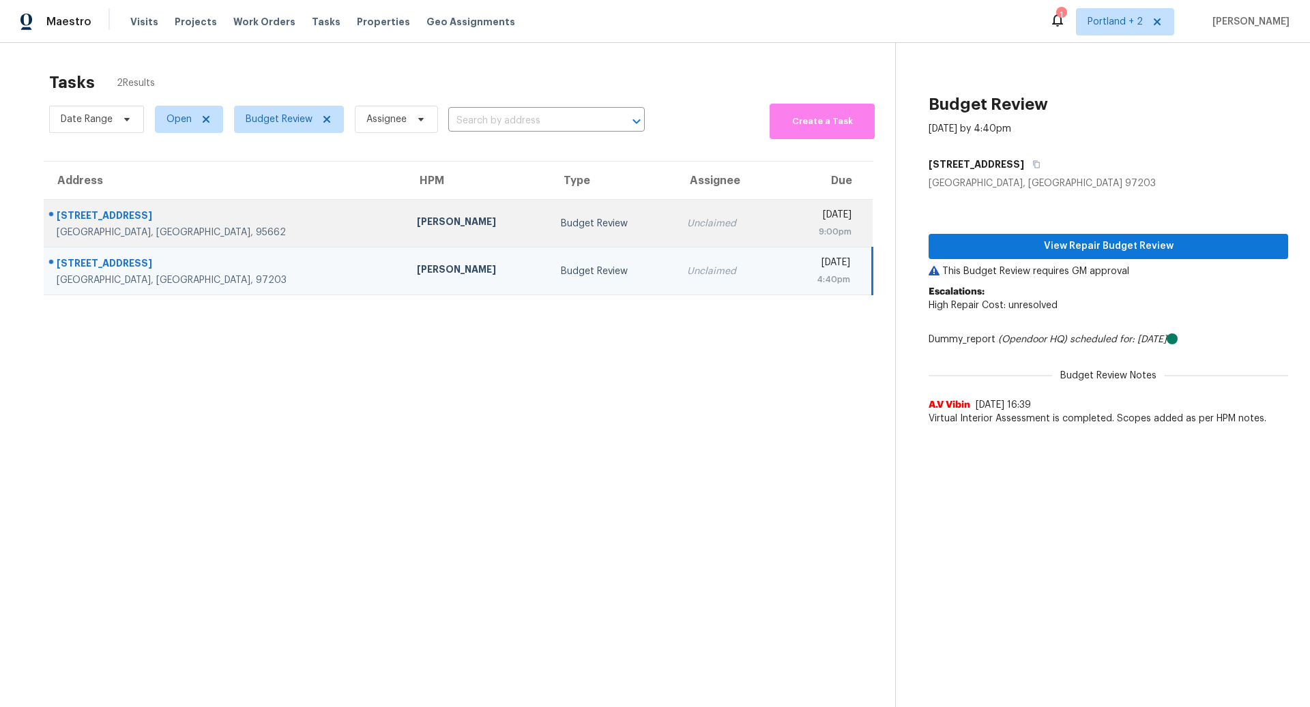
click at [417, 225] on div "[PERSON_NAME]" at bounding box center [478, 223] width 122 height 17
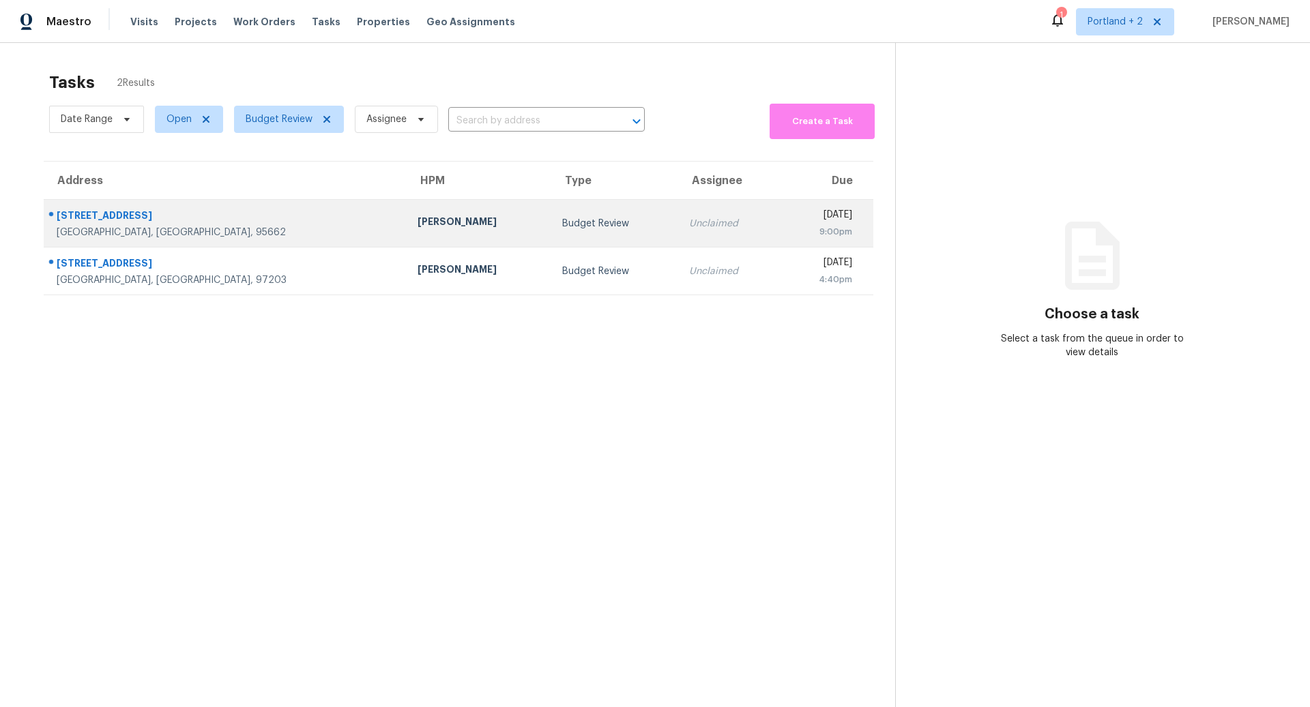
click at [196, 222] on div "[STREET_ADDRESS]" at bounding box center [226, 217] width 339 height 17
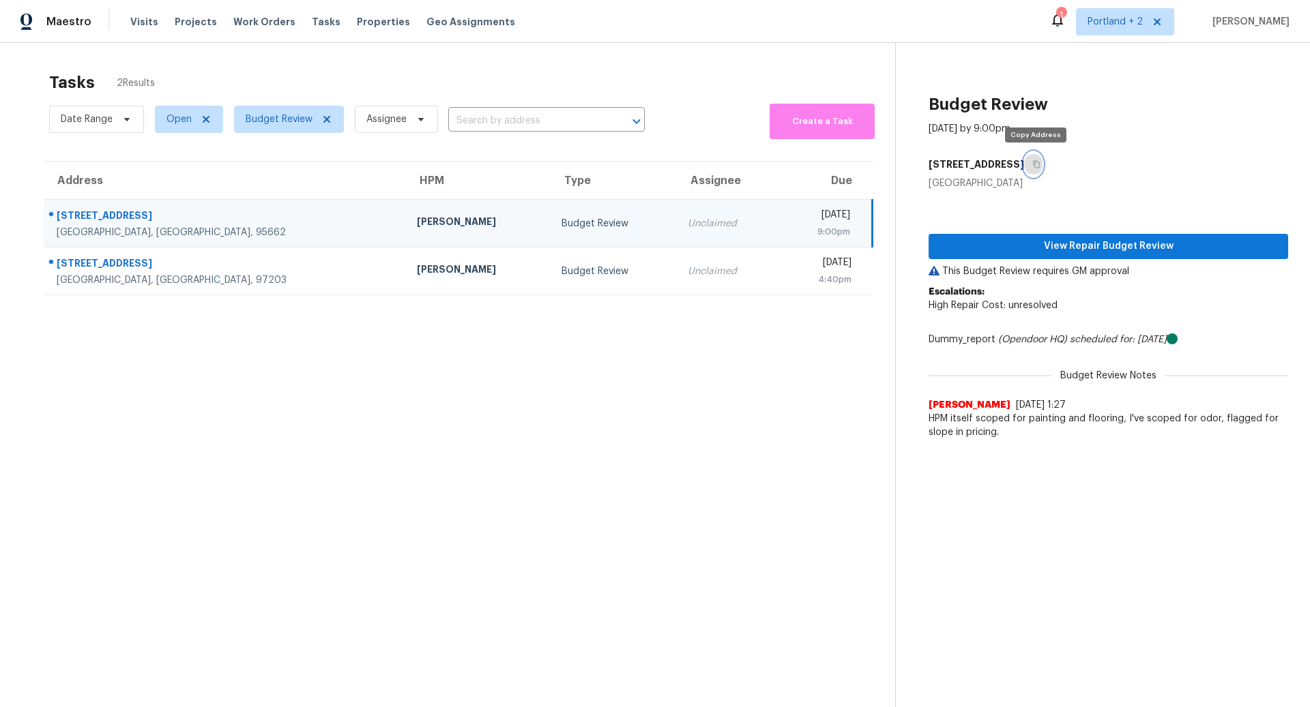
click at [1037, 164] on icon "button" at bounding box center [1036, 164] width 8 height 8
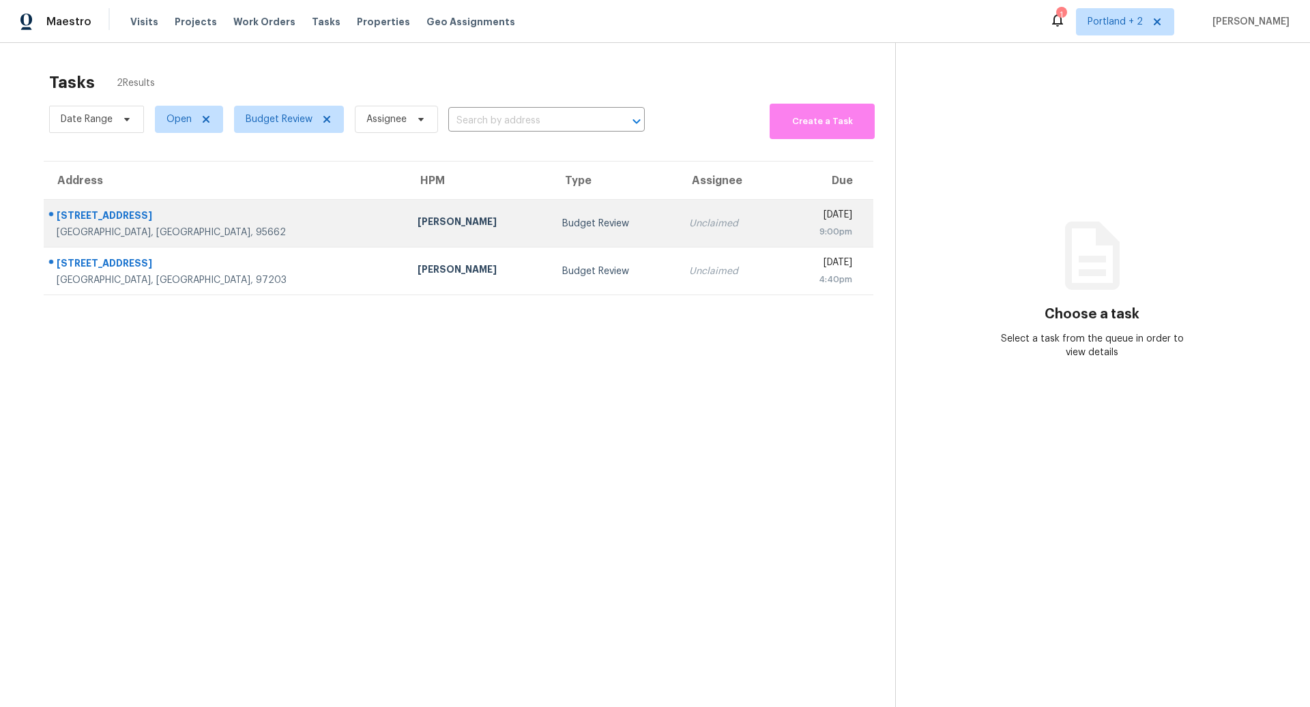
click at [219, 226] on div "[GEOGRAPHIC_DATA], [GEOGRAPHIC_DATA], 95662" at bounding box center [226, 233] width 339 height 14
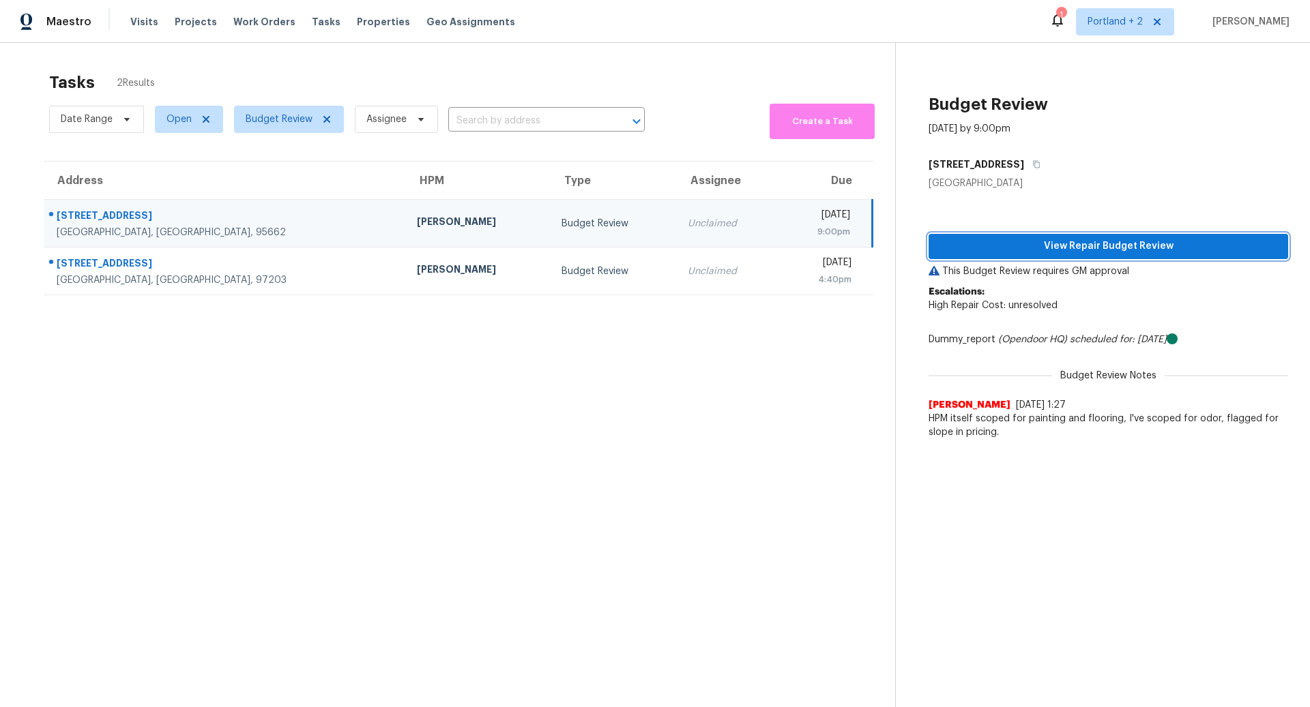
click at [1083, 244] on span "View Repair Budget Review" at bounding box center [1108, 246] width 338 height 17
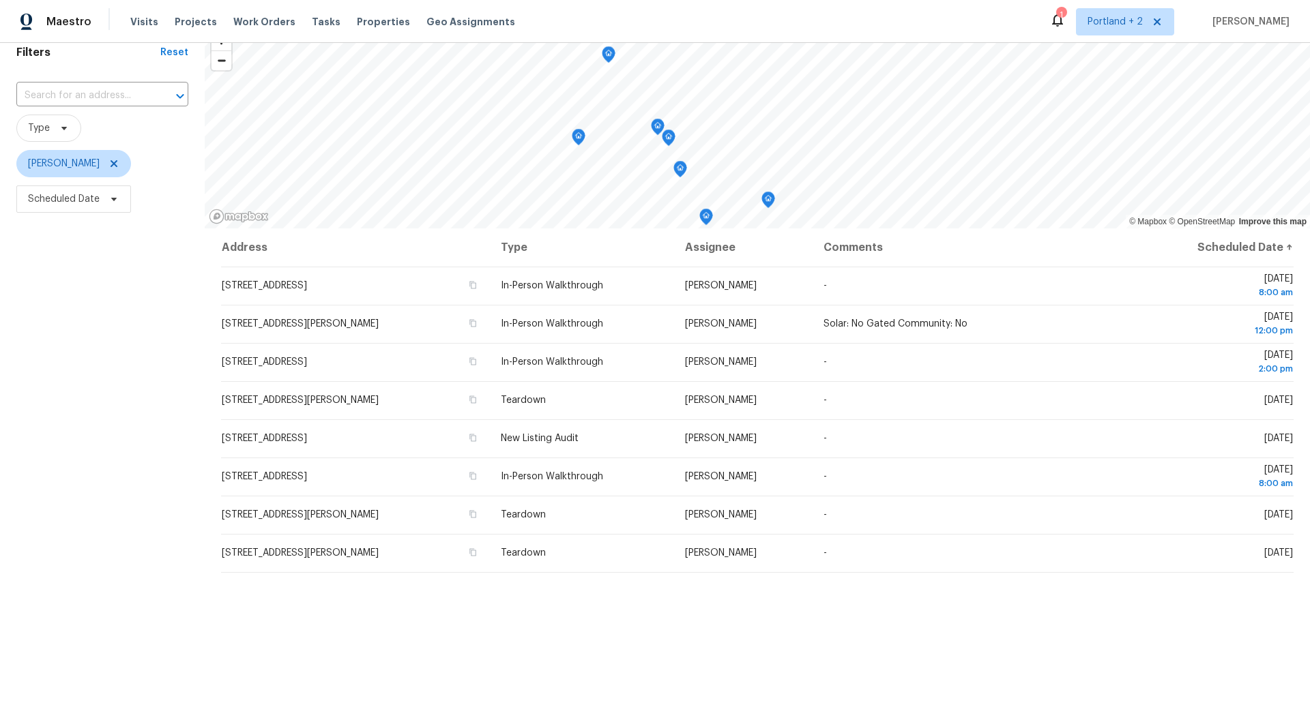
scroll to position [58, 0]
click at [222, 45] on span "Zoom in" at bounding box center [221, 43] width 20 height 20
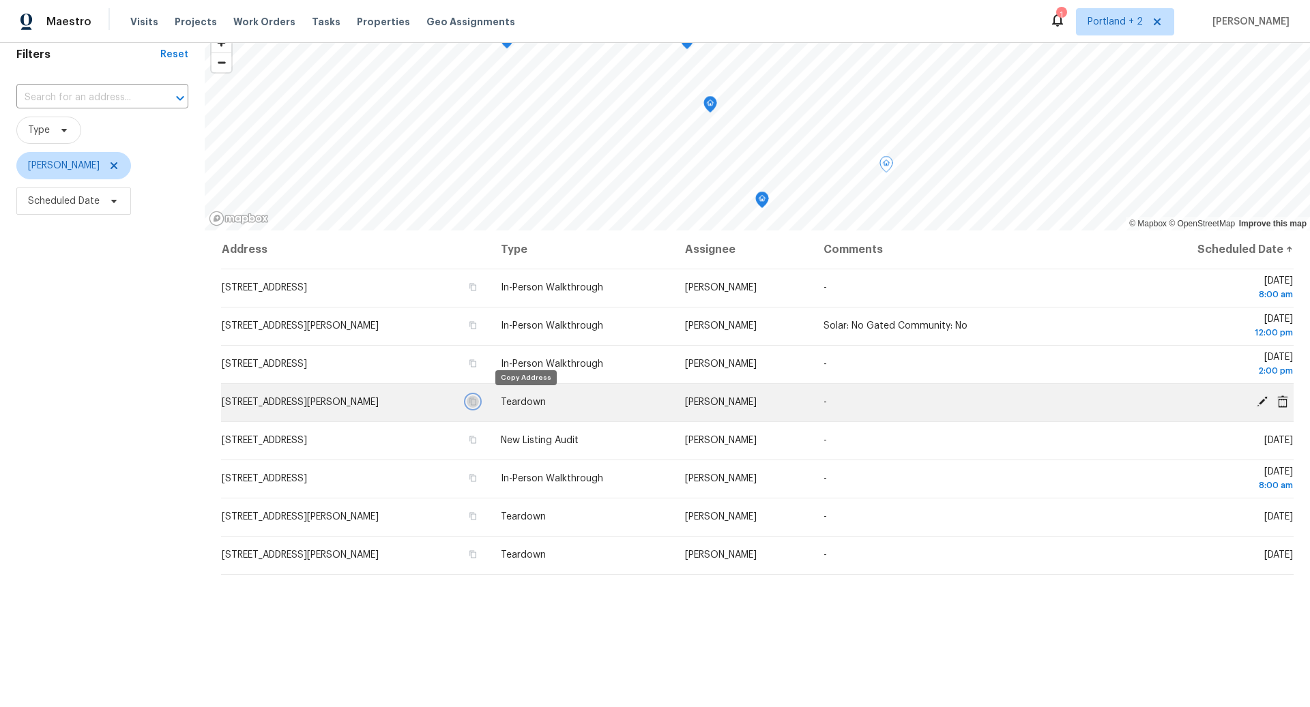
click at [477, 401] on icon "button" at bounding box center [473, 402] width 8 height 8
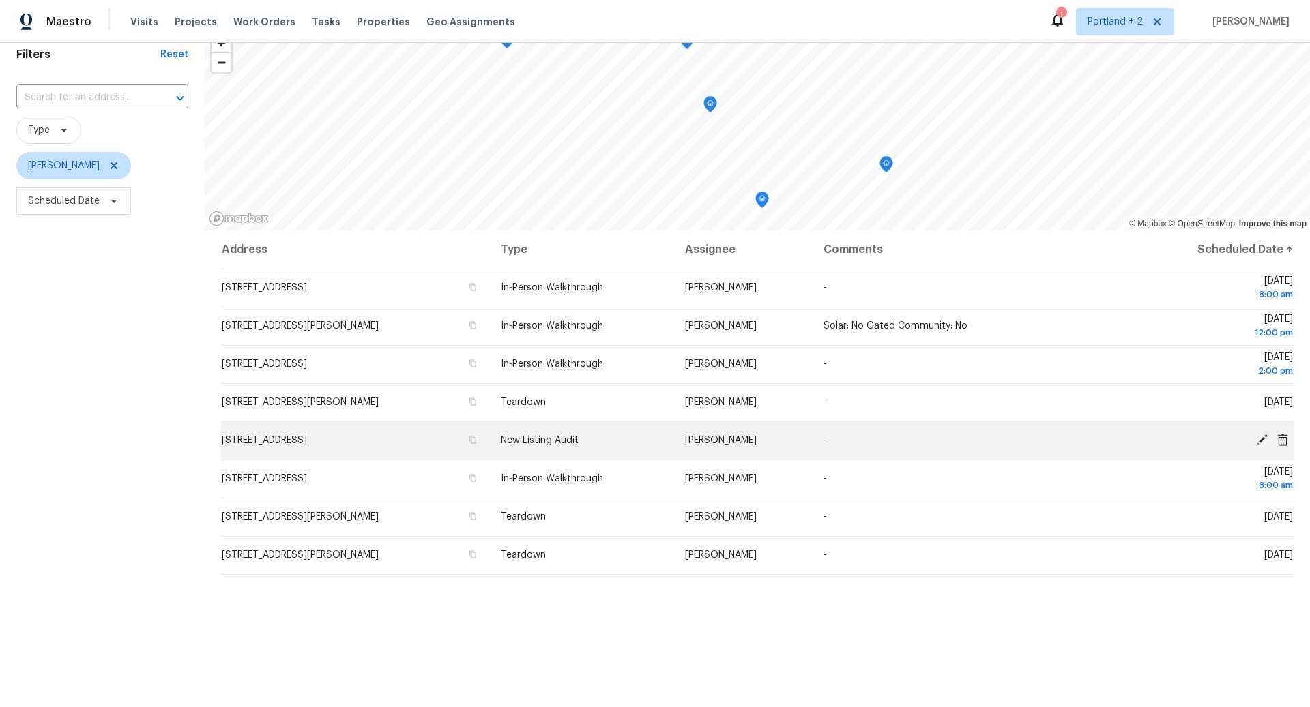
click at [1261, 439] on icon at bounding box center [1262, 440] width 11 height 11
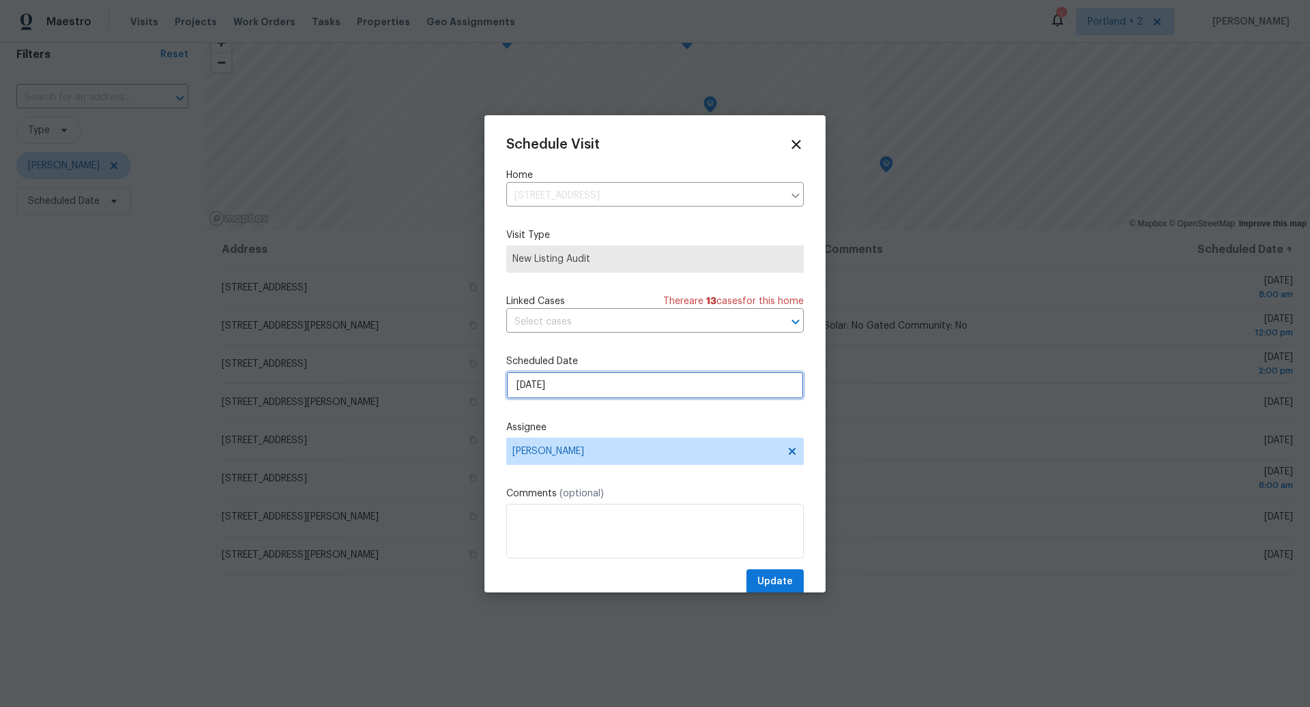
click at [621, 387] on input "10/9/2025" at bounding box center [654, 385] width 297 height 27
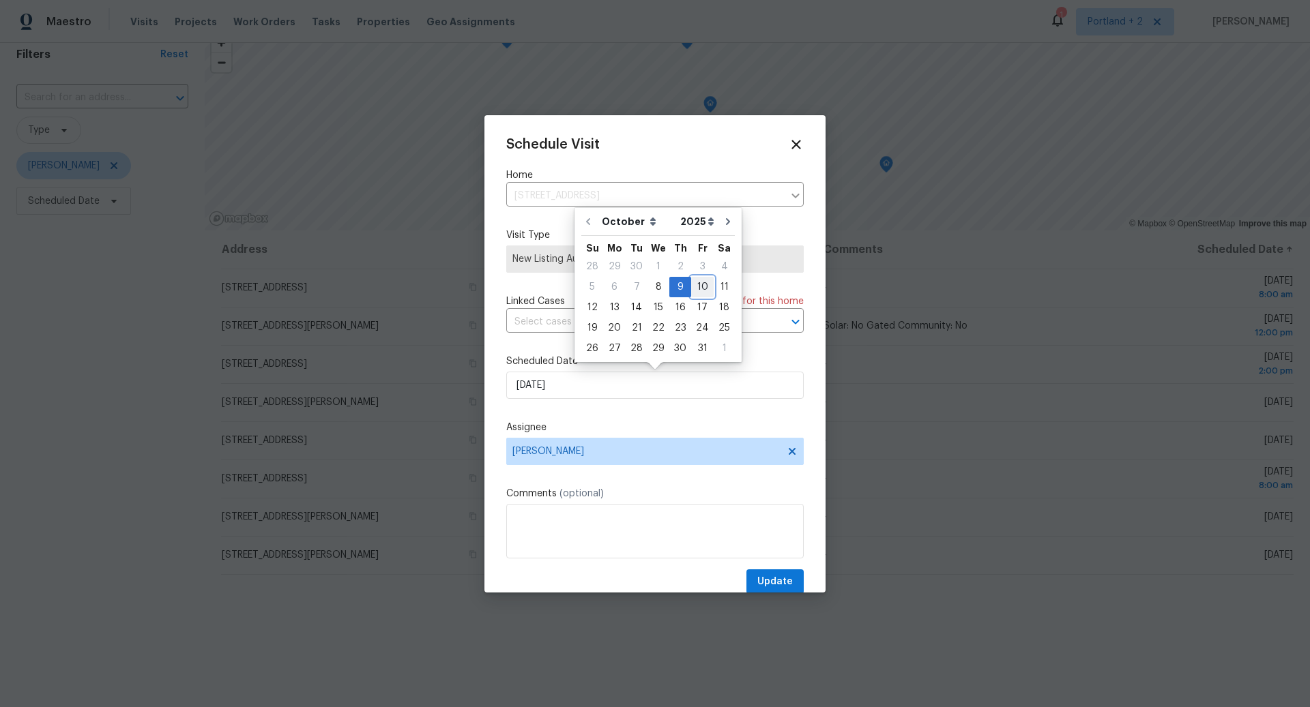
click at [694, 290] on div "10" at bounding box center [702, 287] width 23 height 19
type input "10/10/2025"
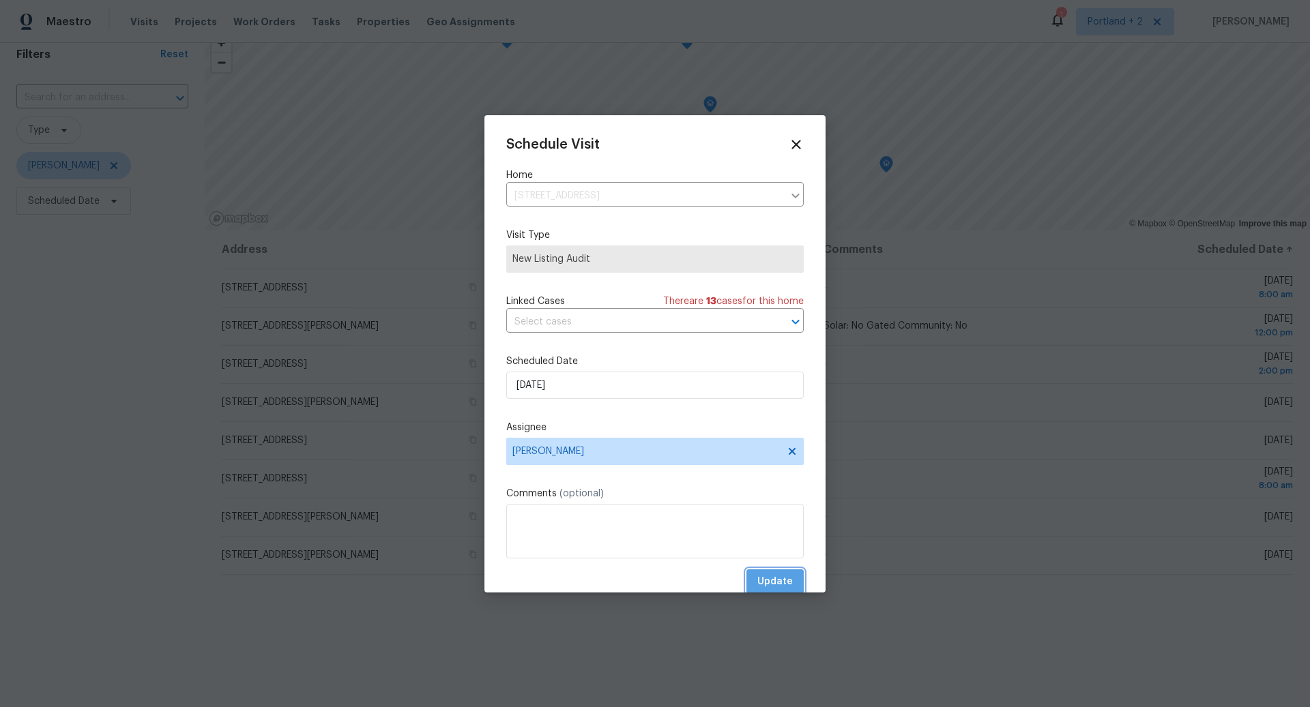
click at [778, 580] on span "Update" at bounding box center [774, 582] width 35 height 17
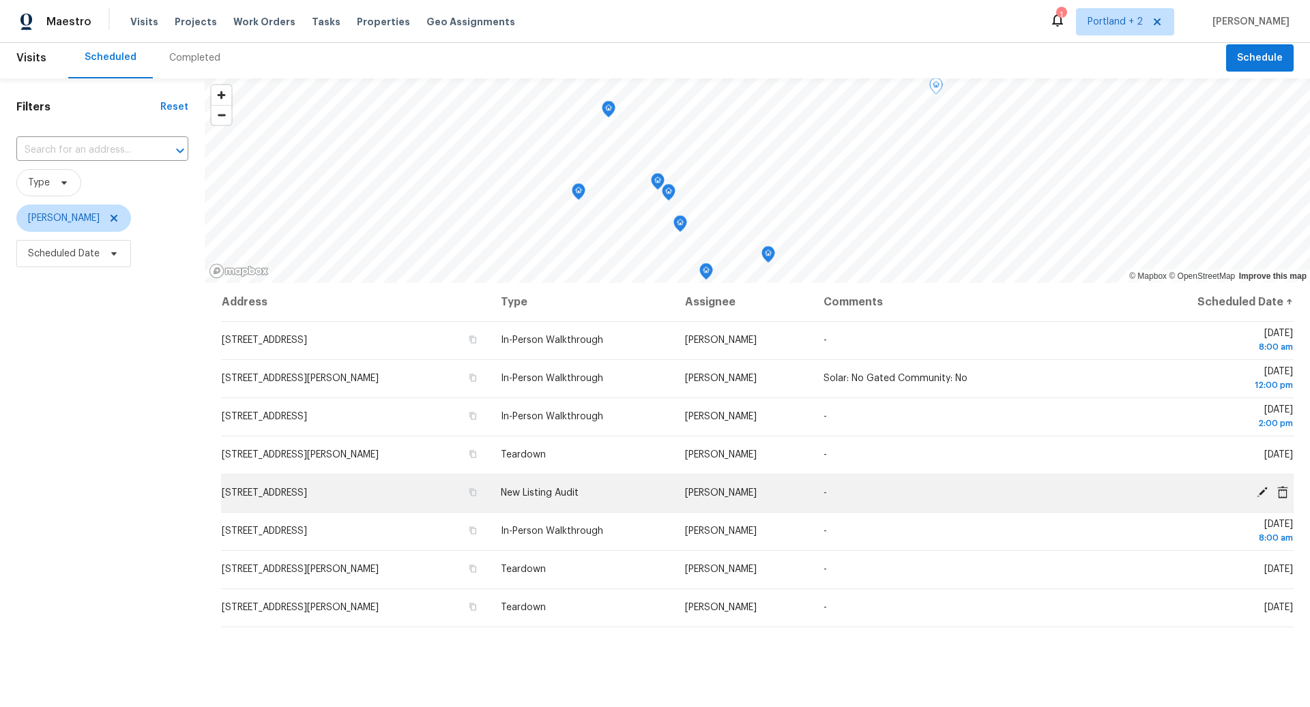
scroll to position [0, 0]
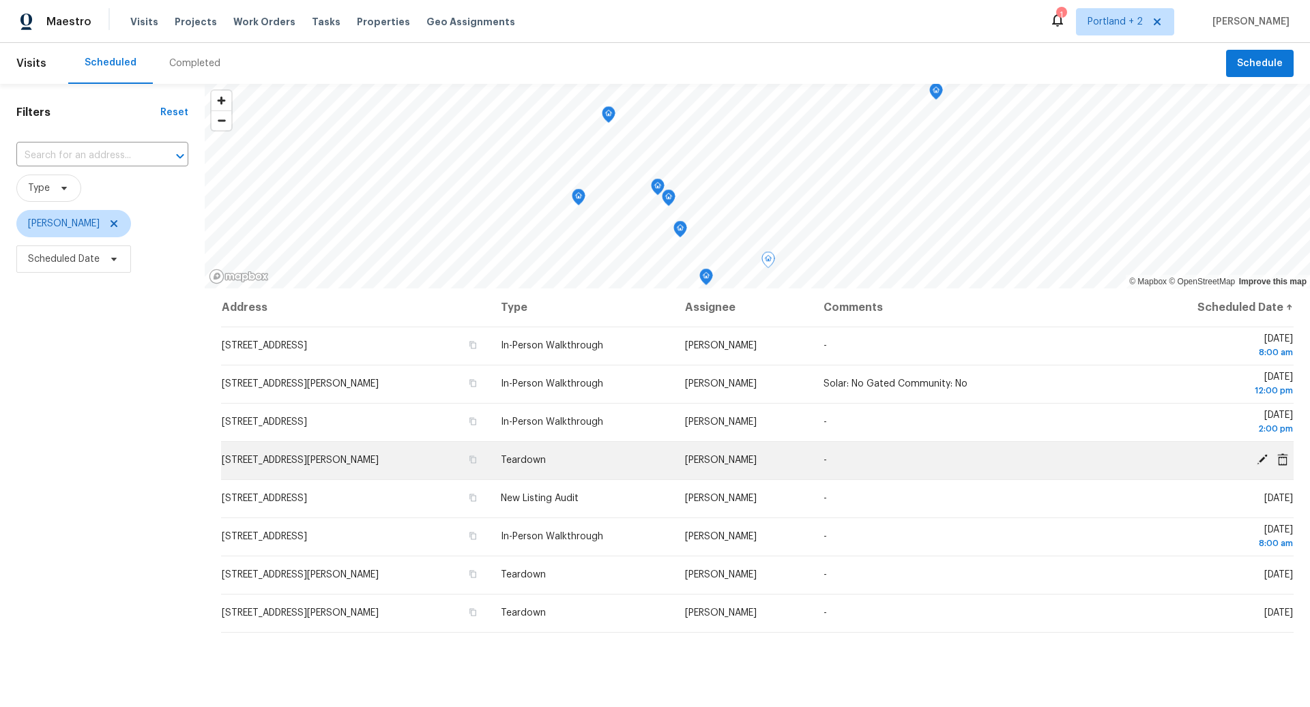
click at [1266, 456] on icon at bounding box center [1262, 459] width 11 height 11
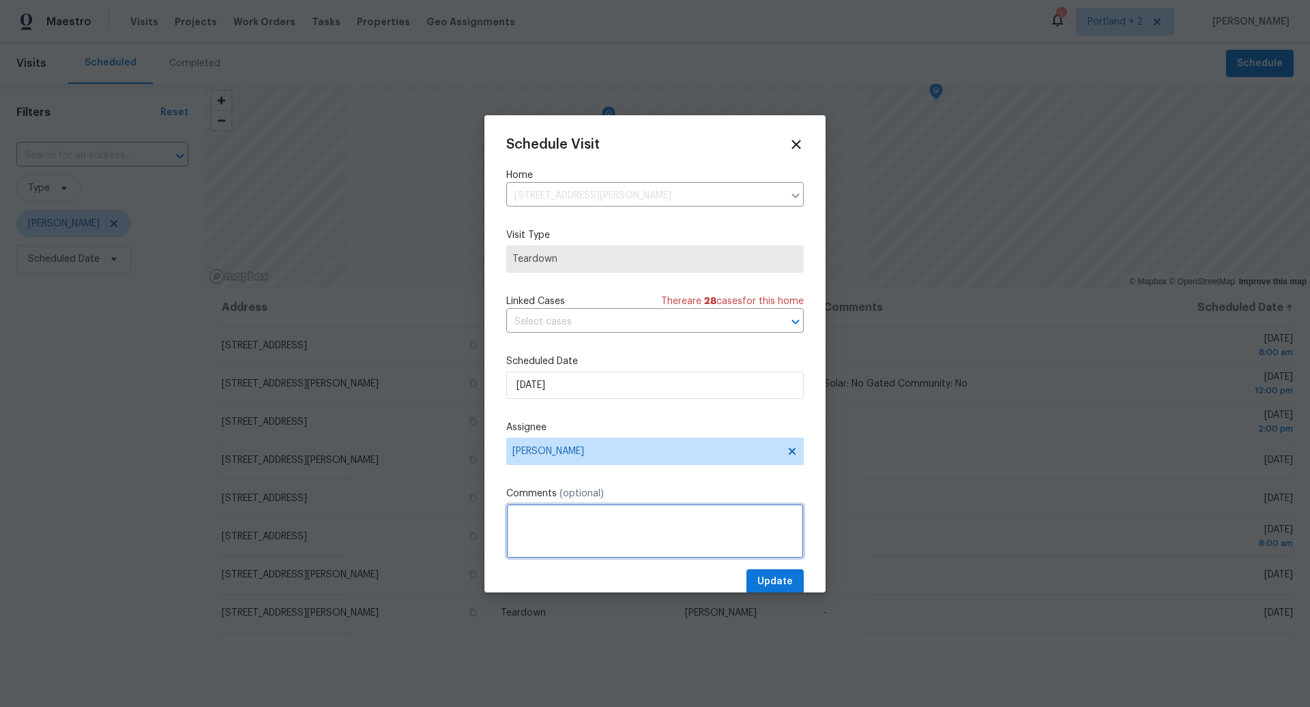
click at [567, 520] on textarea at bounding box center [654, 531] width 297 height 55
type textarea "COE 10/15"
click at [770, 580] on span "Update" at bounding box center [774, 582] width 35 height 17
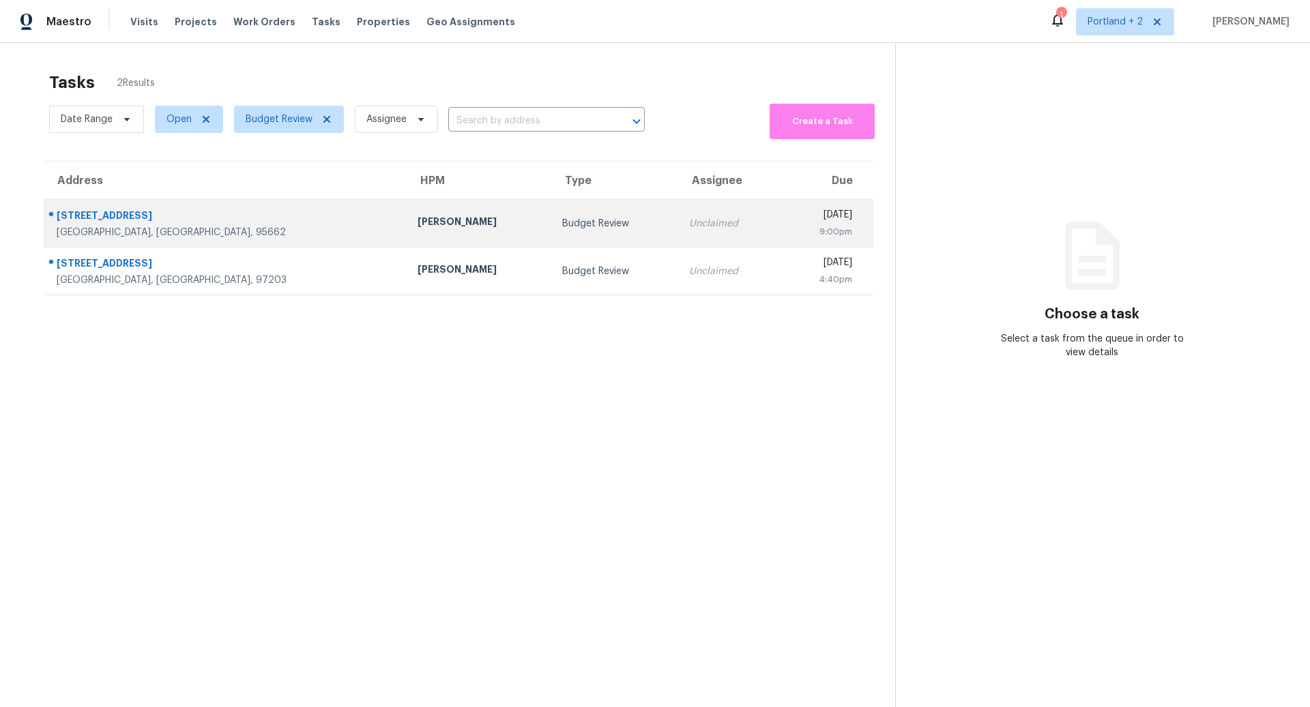
click at [551, 224] on td "Budget Review" at bounding box center [614, 224] width 127 height 48
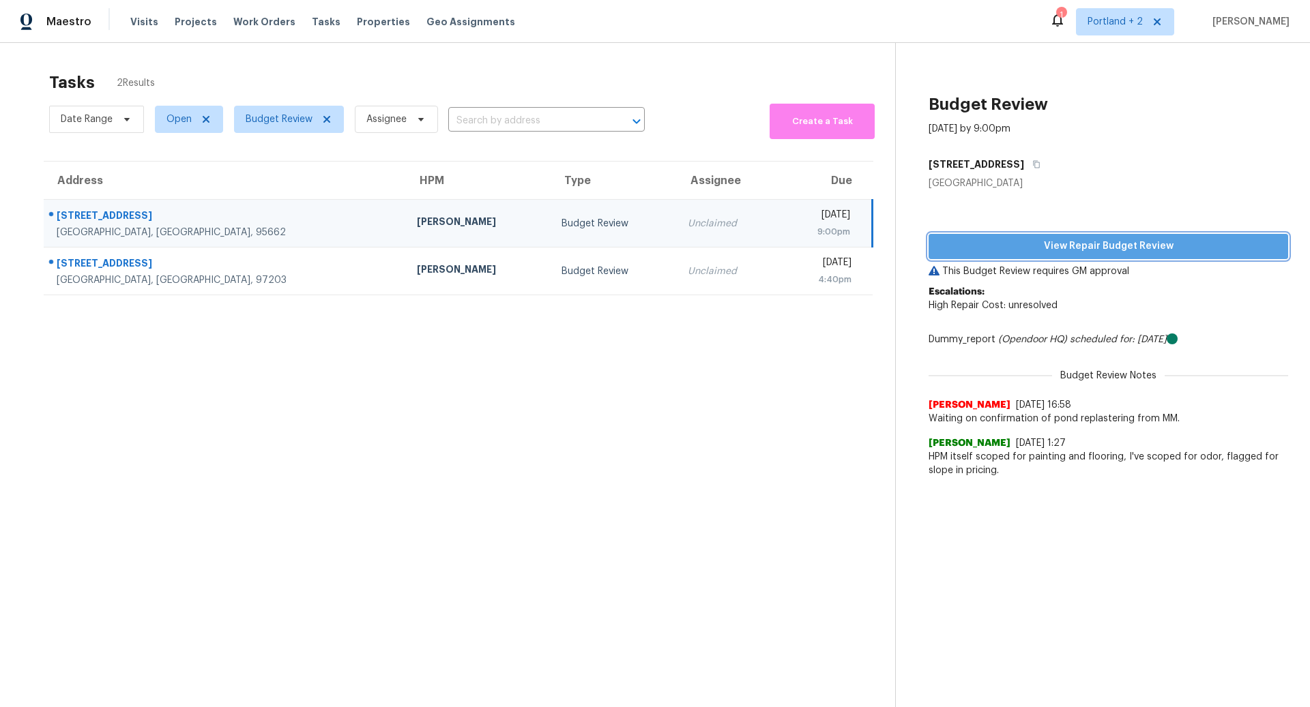
click at [1102, 246] on span "View Repair Budget Review" at bounding box center [1108, 246] width 338 height 17
